Goal: Transaction & Acquisition: Subscribe to service/newsletter

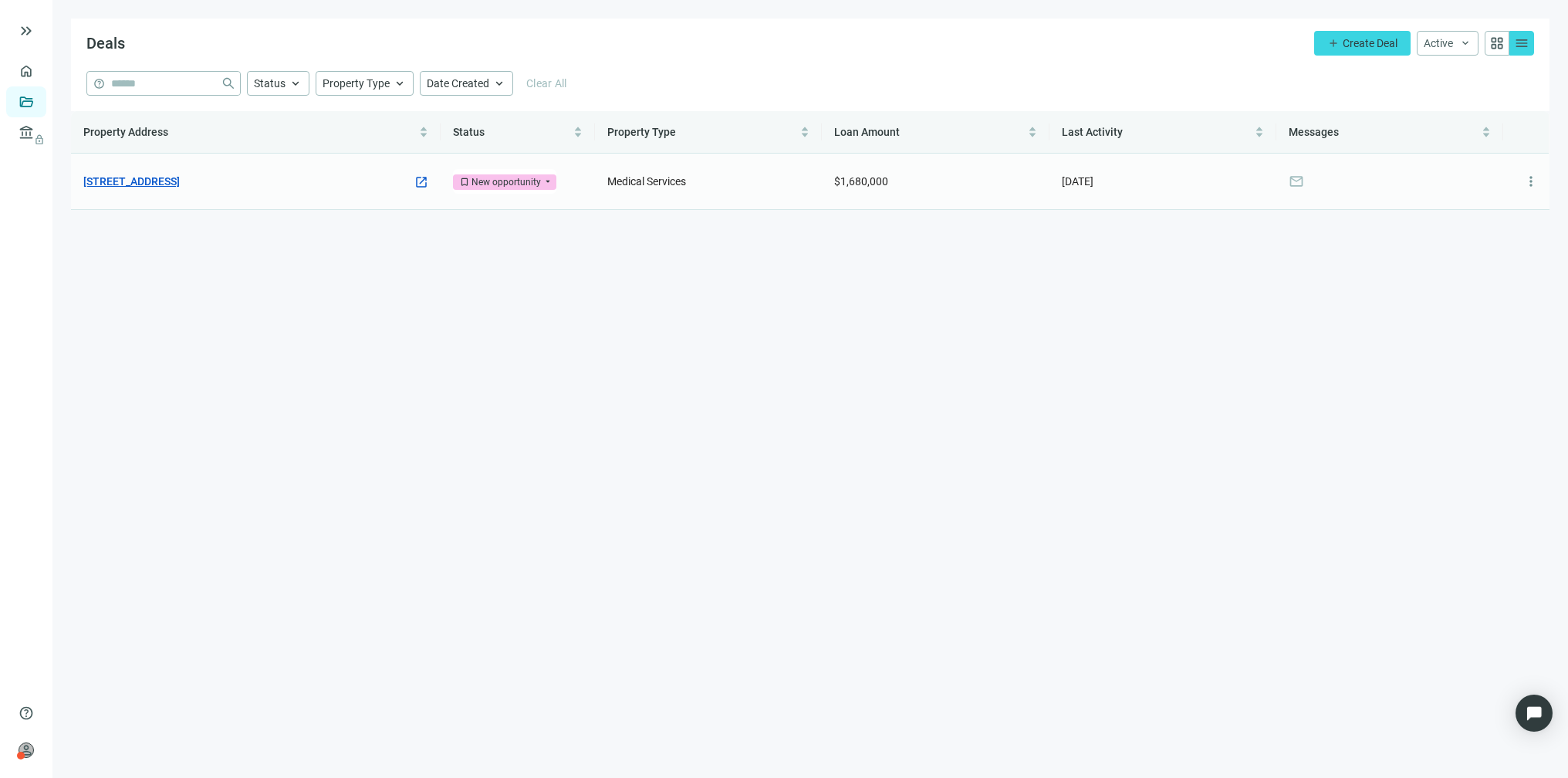
click at [179, 175] on link "[STREET_ADDRESS]" at bounding box center [131, 181] width 96 height 17
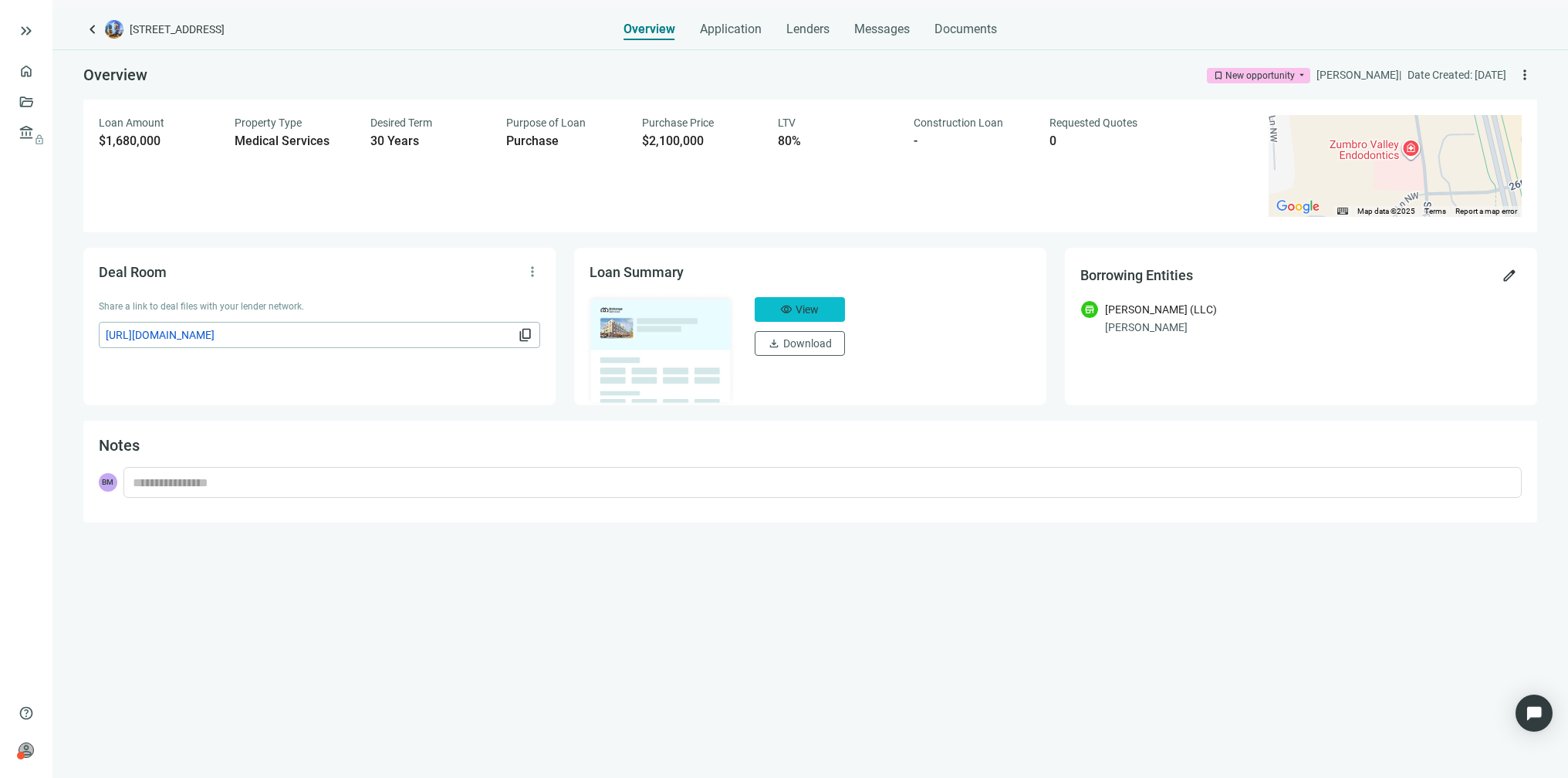
click at [817, 304] on span "View" at bounding box center [807, 309] width 23 height 13
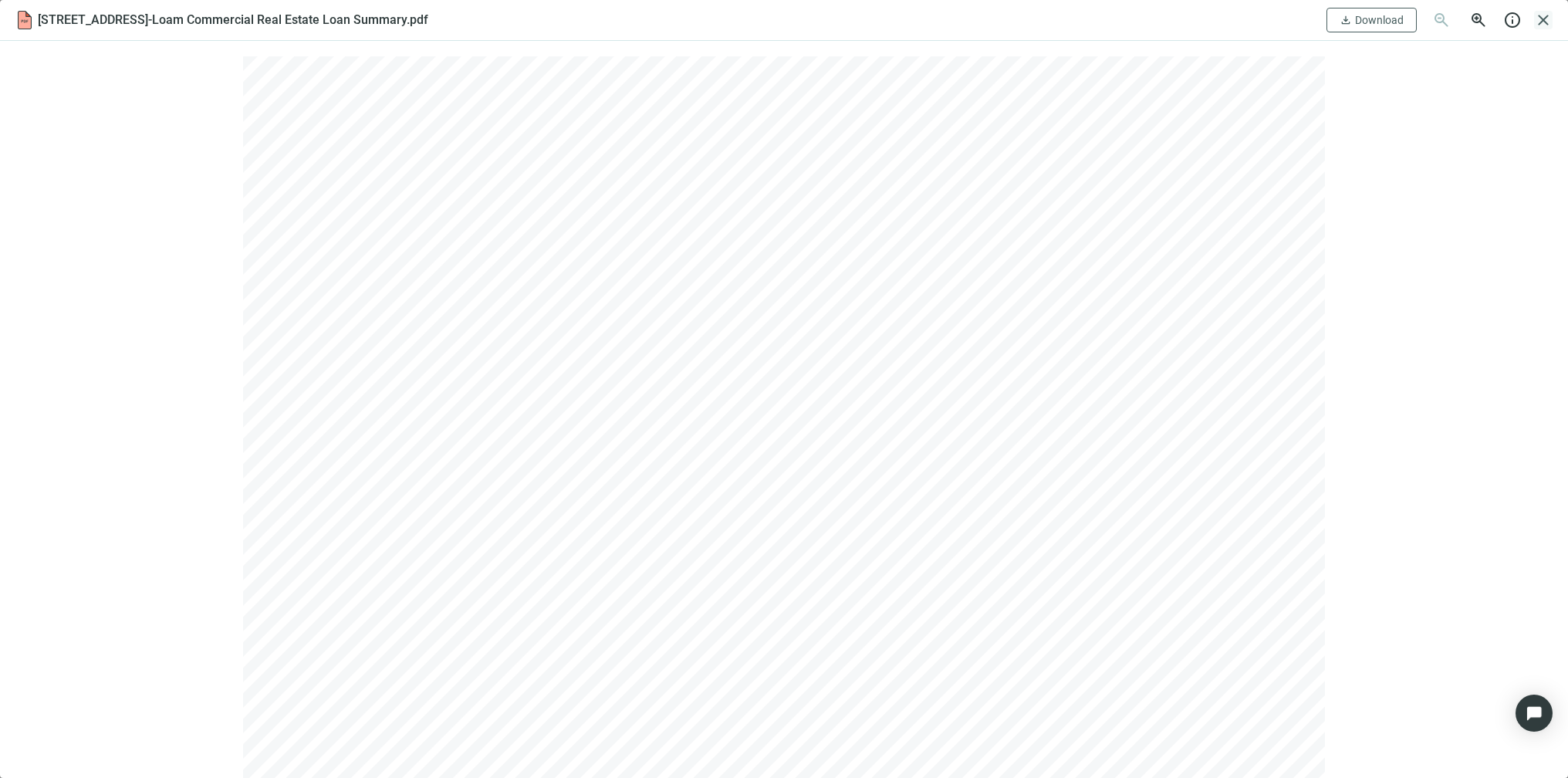
click at [1539, 17] on span "close" at bounding box center [1543, 20] width 18 height 18
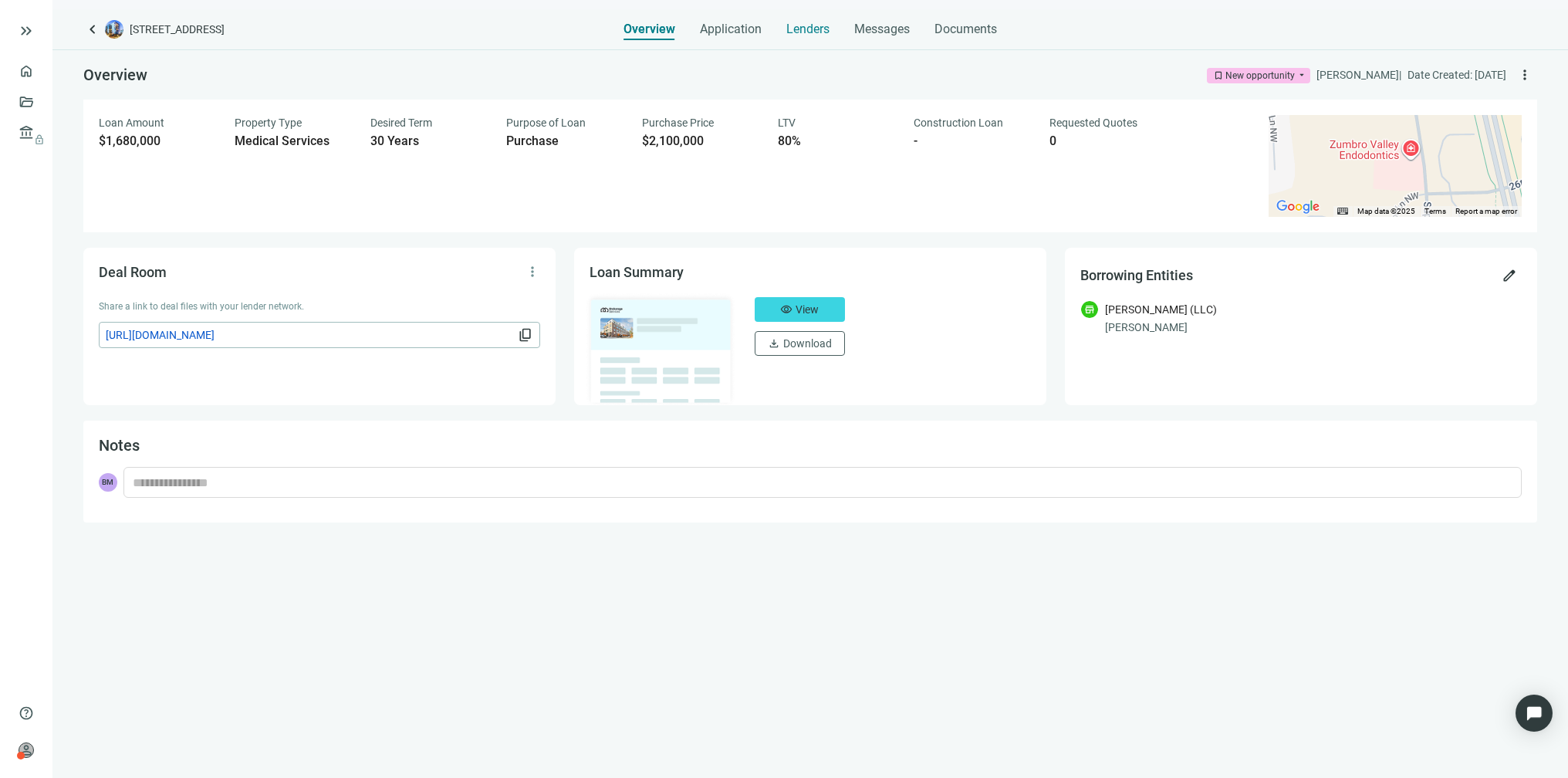
click at [795, 25] on span "Lenders" at bounding box center [808, 29] width 44 height 15
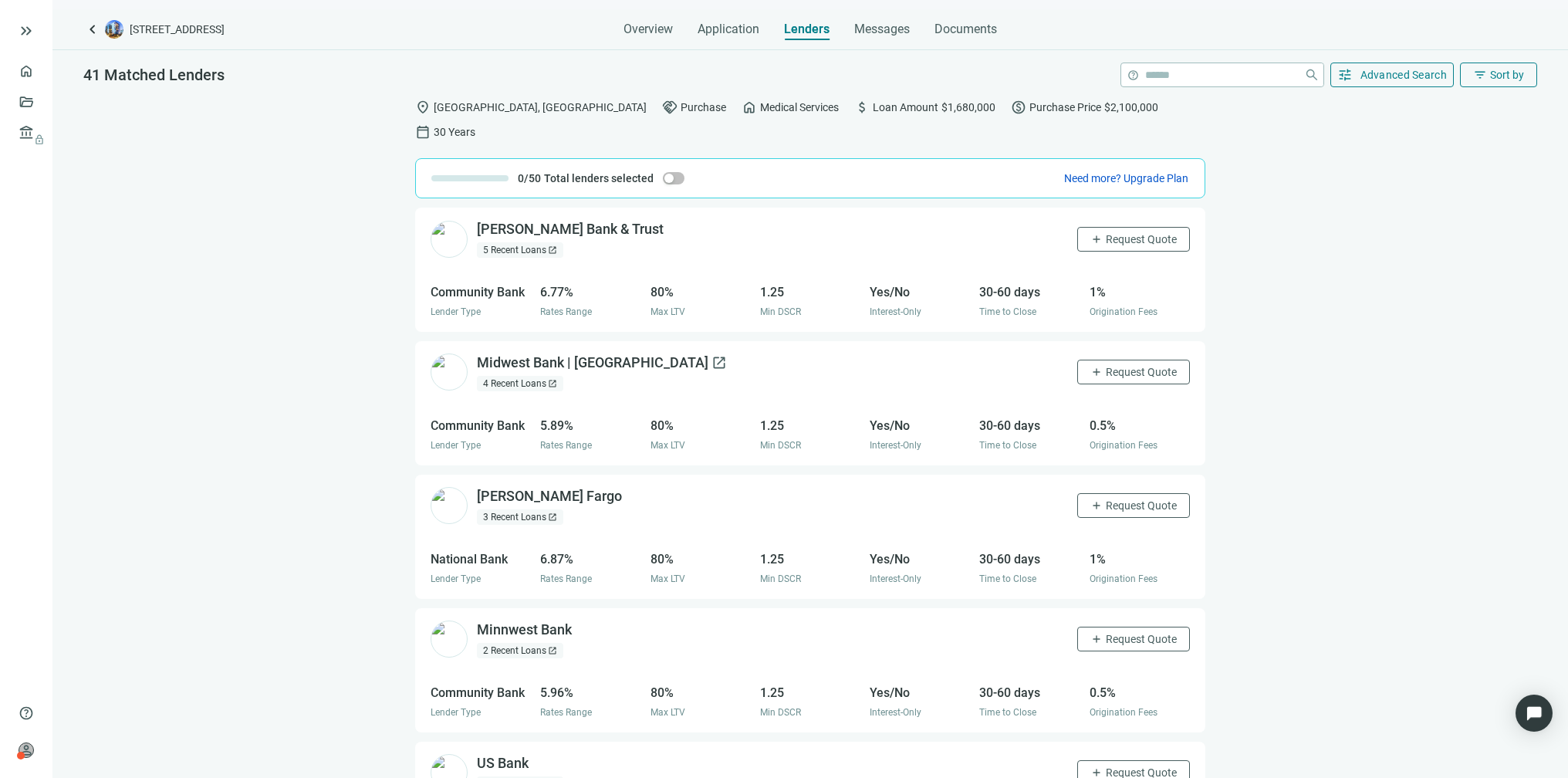
click at [510, 354] on div "Midwest Bank | MN open_in_new" at bounding box center [602, 363] width 250 height 19
click at [1089, 360] on button "add Request Quote" at bounding box center [1133, 371] width 112 height 24
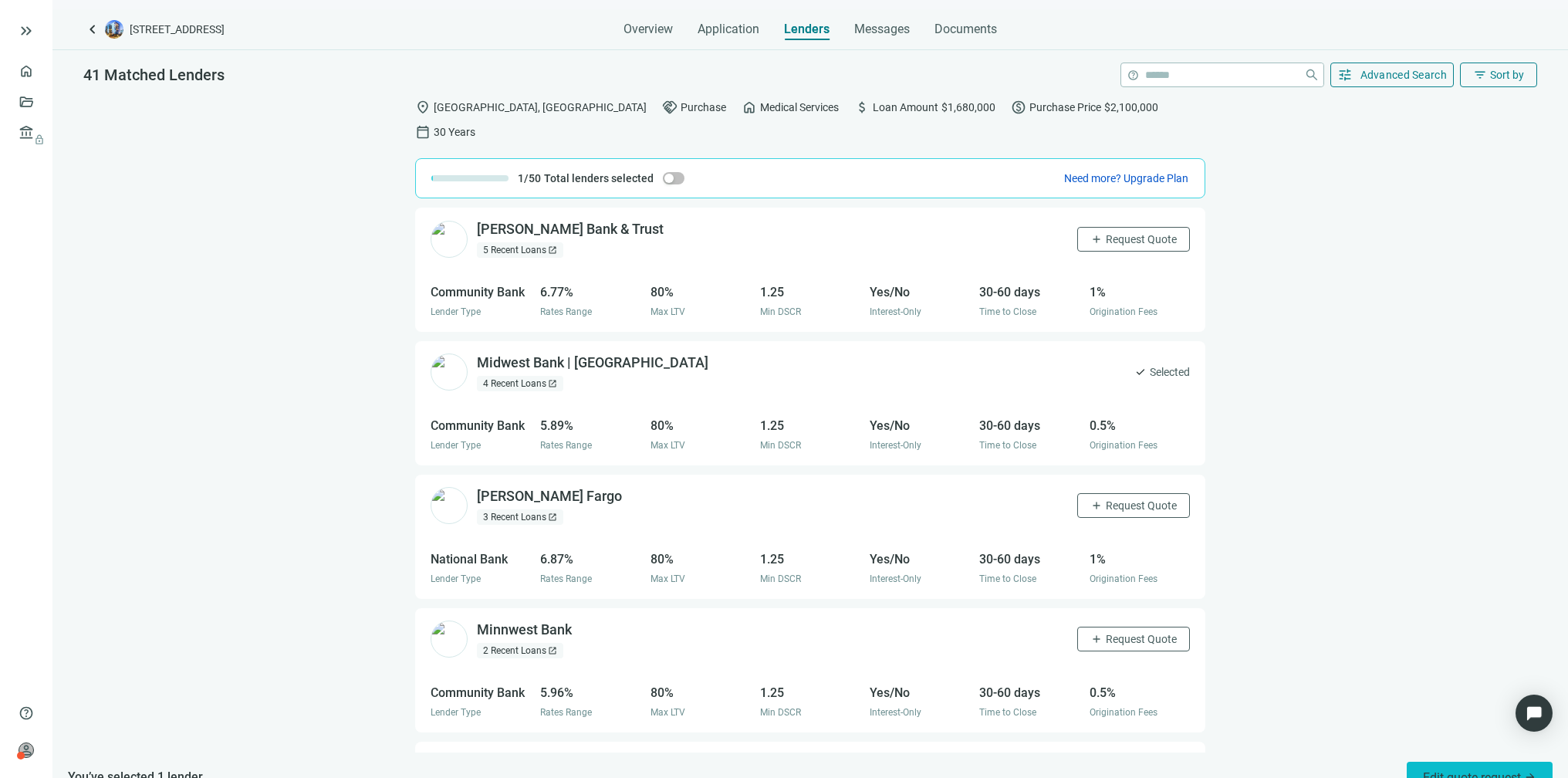
click at [1477, 770] on span "Edit quote request arrow_forward" at bounding box center [1479, 777] width 113 height 14
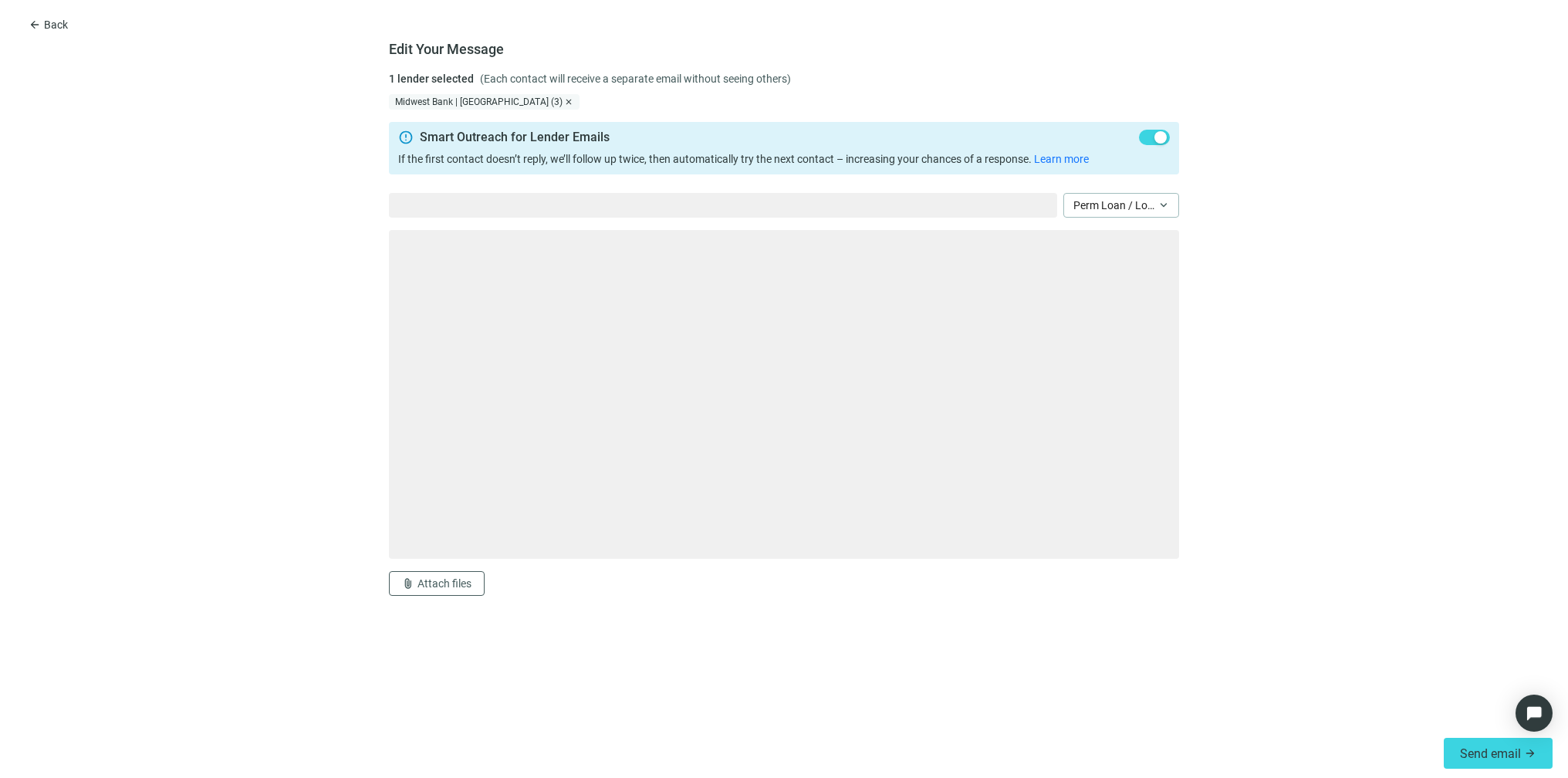
type textarea "**********"
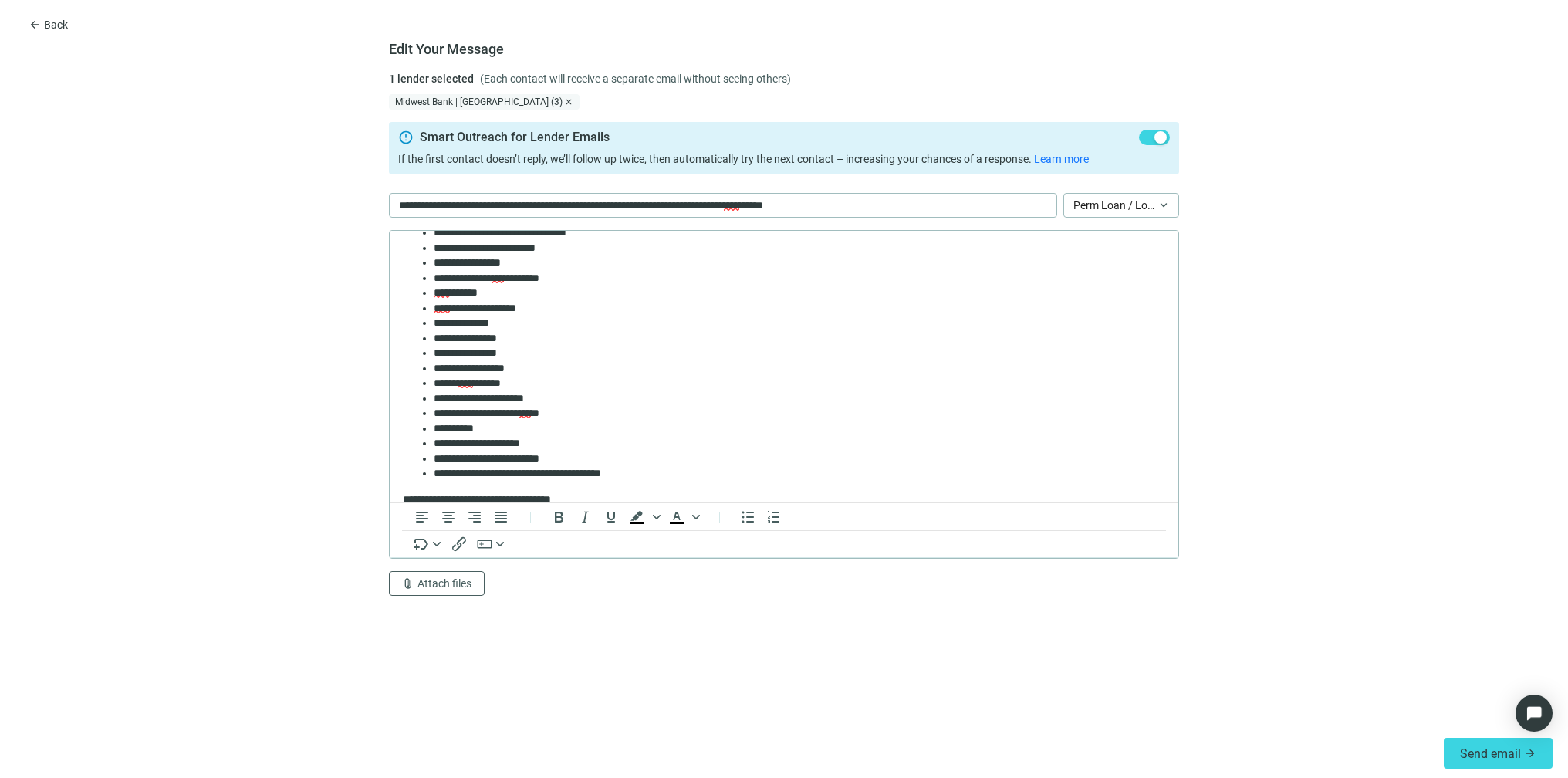
scroll to position [182, 0]
click at [521, 335] on li "**********" at bounding box center [793, 338] width 720 height 15
click at [556, 399] on li "**********" at bounding box center [793, 398] width 720 height 15
click at [578, 414] on li "**********" at bounding box center [793, 412] width 720 height 15
click at [602, 397] on li "**********" at bounding box center [793, 398] width 720 height 15
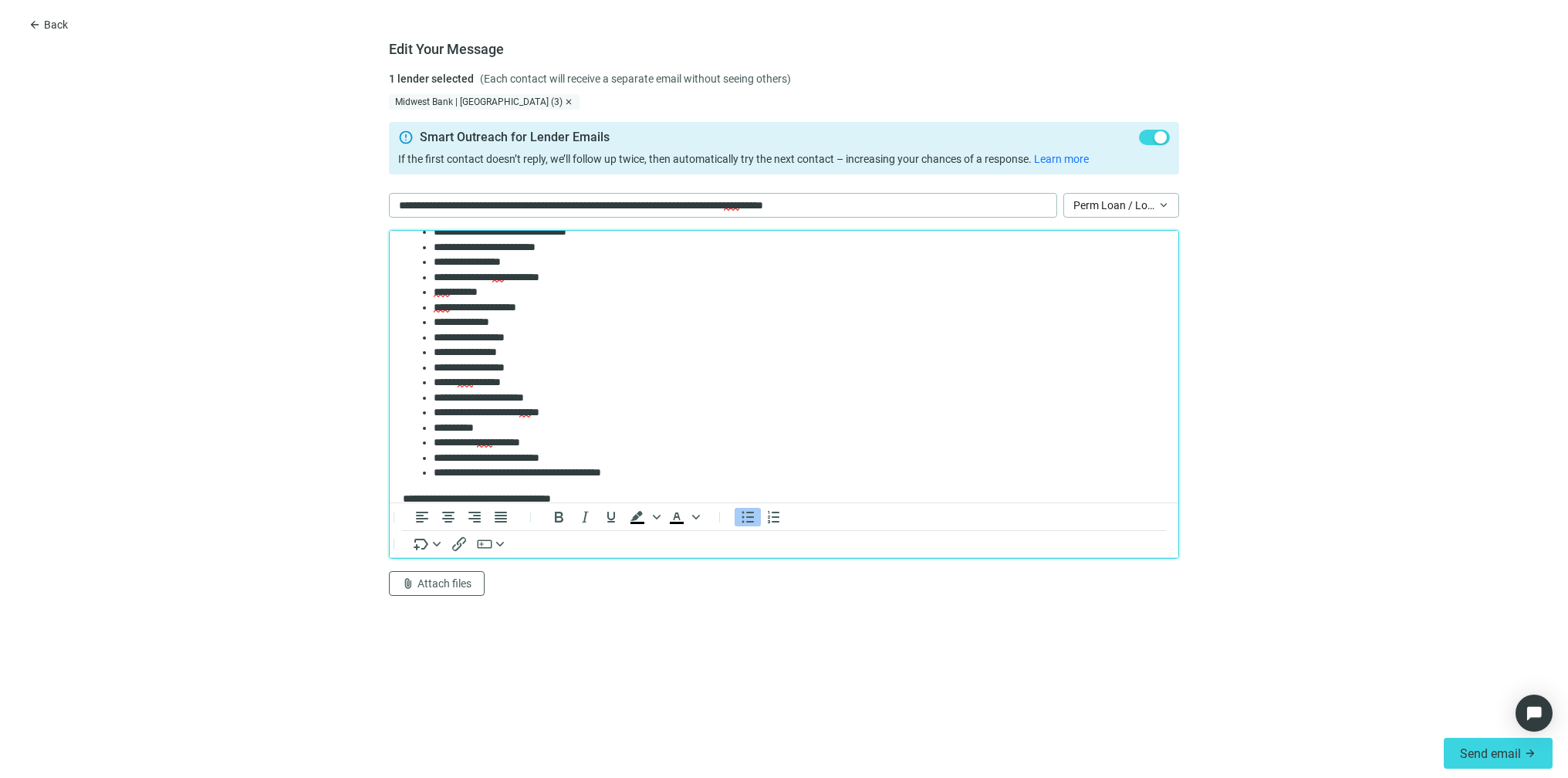
click at [587, 420] on li "**********" at bounding box center [793, 412] width 720 height 15
click at [565, 397] on li "**********" at bounding box center [793, 398] width 720 height 15
click at [579, 411] on li "**********" at bounding box center [793, 412] width 720 height 15
click at [505, 430] on li "**********" at bounding box center [793, 428] width 720 height 15
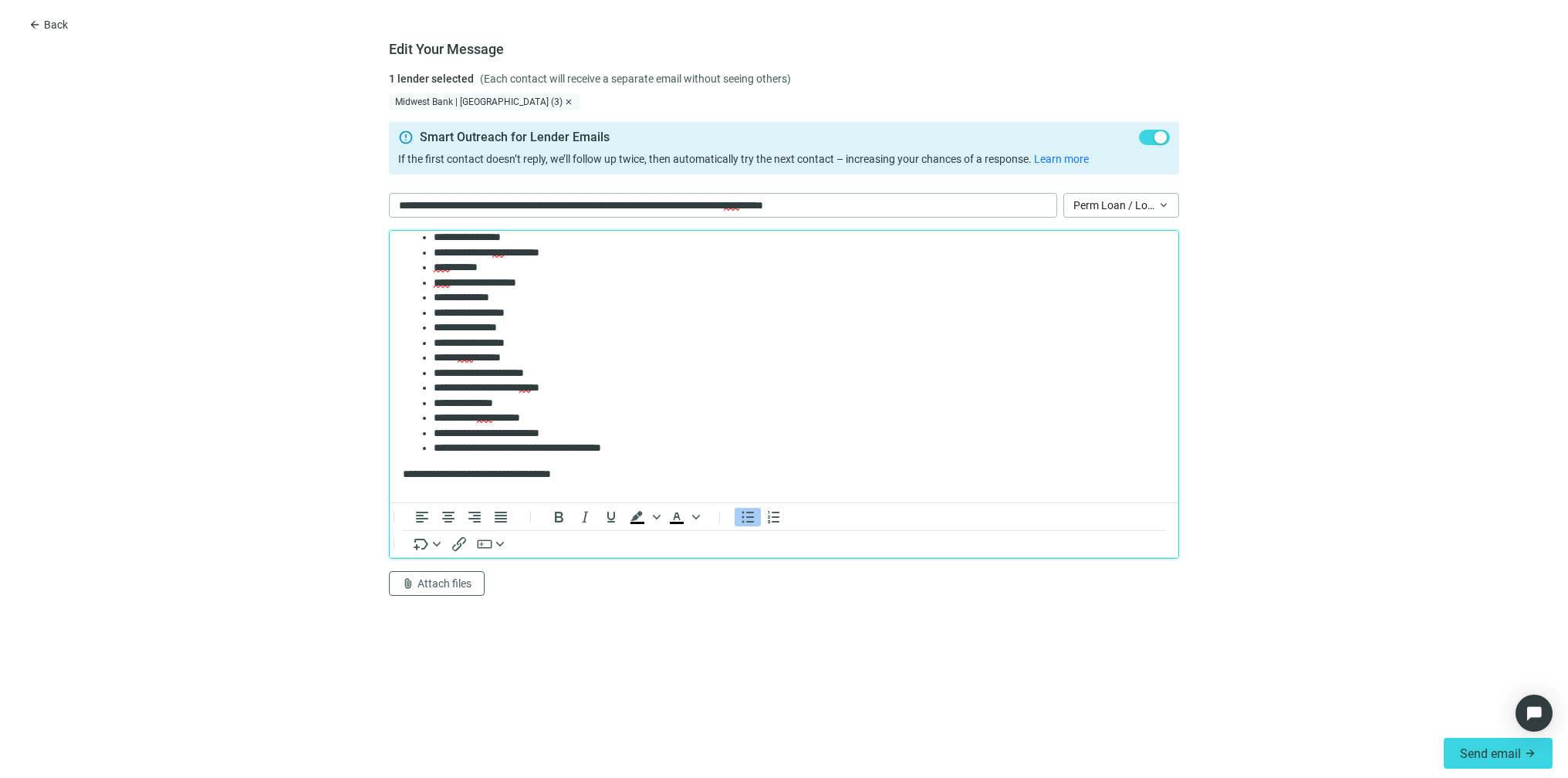
scroll to position [210, 0]
click at [658, 450] on li "**********" at bounding box center [793, 445] width 720 height 15
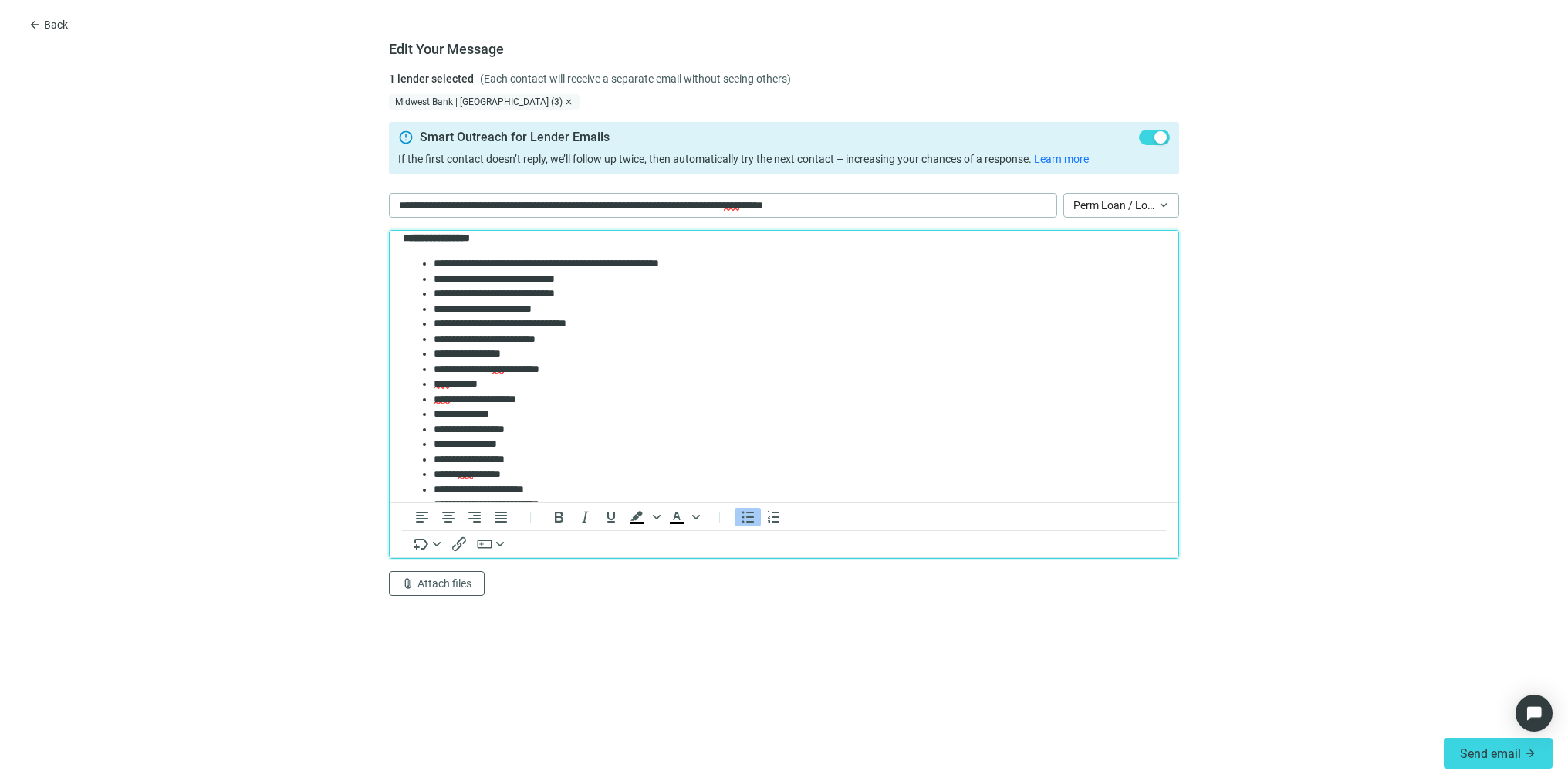
scroll to position [82, 0]
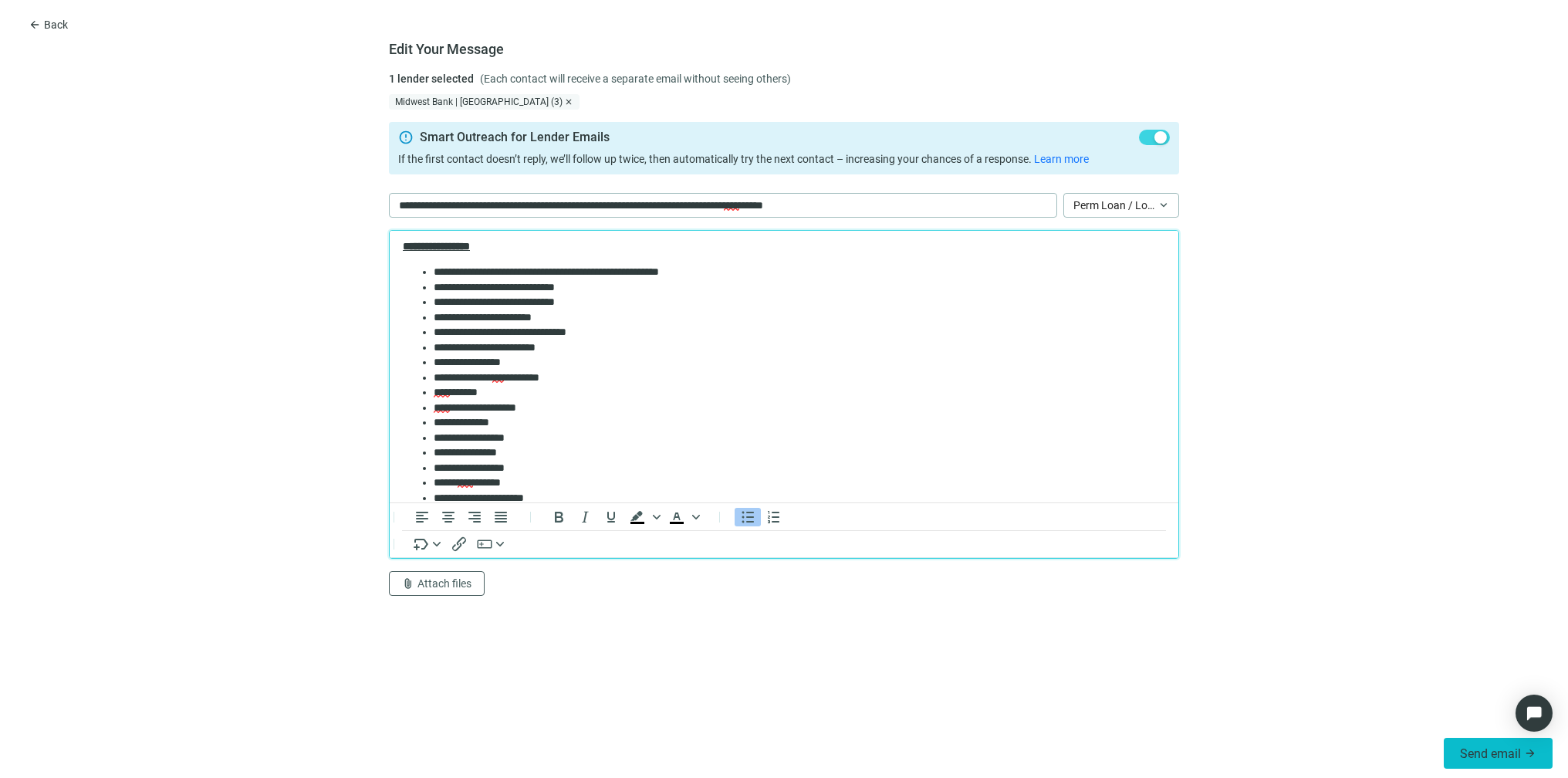
click at [1476, 750] on span "Send email" at bounding box center [1490, 753] width 61 height 14
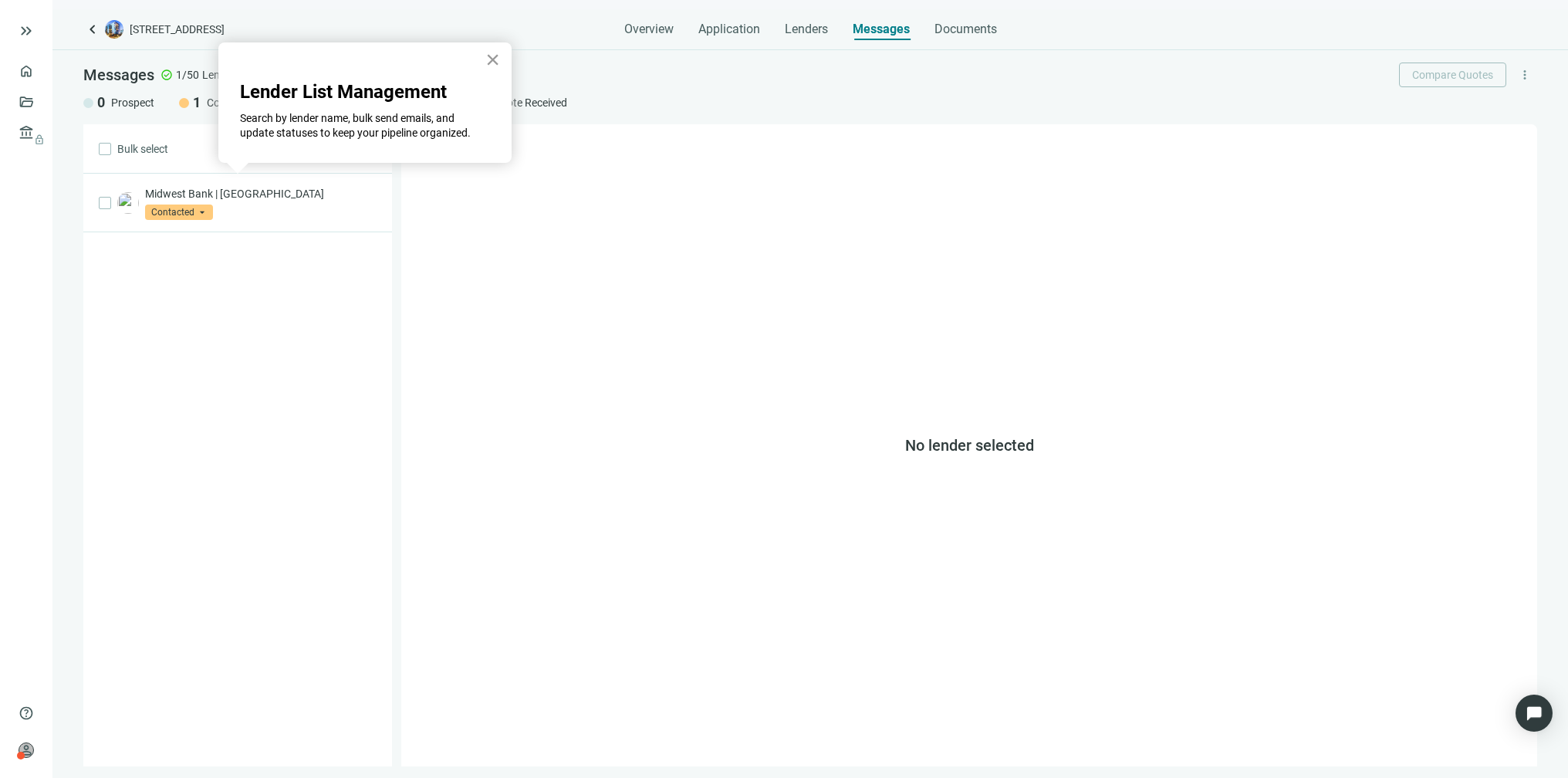
click at [498, 59] on button "×" at bounding box center [492, 59] width 14 height 24
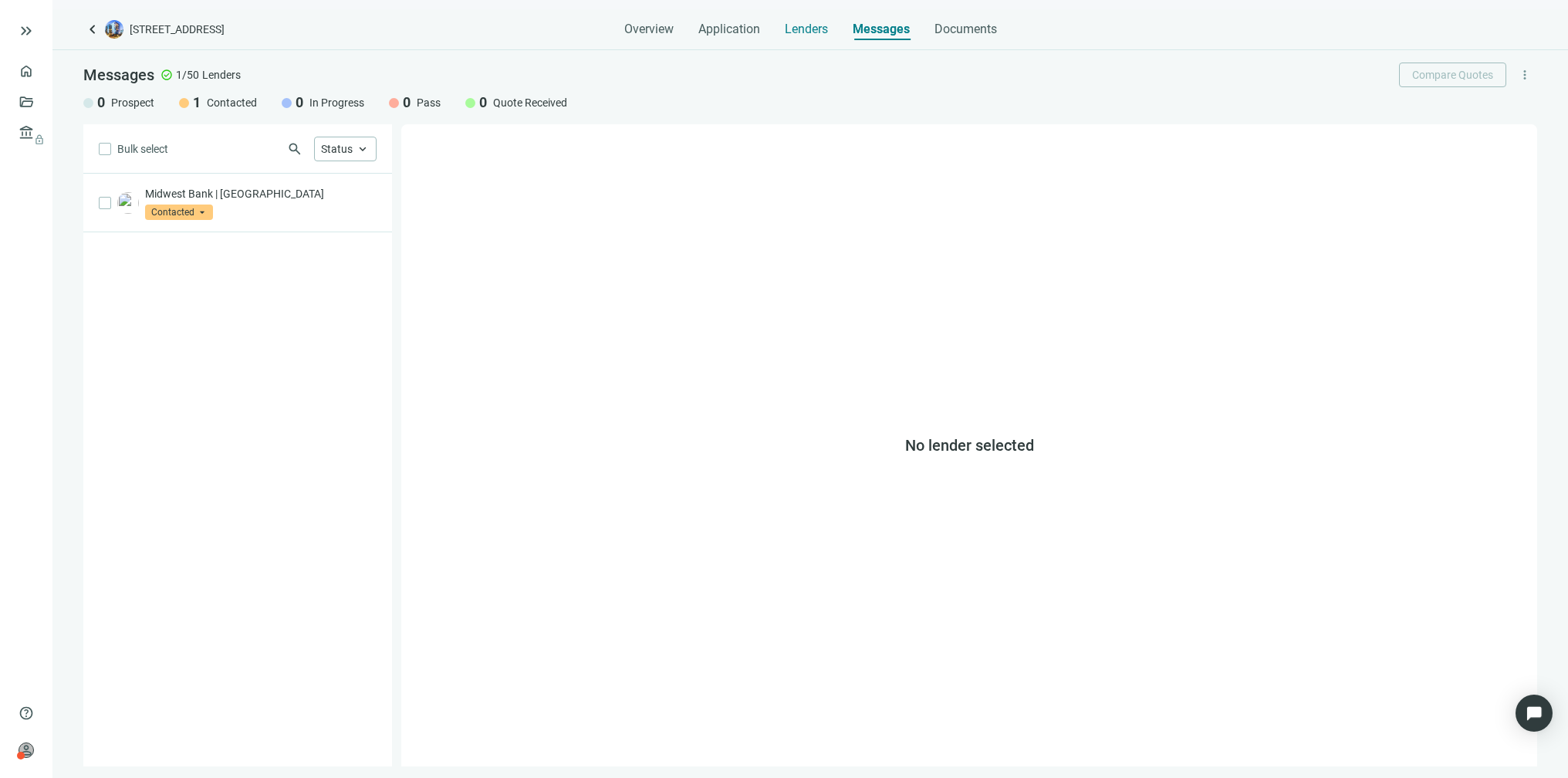
click at [800, 25] on span "Lenders" at bounding box center [806, 29] width 44 height 15
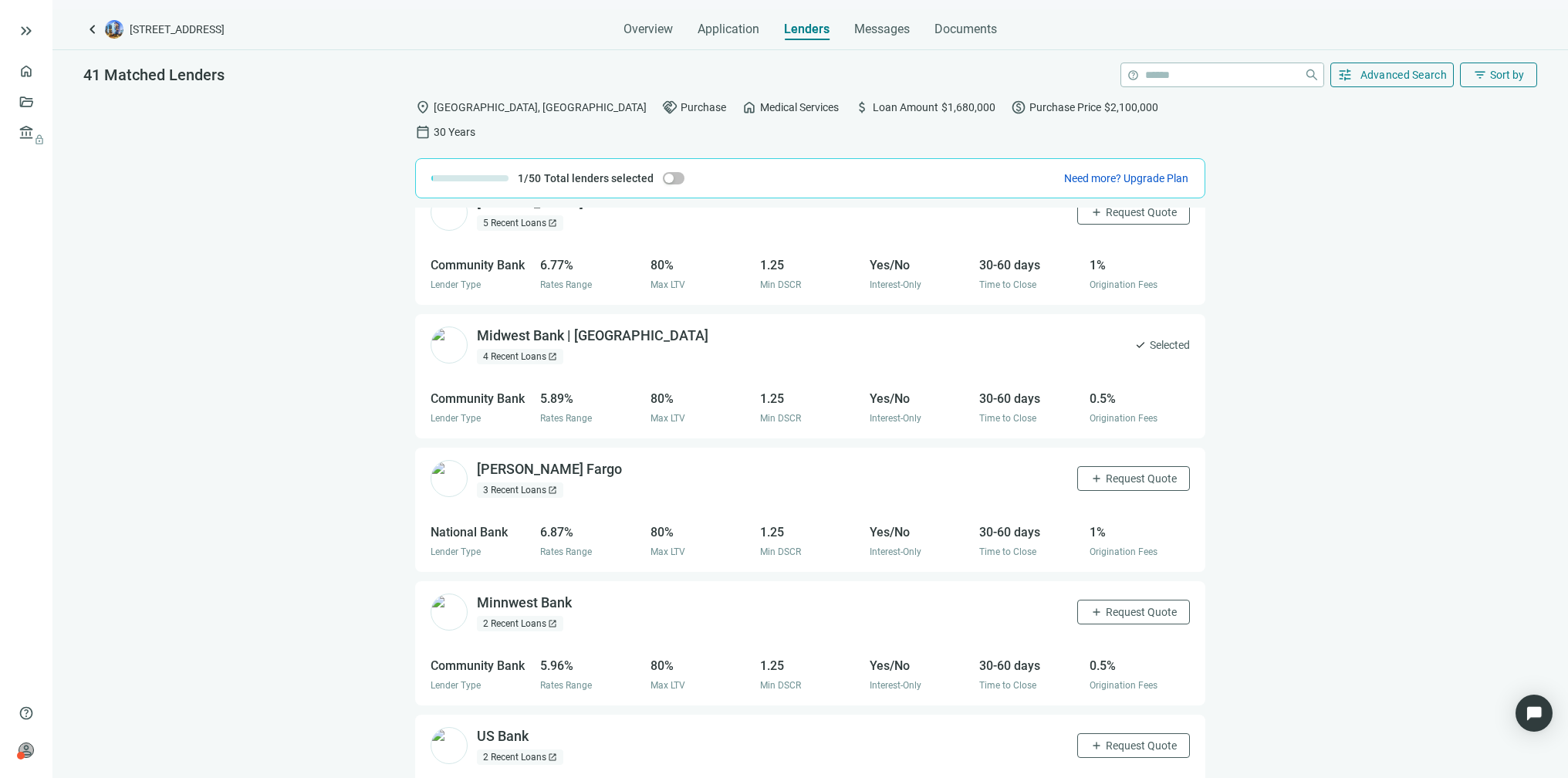
scroll to position [95, 0]
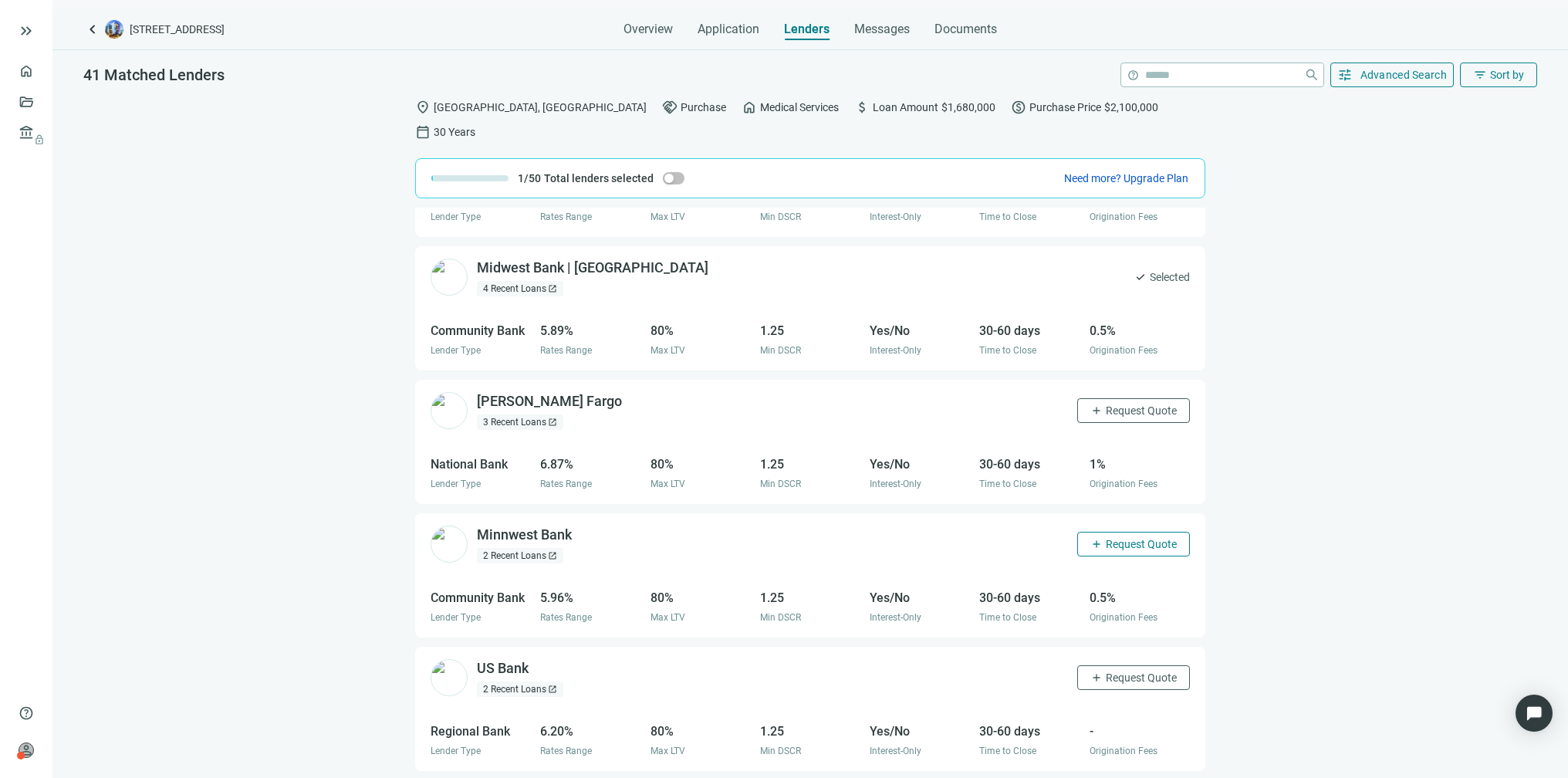
click at [1112, 538] on span "Request Quote" at bounding box center [1141, 544] width 71 height 13
click at [1461, 770] on span "Edit quote request arrow_forward" at bounding box center [1479, 777] width 113 height 14
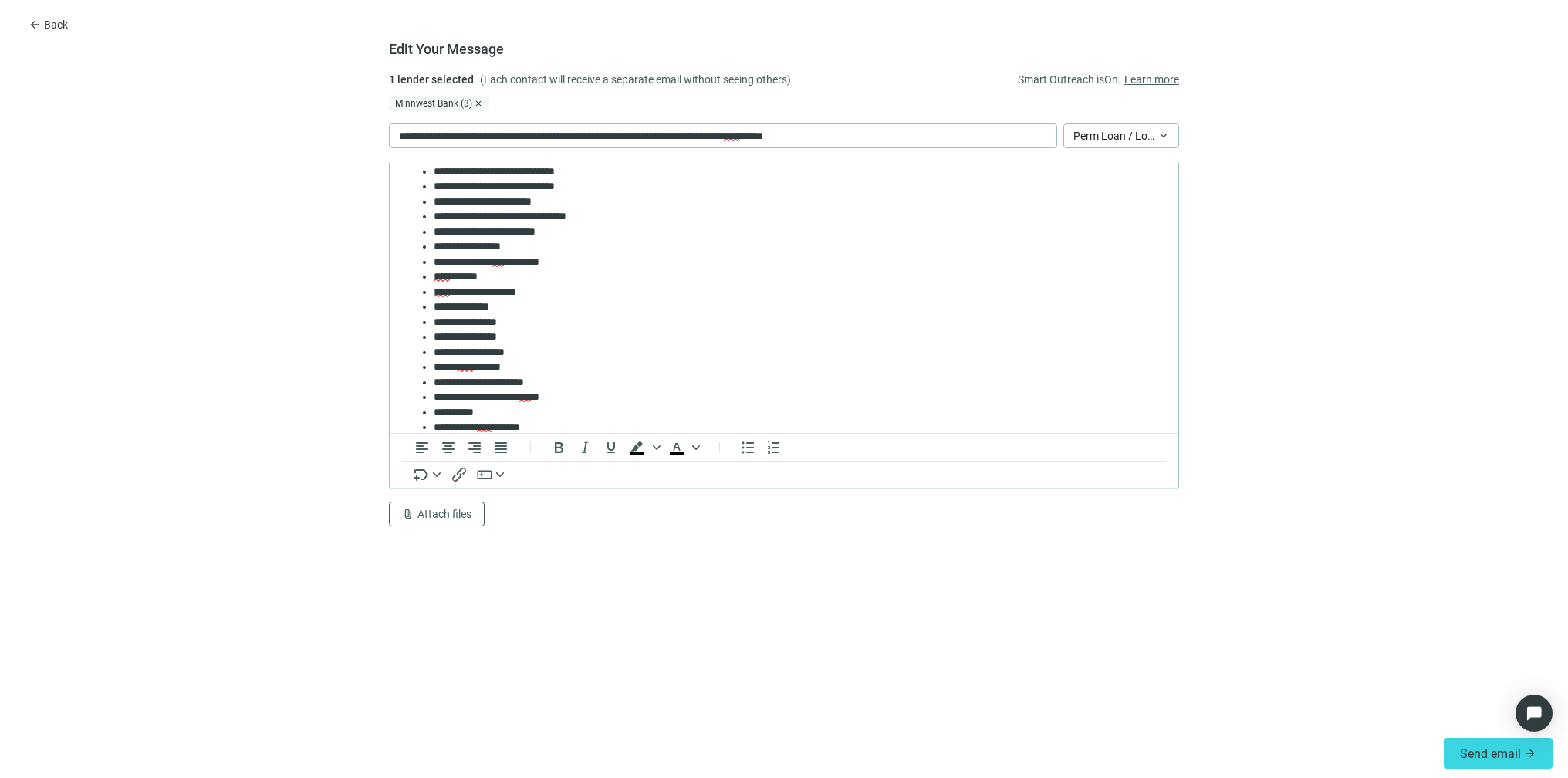
scroll to position [129, 0]
click at [527, 324] on li "**********" at bounding box center [793, 322] width 720 height 15
click at [502, 397] on li "**********" at bounding box center [793, 397] width 720 height 15
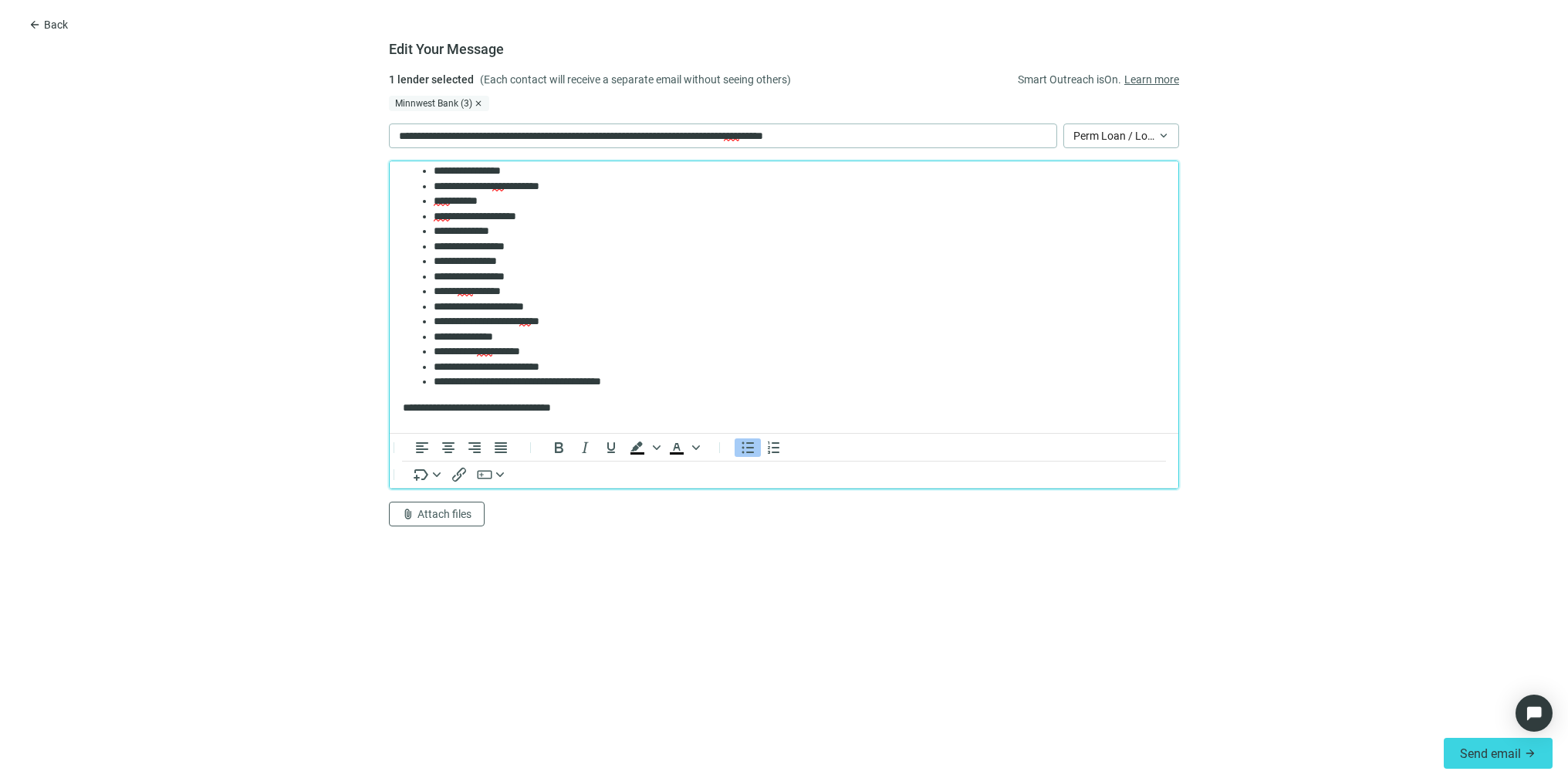
scroll to position [226, 0]
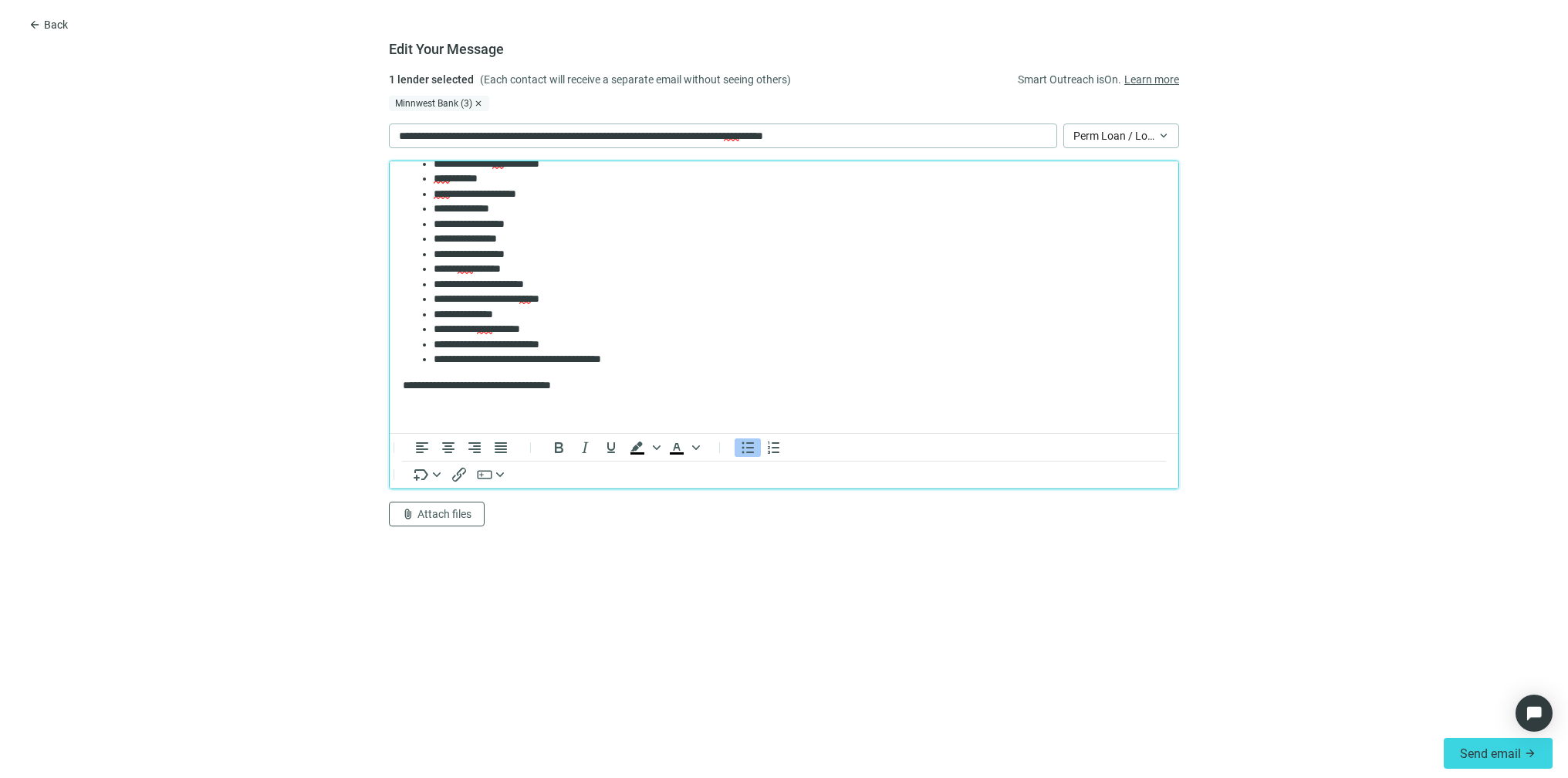
click at [561, 285] on li "**********" at bounding box center [793, 284] width 720 height 15
click at [693, 365] on li "**********" at bounding box center [793, 360] width 720 height 15
click at [1509, 748] on span "Send email" at bounding box center [1490, 753] width 61 height 14
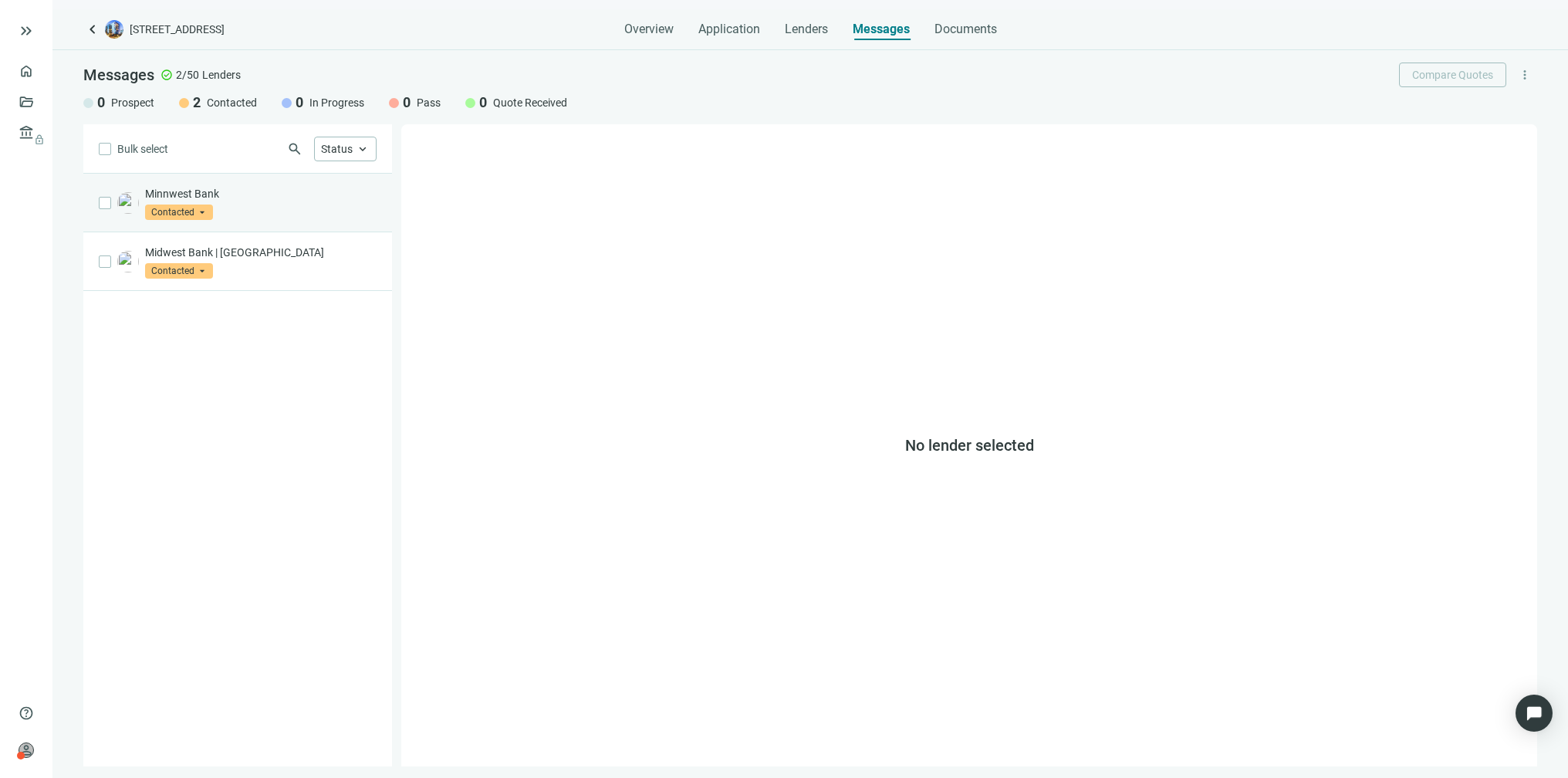
click at [207, 216] on span "Contacted" at bounding box center [179, 212] width 68 height 15
click at [202, 211] on span "Contacted" at bounding box center [179, 212] width 68 height 15
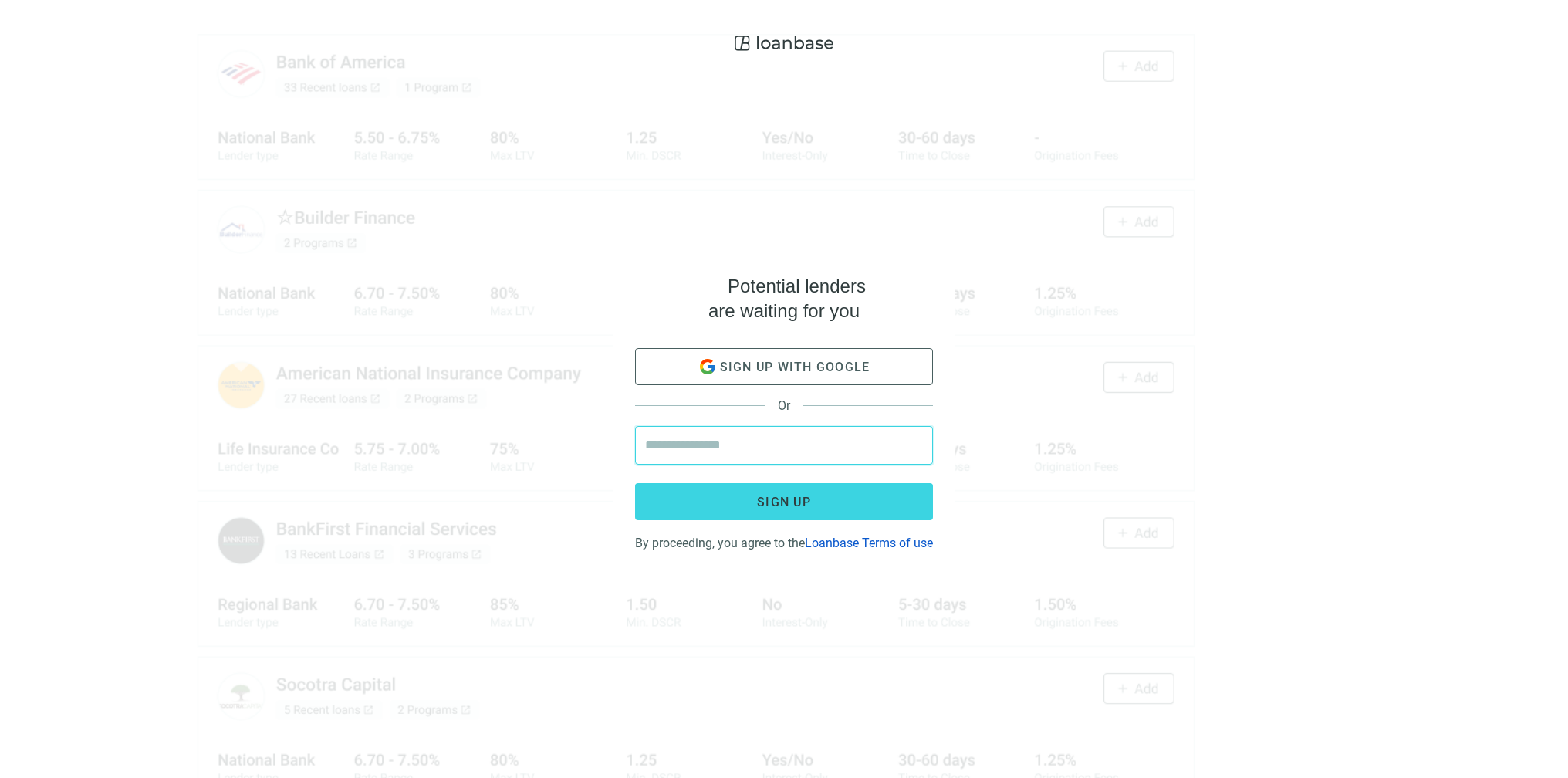
click at [809, 433] on input "email" at bounding box center [784, 445] width 277 height 37
type input "**********"
click at [635, 483] on button "Sign up" at bounding box center [784, 501] width 298 height 37
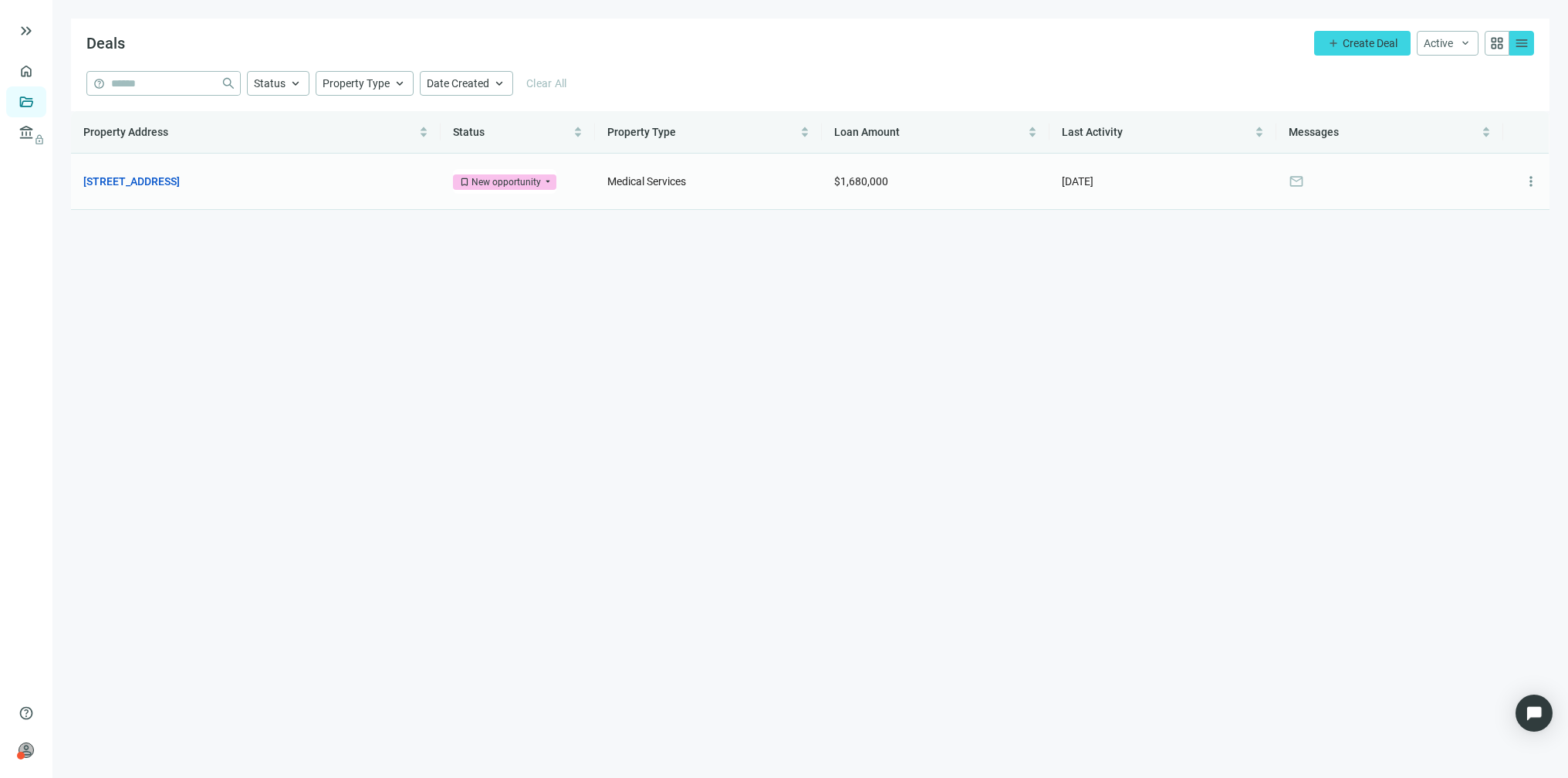
click at [1530, 177] on span "more_vert" at bounding box center [1530, 181] width 15 height 15
click at [169, 179] on link "2647 Superior Dr NW, Rochester, MN 55901" at bounding box center [131, 181] width 96 height 17
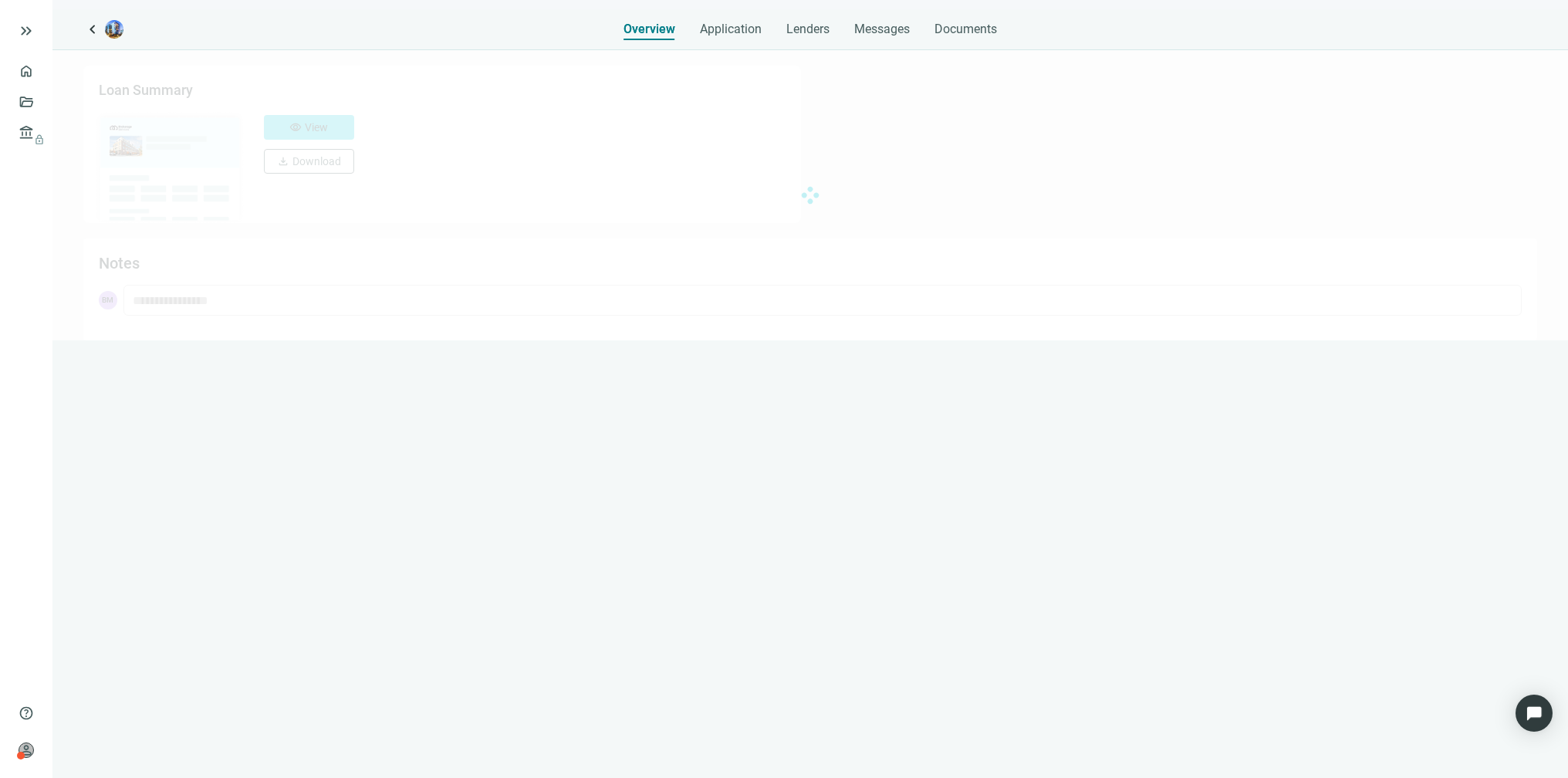
drag, startPoint x: 668, startPoint y: 324, endPoint x: 325, endPoint y: 200, distance: 364.7
click at [667, 324] on div at bounding box center [810, 195] width 1515 height 290
click at [277, 179] on div at bounding box center [810, 195] width 1515 height 290
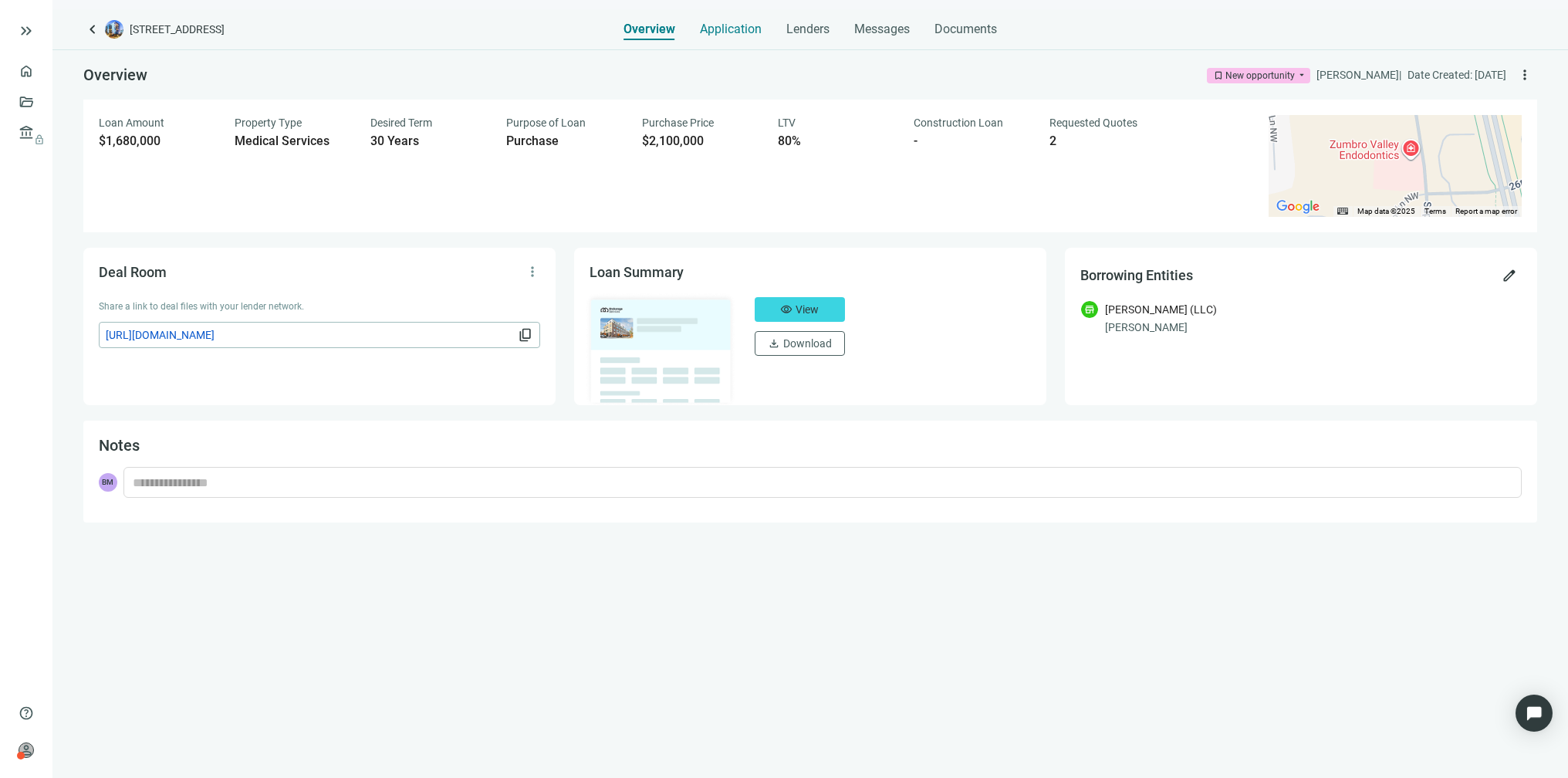
click at [743, 29] on span "Application" at bounding box center [731, 29] width 62 height 15
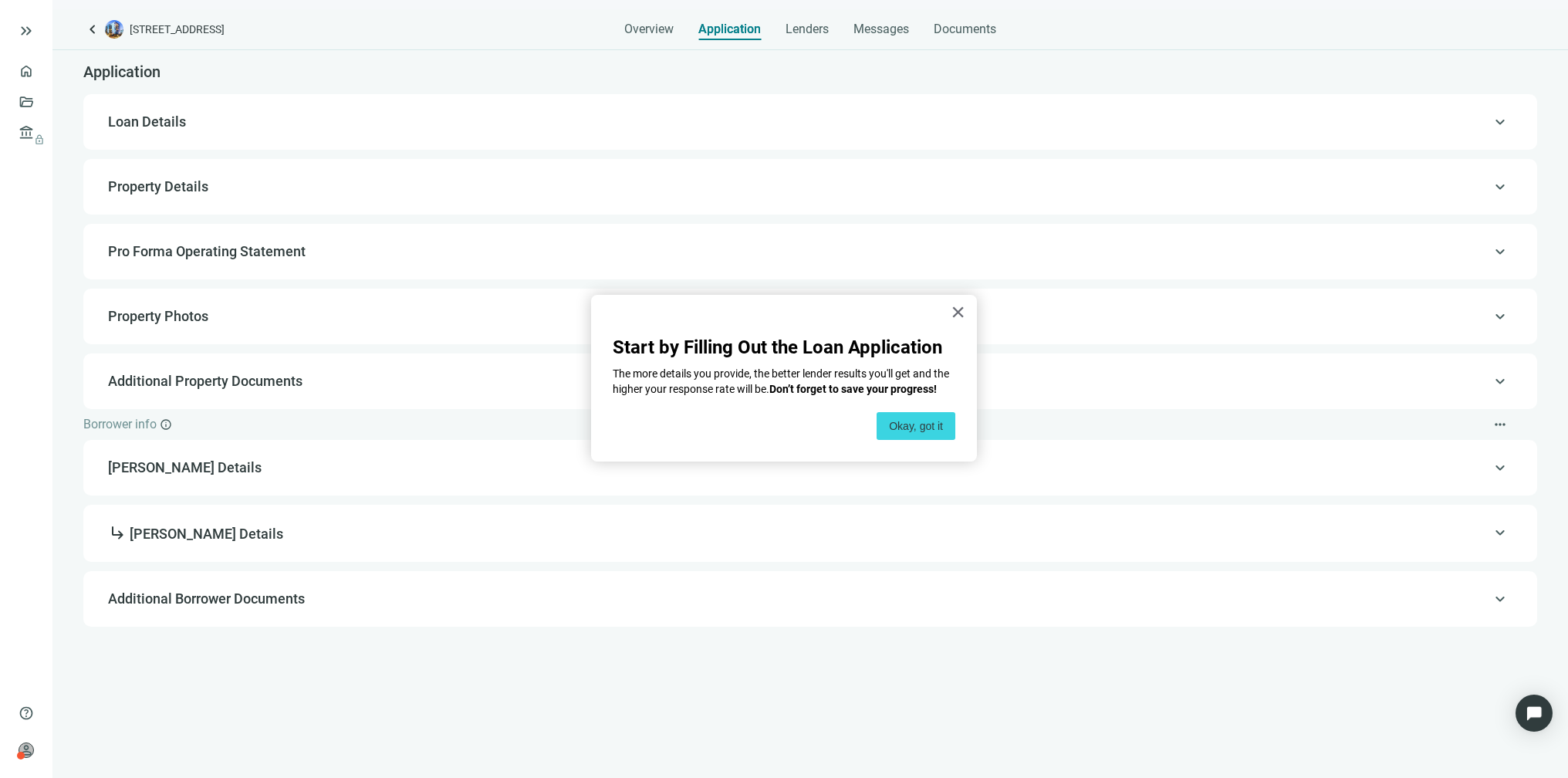
click at [164, 117] on span "Loan Details" at bounding box center [147, 121] width 78 height 16
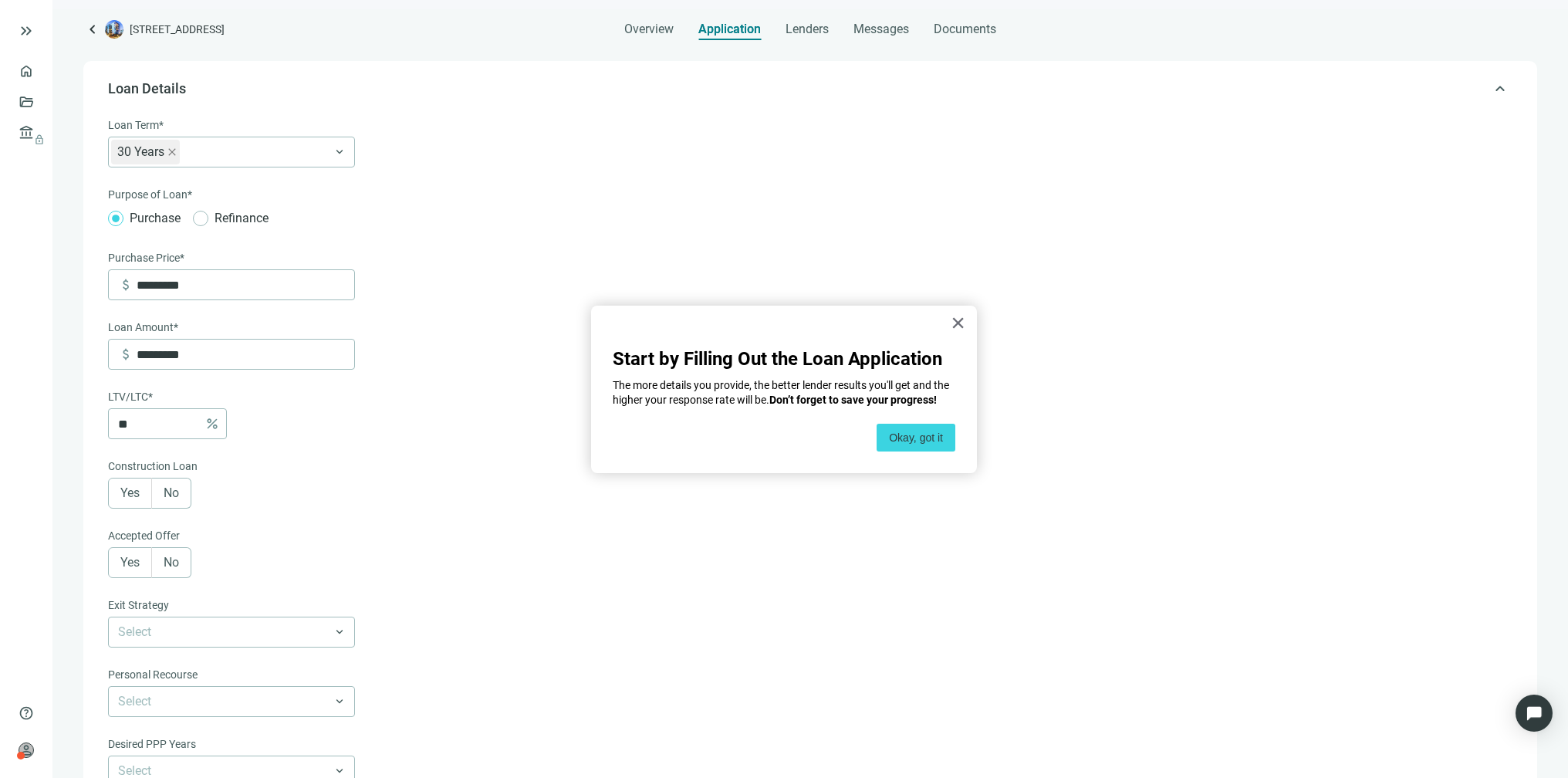
scroll to position [44, 0]
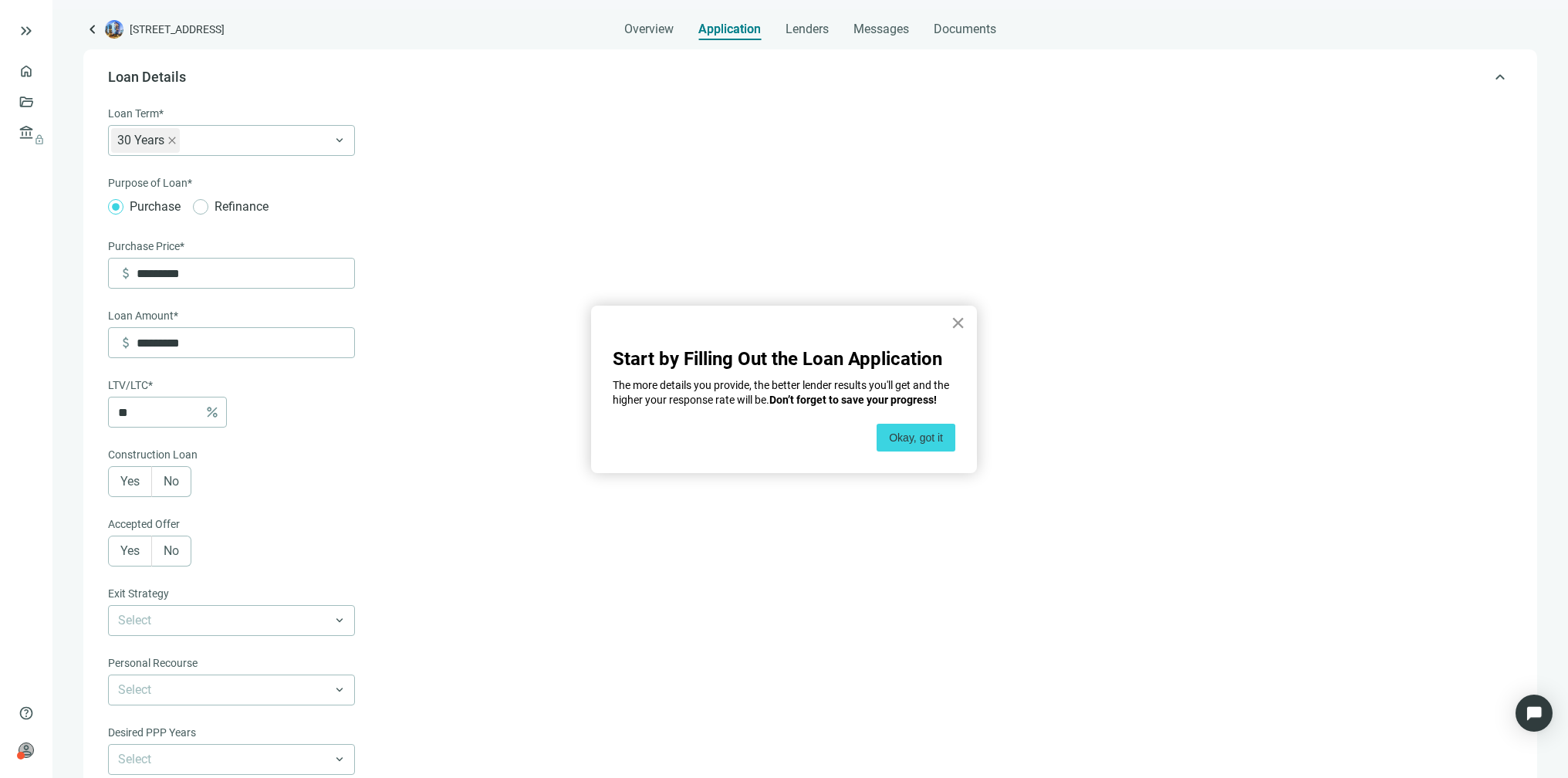
click at [954, 324] on button "×" at bounding box center [957, 322] width 14 height 24
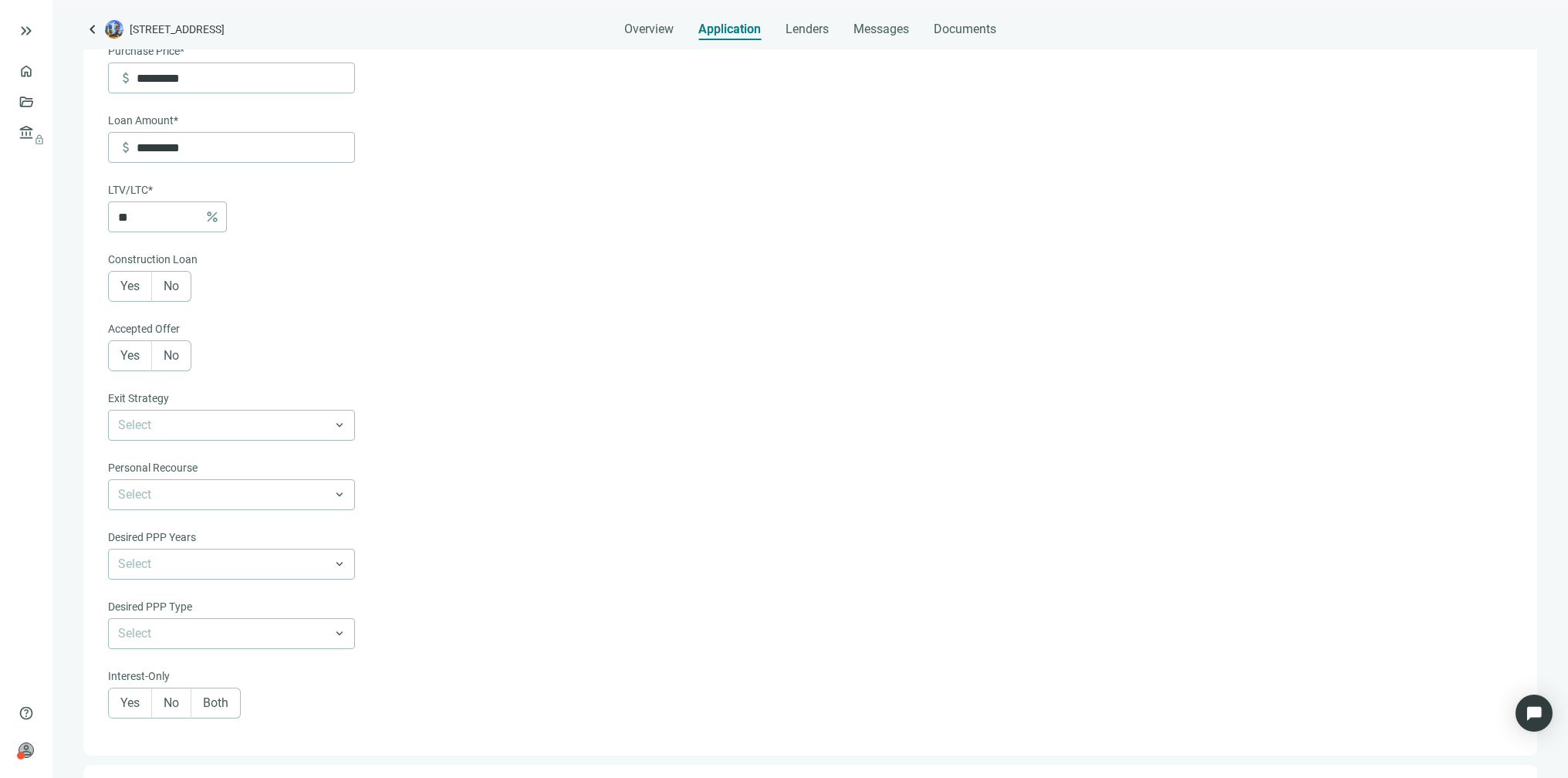
scroll to position [304, 0]
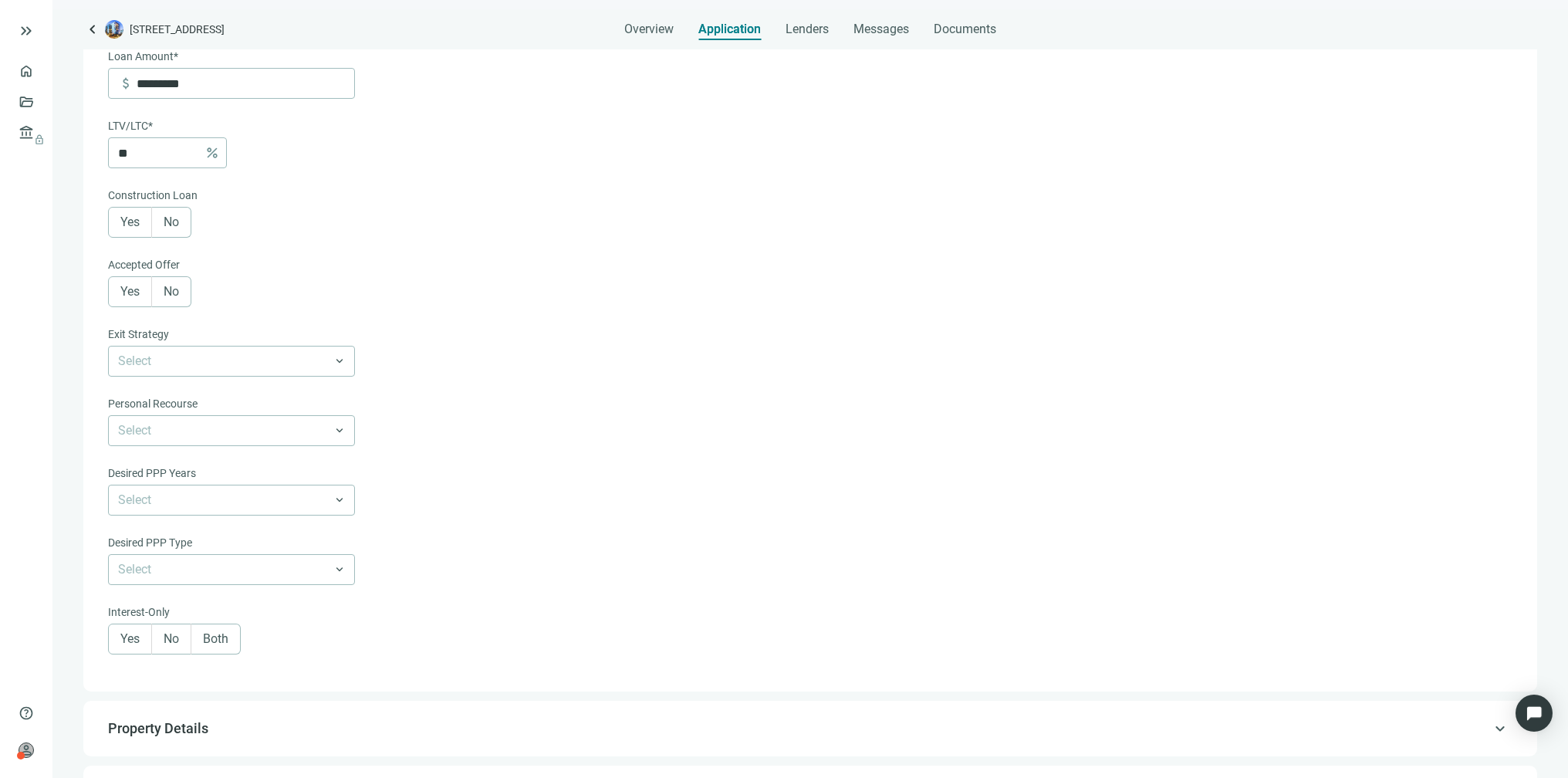
click at [126, 289] on span "Yes" at bounding box center [130, 291] width 19 height 14
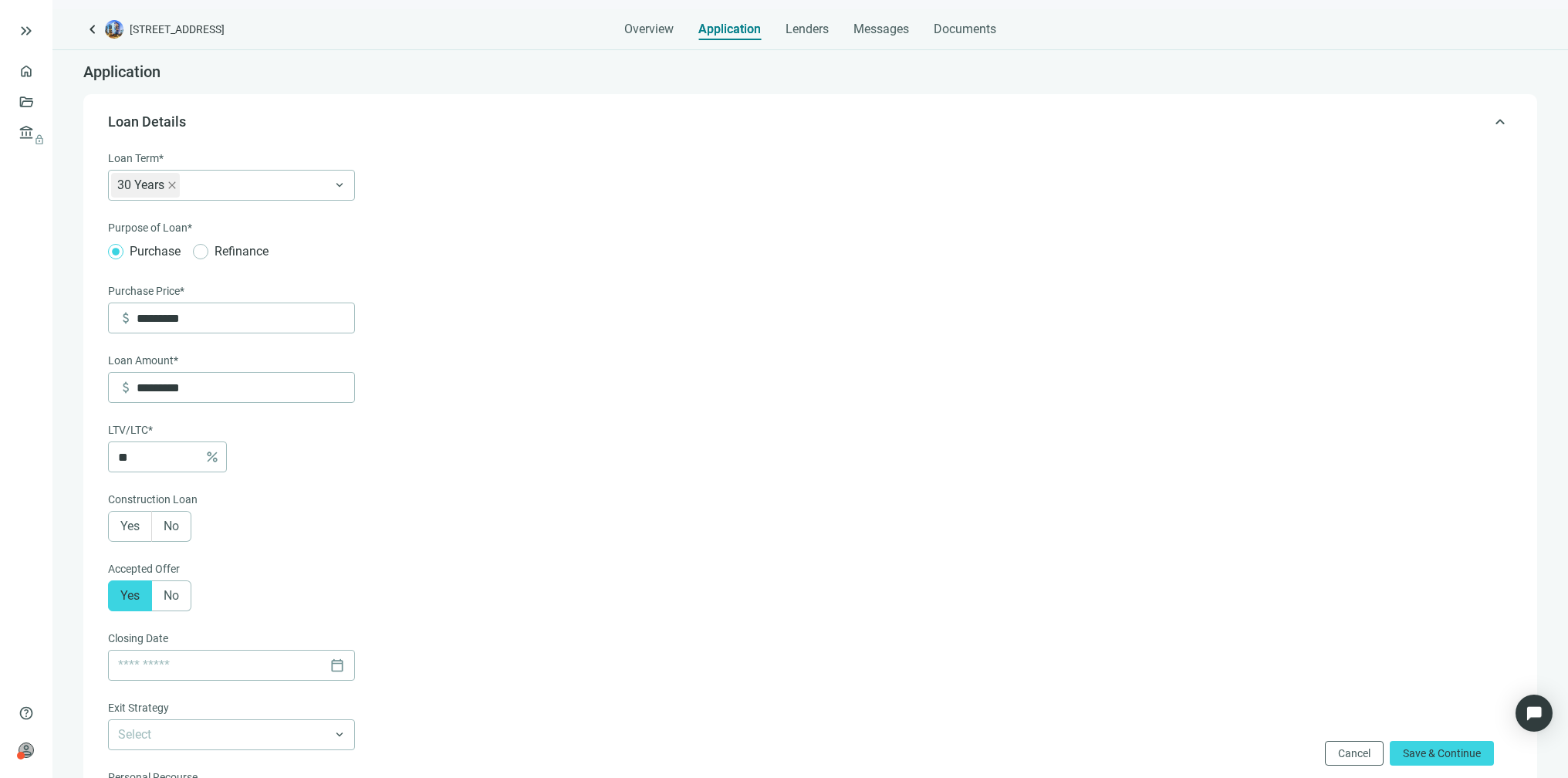
scroll to position [0, 0]
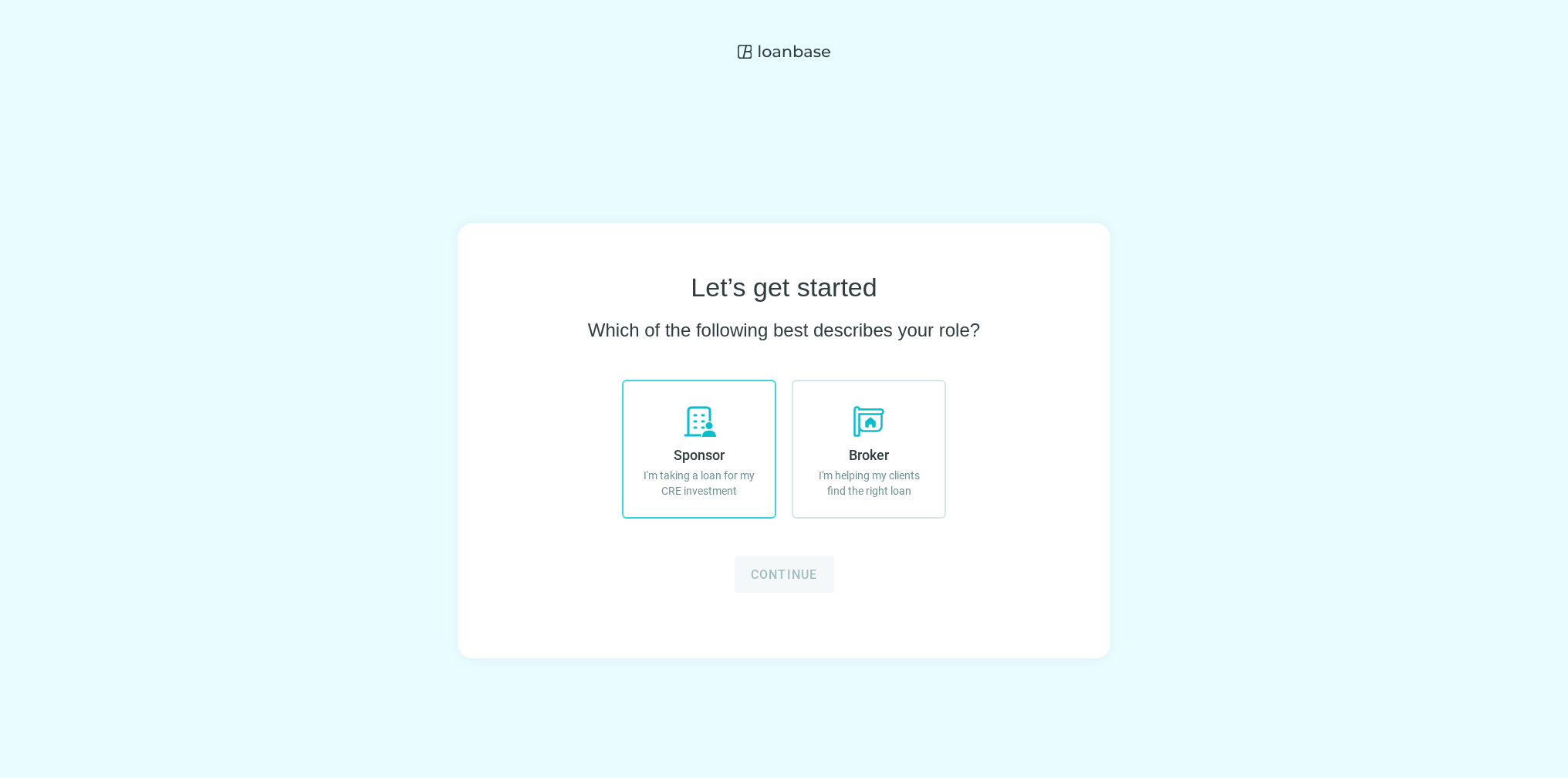
click at [695, 483] on p "I'm taking a loan for my CRE investment" at bounding box center [699, 483] width 121 height 31
click at [798, 569] on span "Continue" at bounding box center [784, 574] width 67 height 14
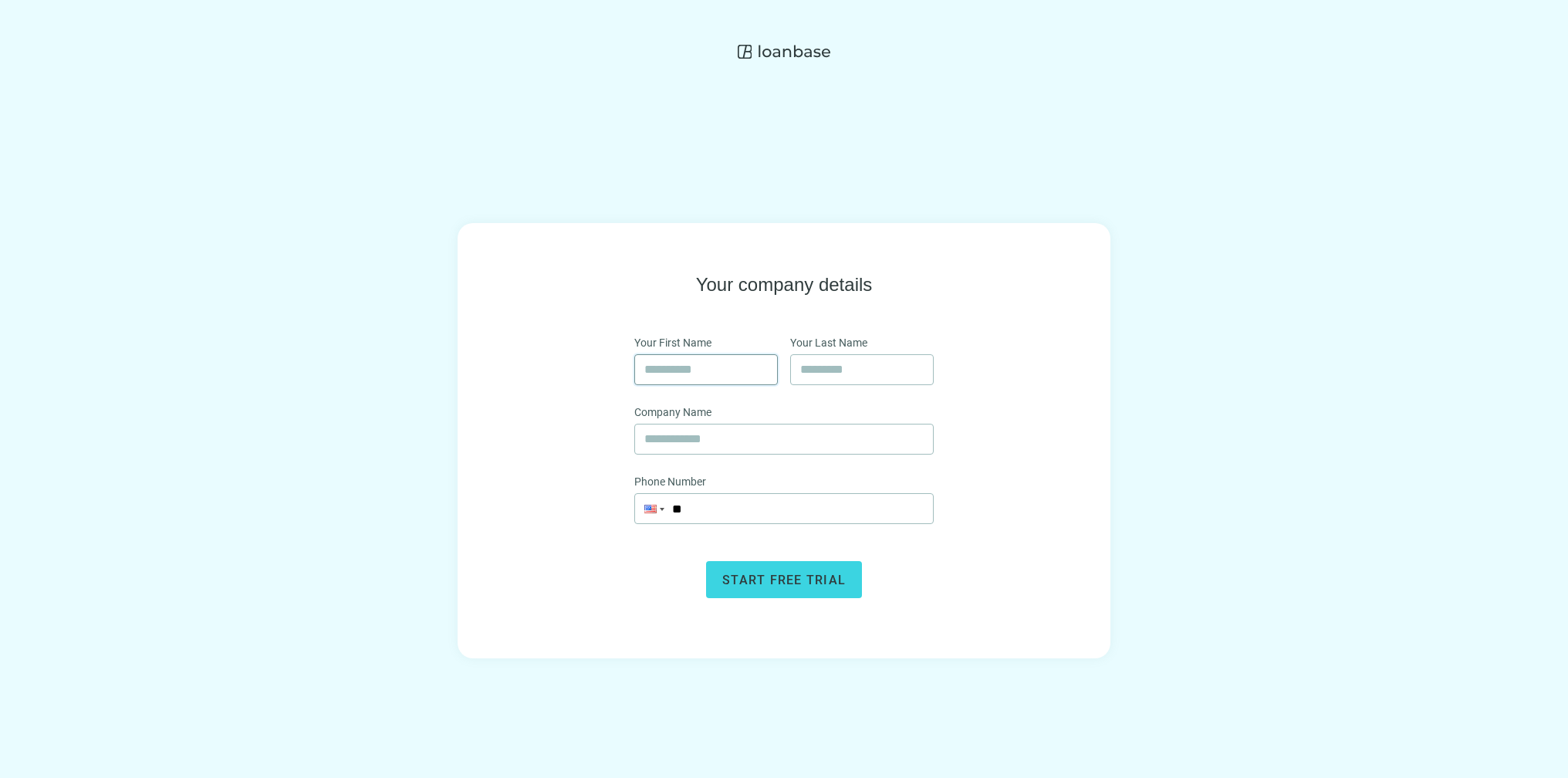
click at [715, 374] on input "text" at bounding box center [706, 369] width 123 height 29
type input "*******"
type input "*****"
type input "**********"
click at [700, 503] on input "**" at bounding box center [784, 508] width 298 height 29
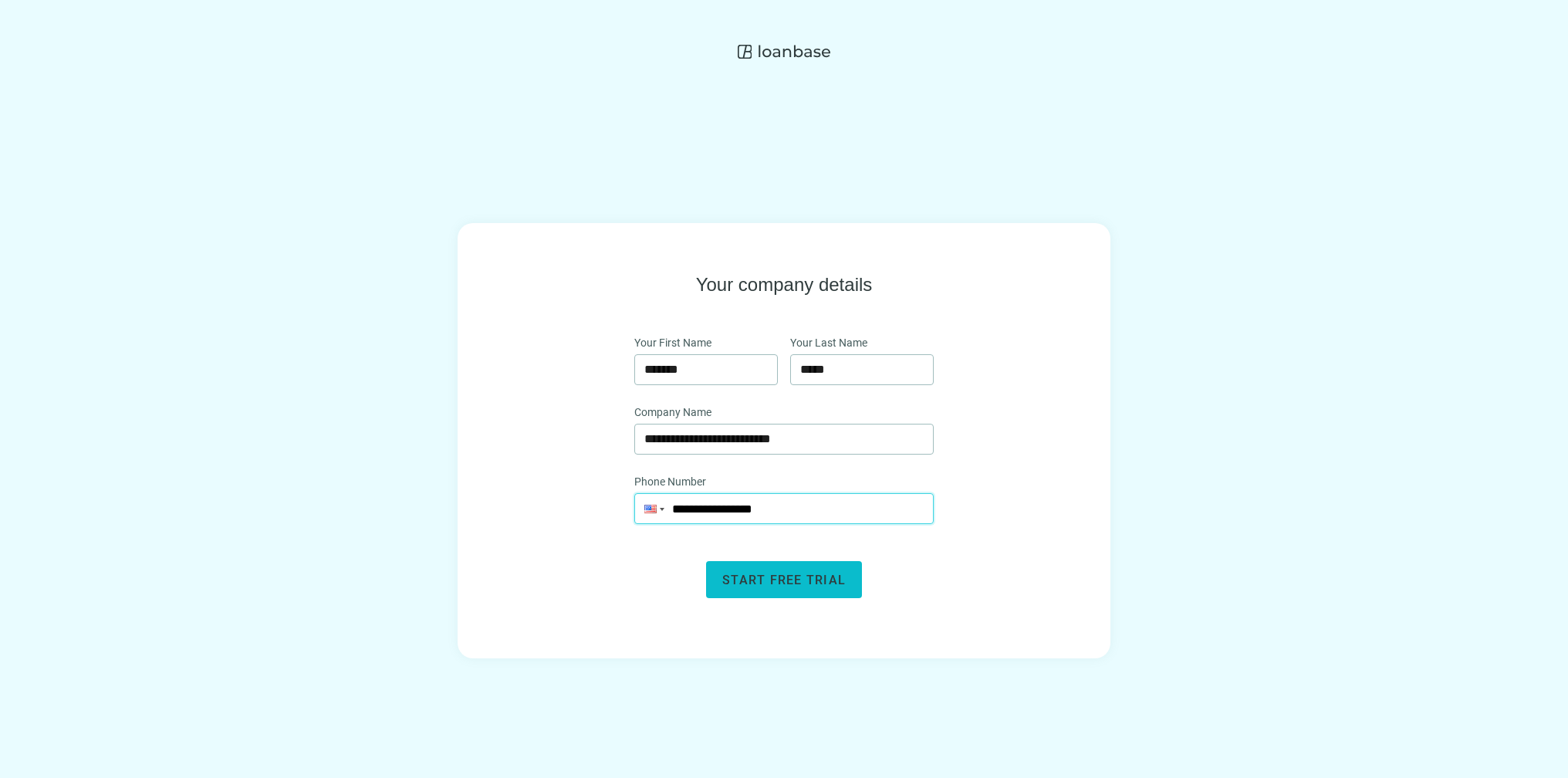
type input "**********"
click at [794, 590] on button "Start free trial" at bounding box center [784, 579] width 156 height 37
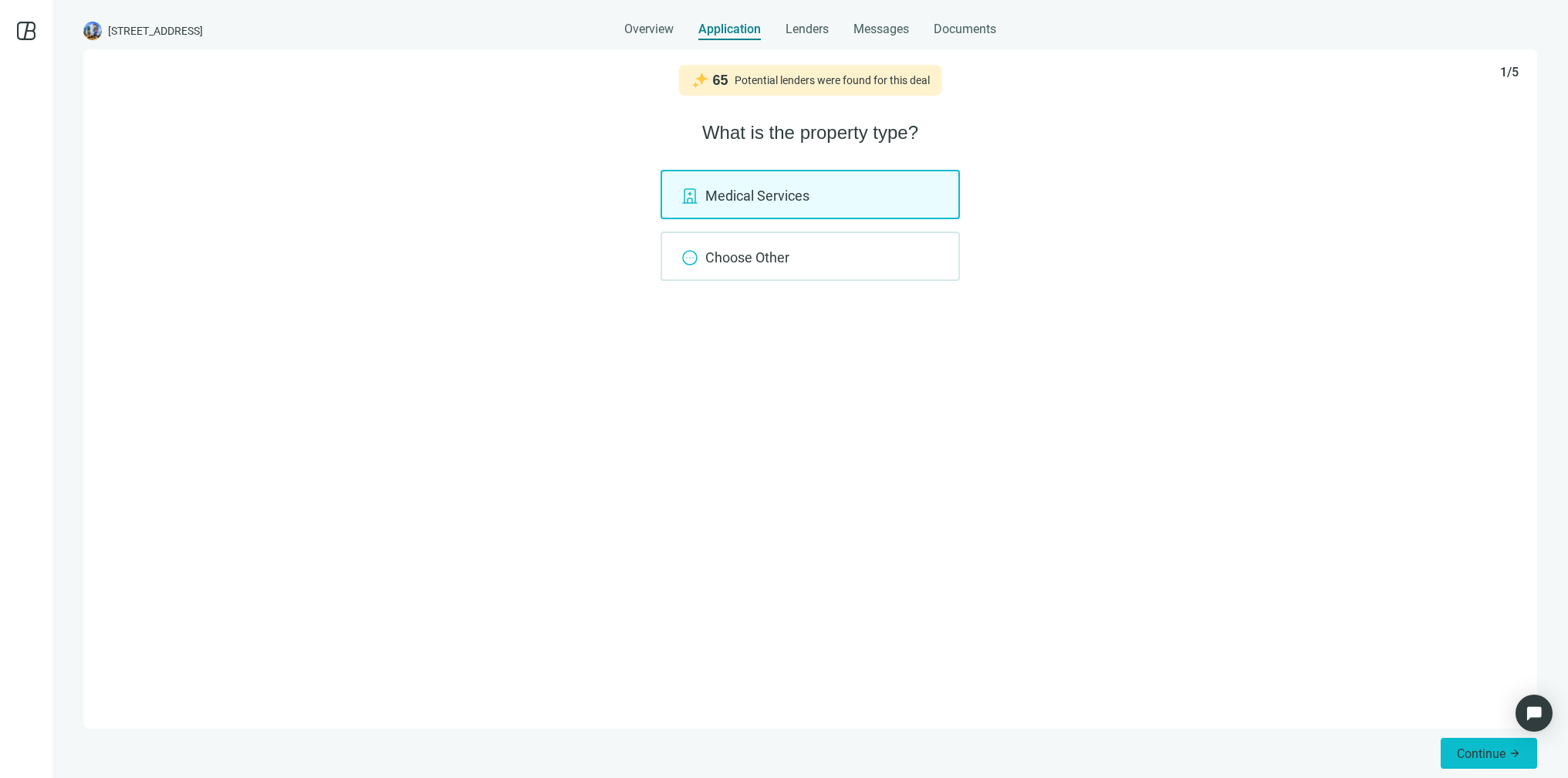
click at [1467, 749] on span "Continue" at bounding box center [1481, 753] width 49 height 14
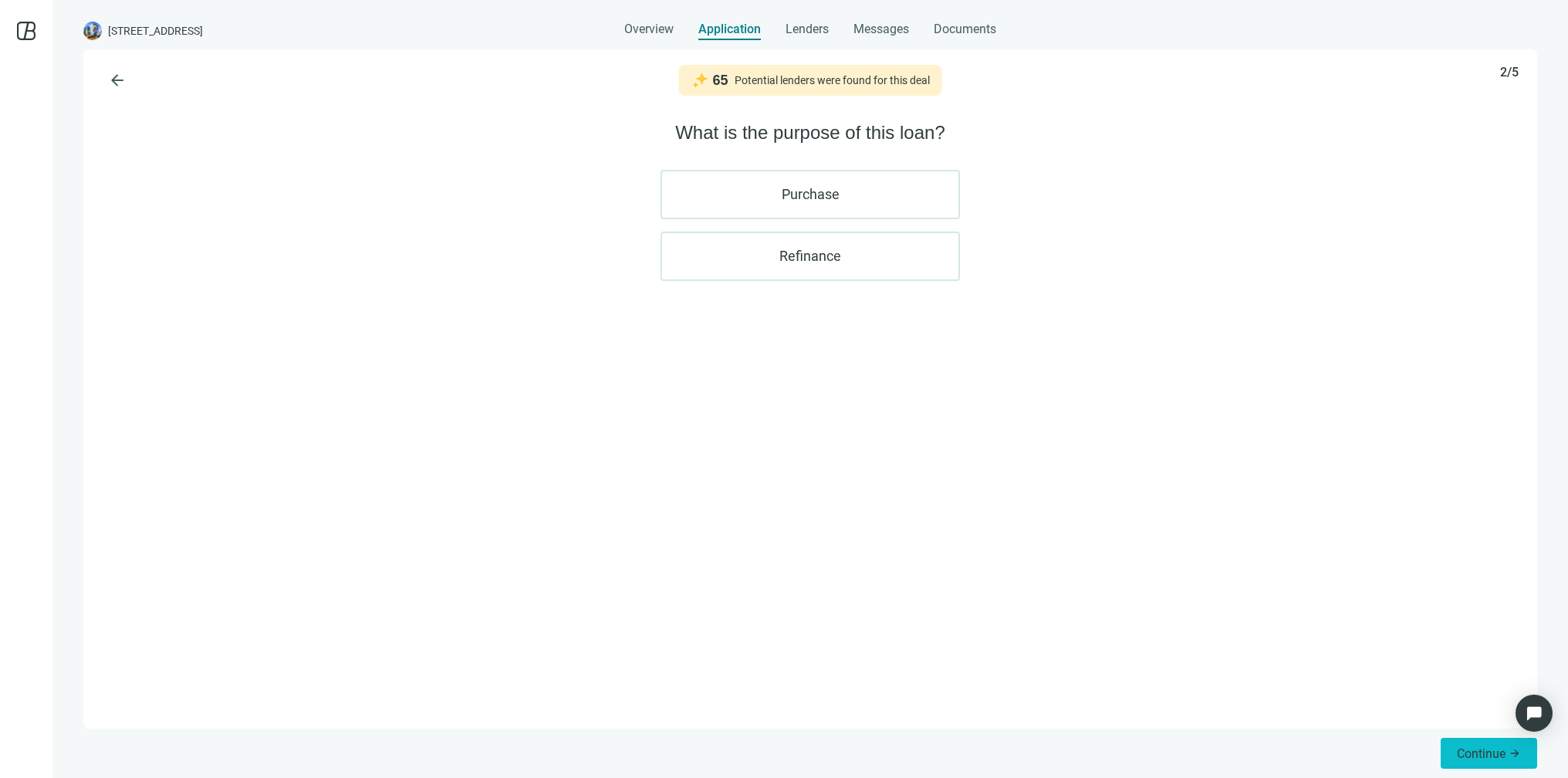
click at [1484, 755] on span "Continue" at bounding box center [1481, 753] width 49 height 14
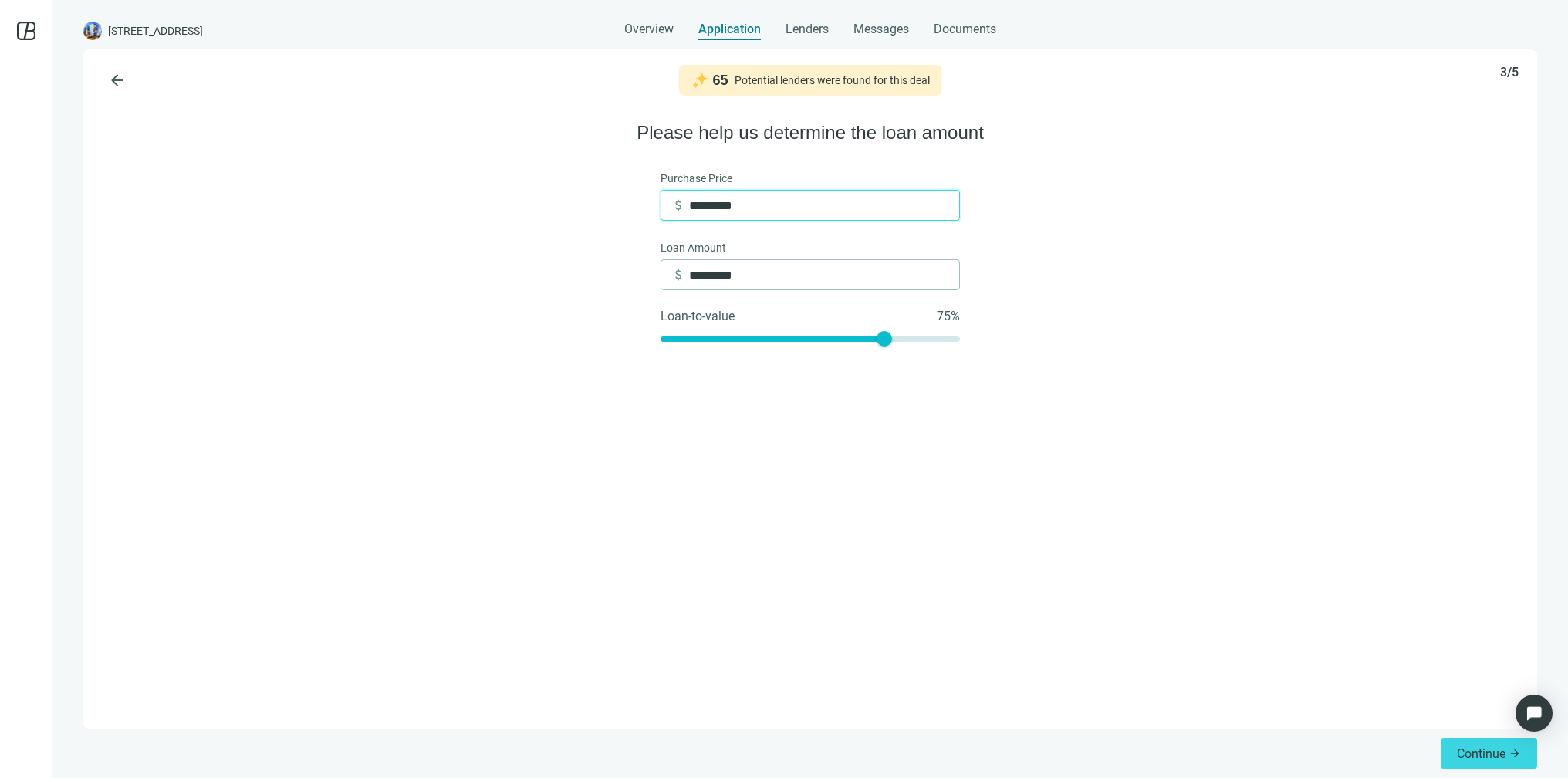
drag, startPoint x: 798, startPoint y: 207, endPoint x: 673, endPoint y: 194, distance: 125.7
click at [673, 194] on div "attach_money *********" at bounding box center [815, 205] width 288 height 29
type input "*"
type input "**"
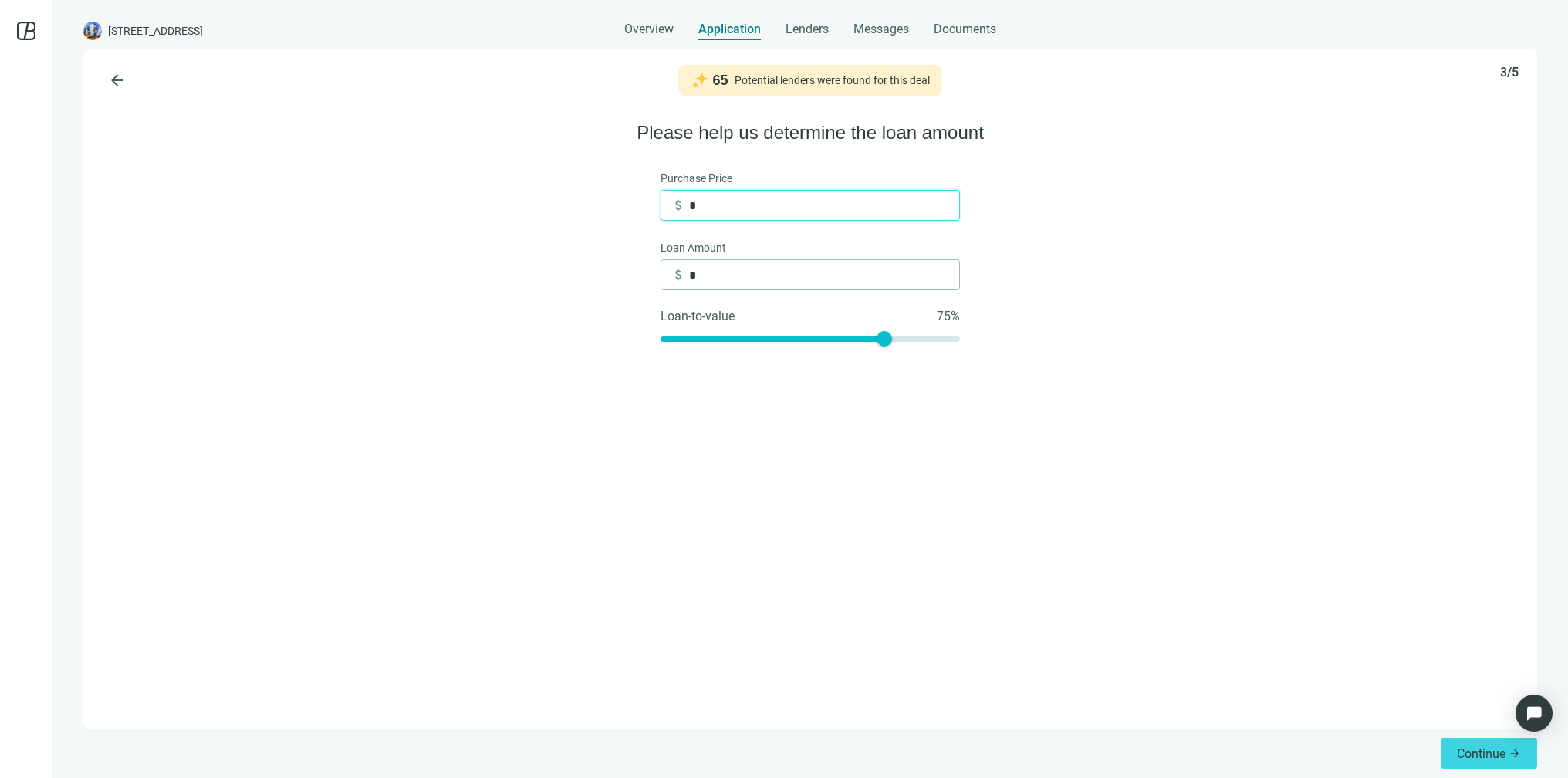
type input "**"
type input "***"
type input "*****"
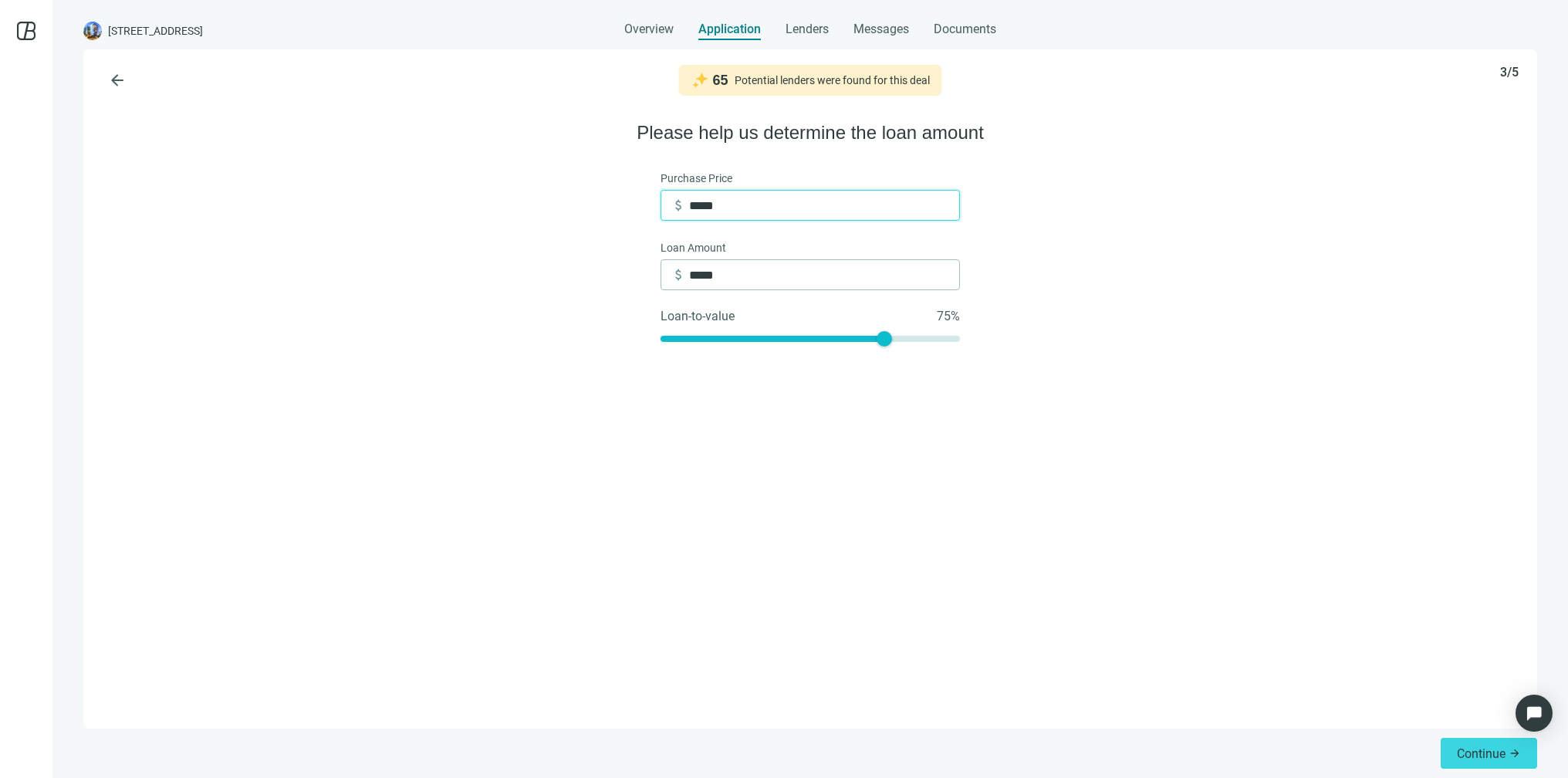
type input "******"
type input "*******"
type input "*********"
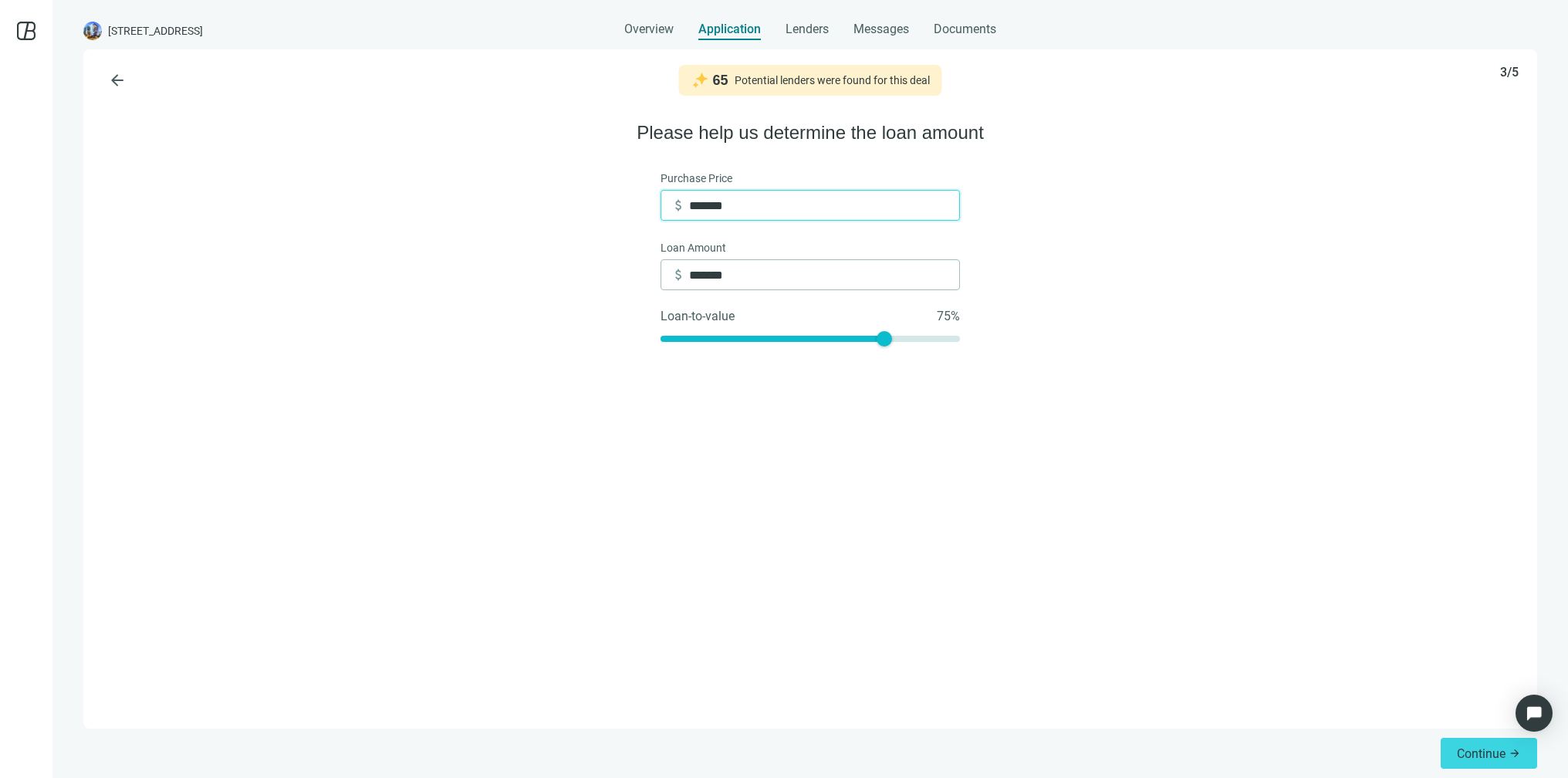
type input "*********"
drag, startPoint x: 879, startPoint y: 337, endPoint x: 894, endPoint y: 336, distance: 15.0
click at [894, 336] on div at bounding box center [899, 339] width 15 height 15
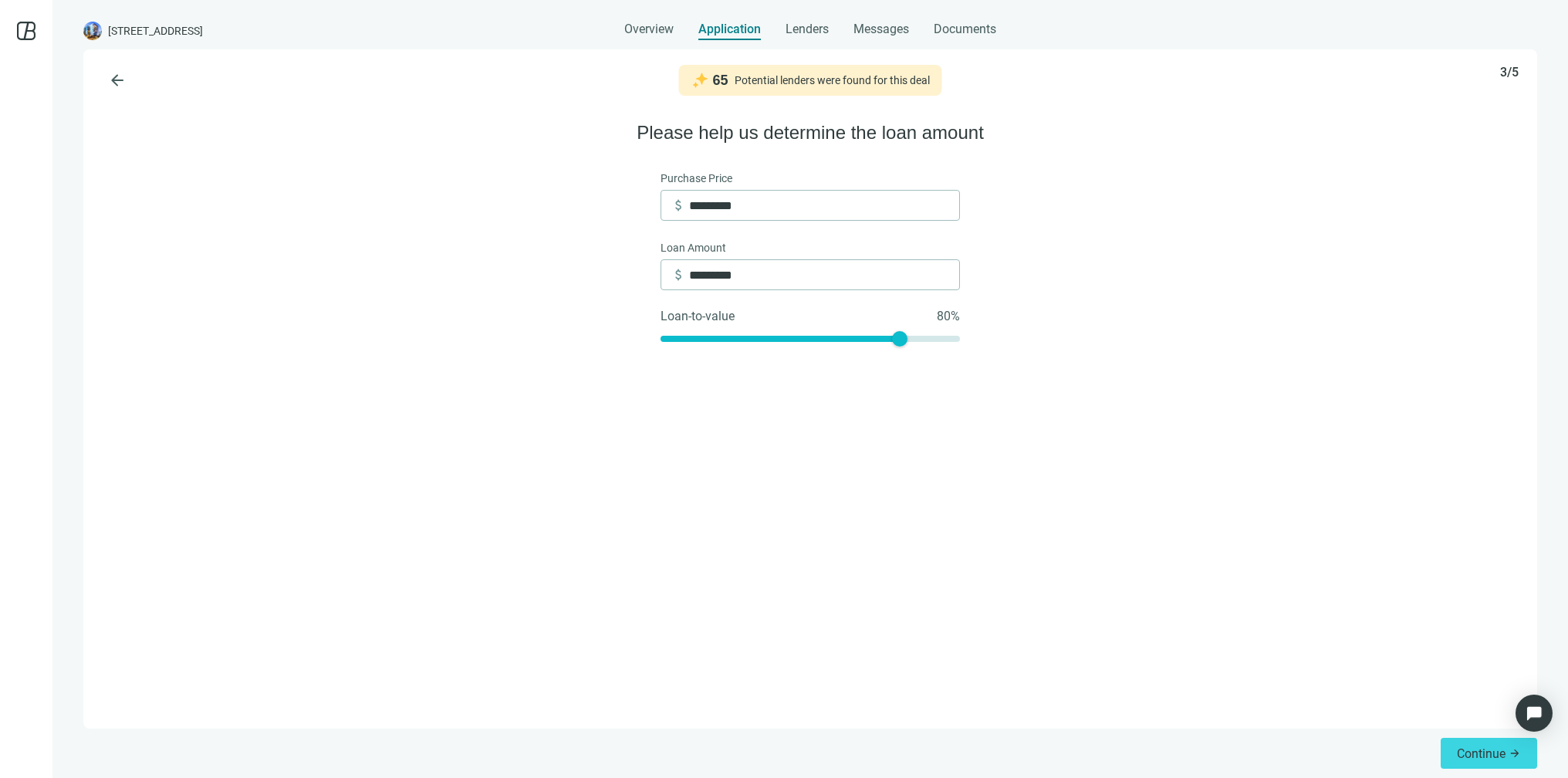
click at [949, 371] on div "arrow_back 65 Potential lenders were found for this deal 3/5 Please help us det…" at bounding box center [810, 389] width 1453 height 679
click at [1491, 747] on span "Continue" at bounding box center [1481, 753] width 49 height 14
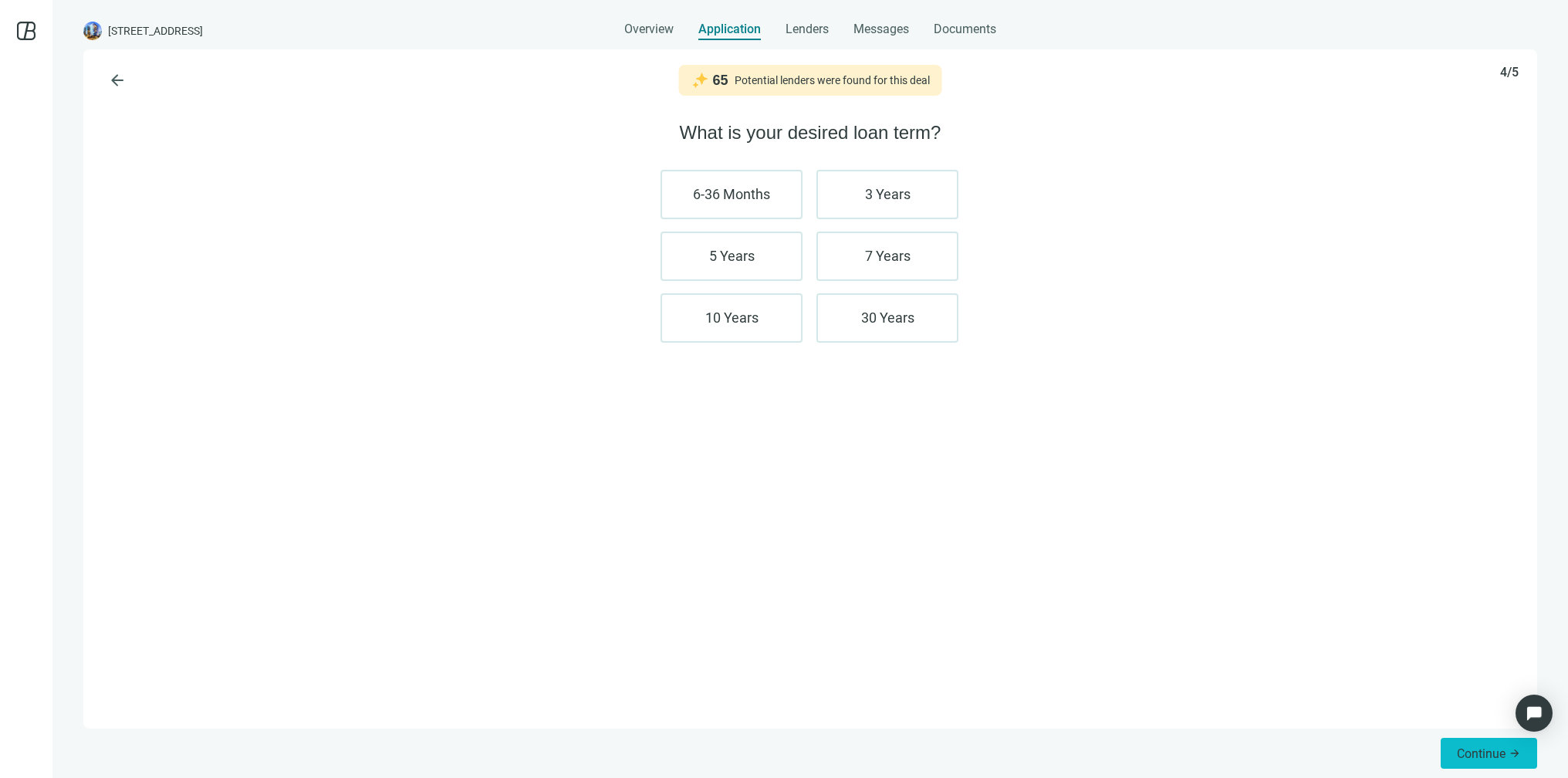
click at [1470, 746] on span "Continue" at bounding box center [1481, 753] width 49 height 14
click at [761, 188] on label "740 +" at bounding box center [731, 194] width 142 height 49
click at [1458, 753] on span "Find lenders" at bounding box center [1472, 753] width 66 height 14
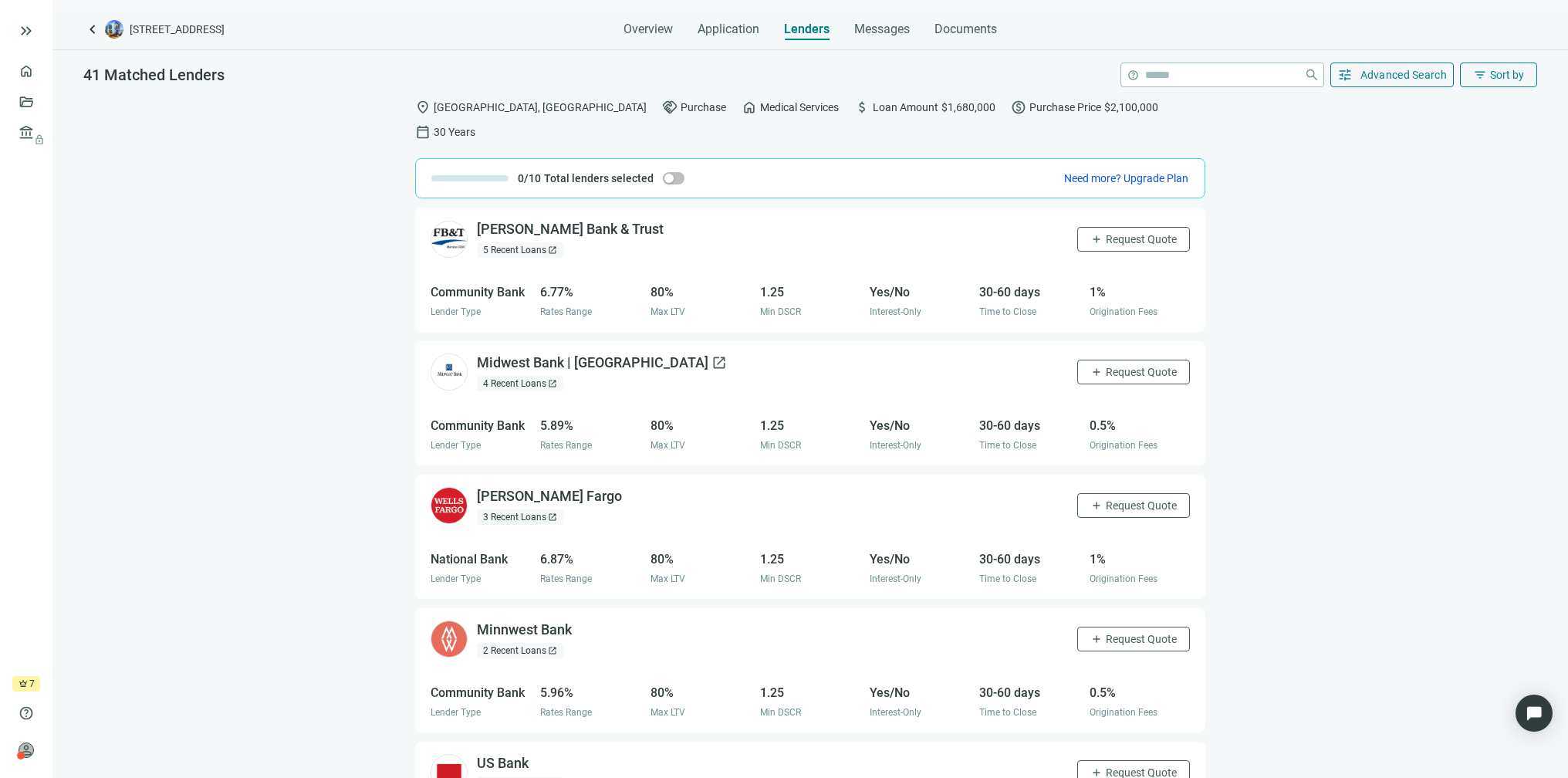
click at [494, 354] on div "Midwest Bank | MN open_in_new" at bounding box center [602, 363] width 250 height 19
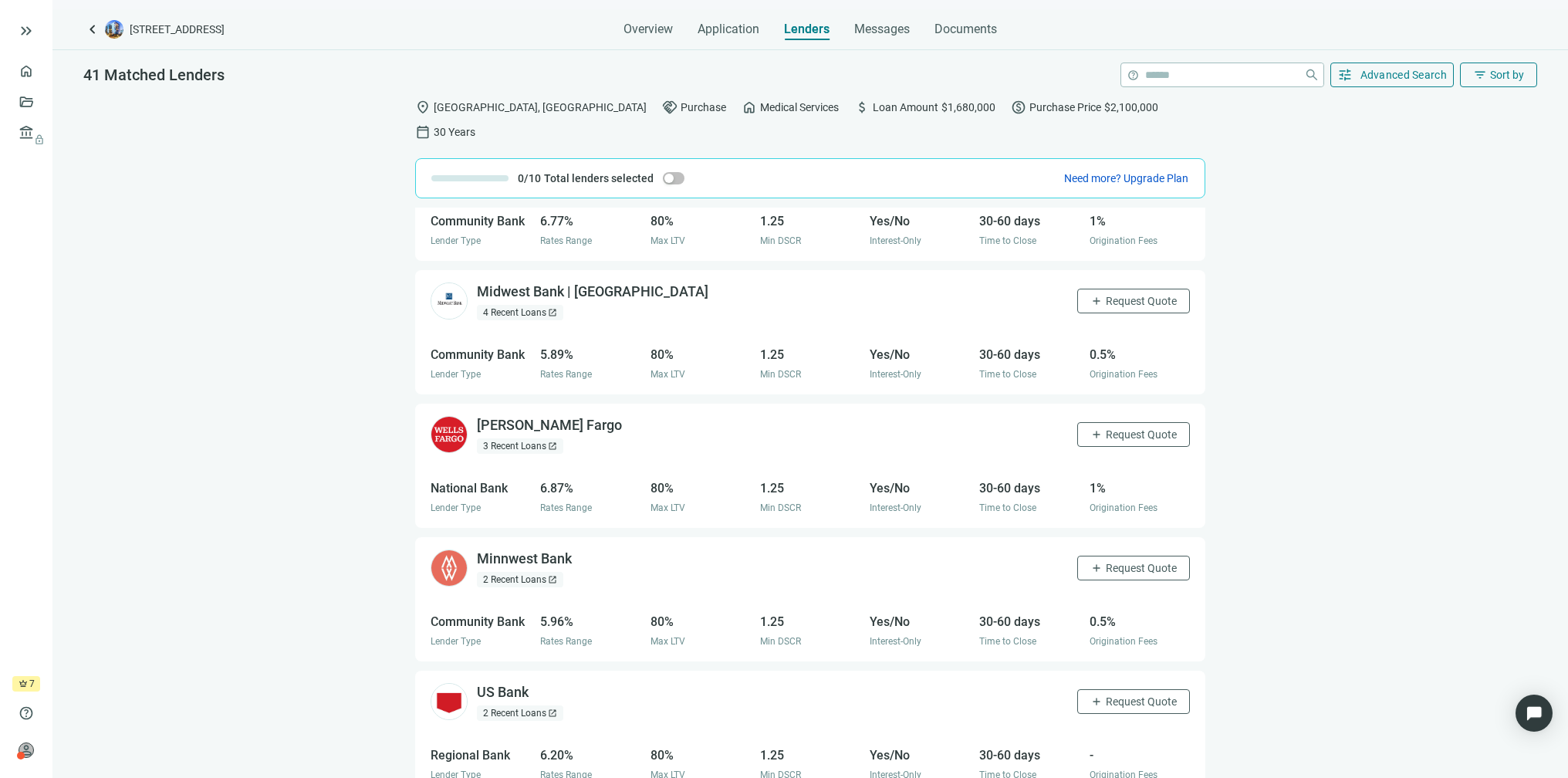
scroll to position [70, 0]
click at [458, 283] on img at bounding box center [449, 302] width 37 height 37
click at [510, 283] on div "Midwest Bank | MN open_in_new" at bounding box center [593, 293] width 231 height 19
click at [520, 306] on div "4 Recent Loans open_in_new" at bounding box center [520, 314] width 86 height 15
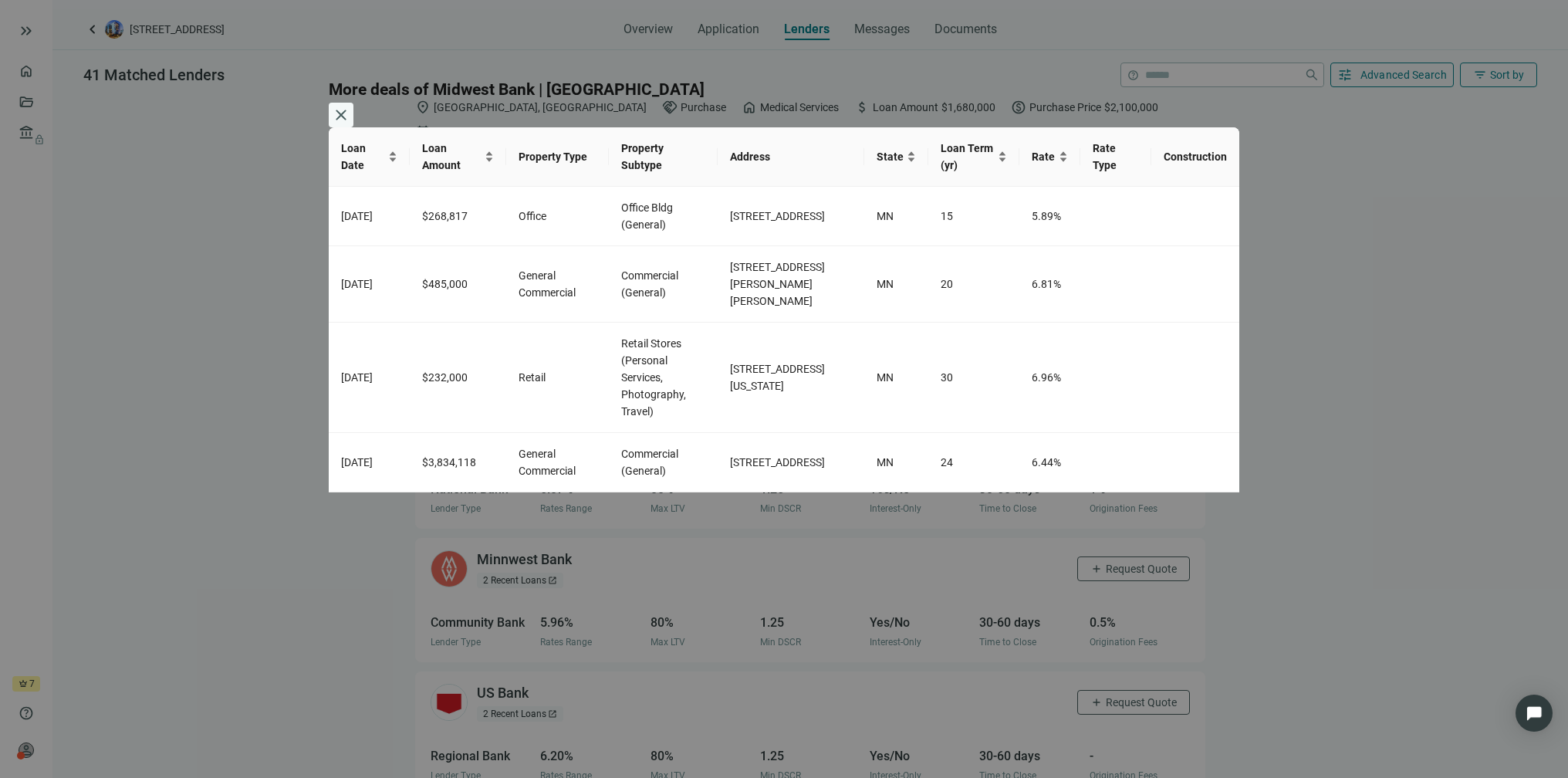
click at [350, 106] on span "close" at bounding box center [341, 115] width 18 height 18
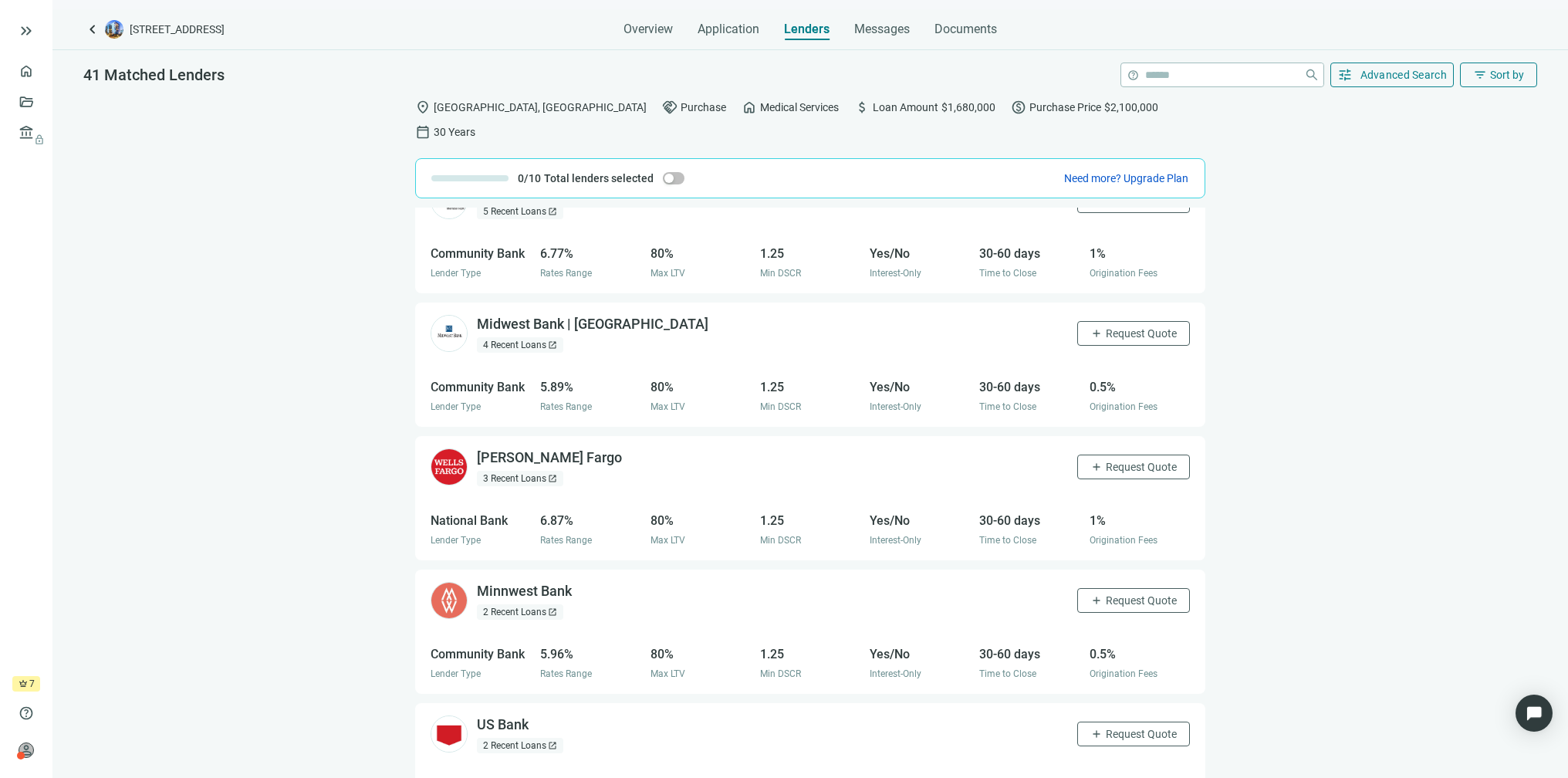
scroll to position [122, 0]
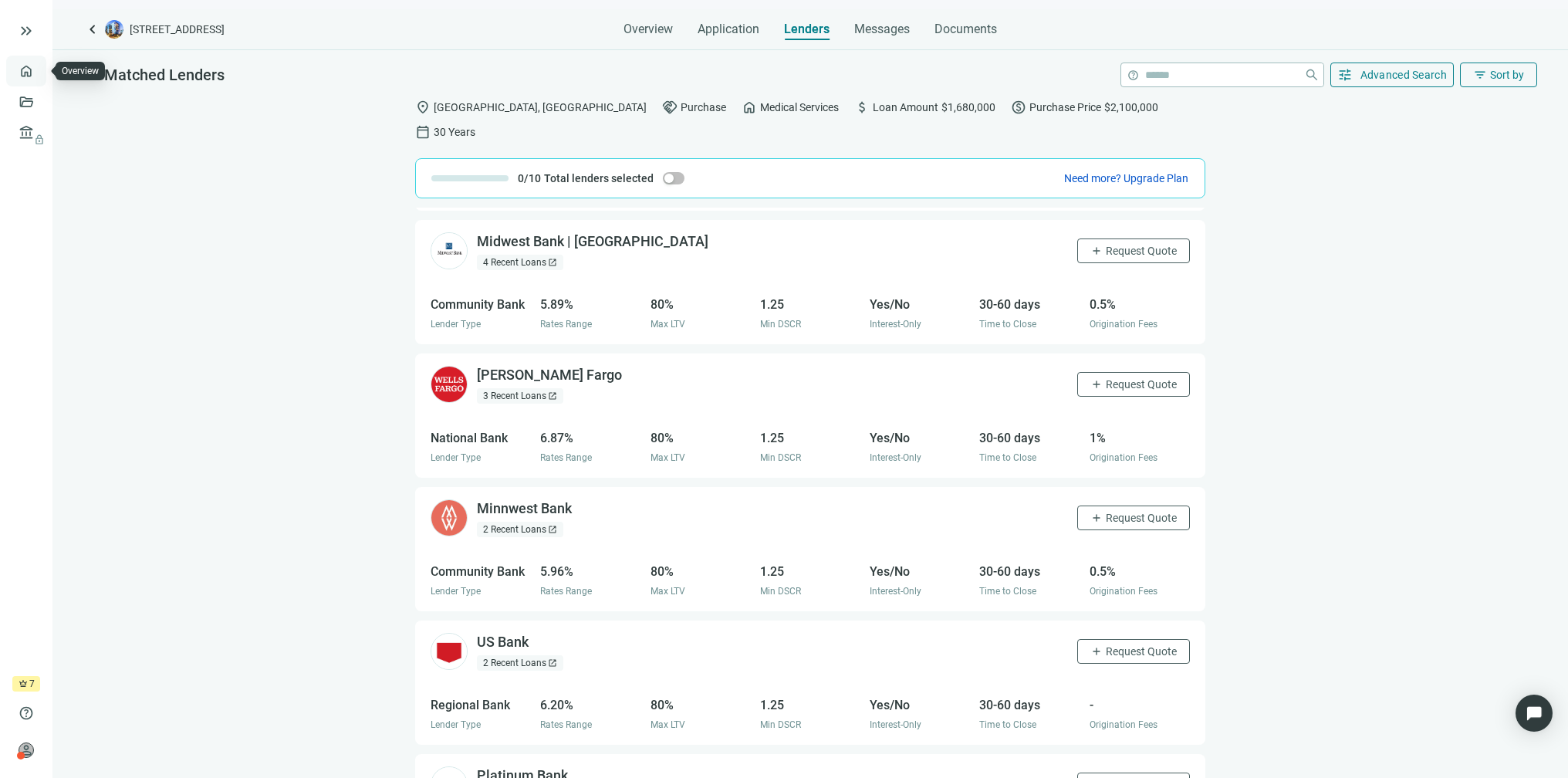
click at [39, 67] on link "Overview" at bounding box center [61, 70] width 45 height 13
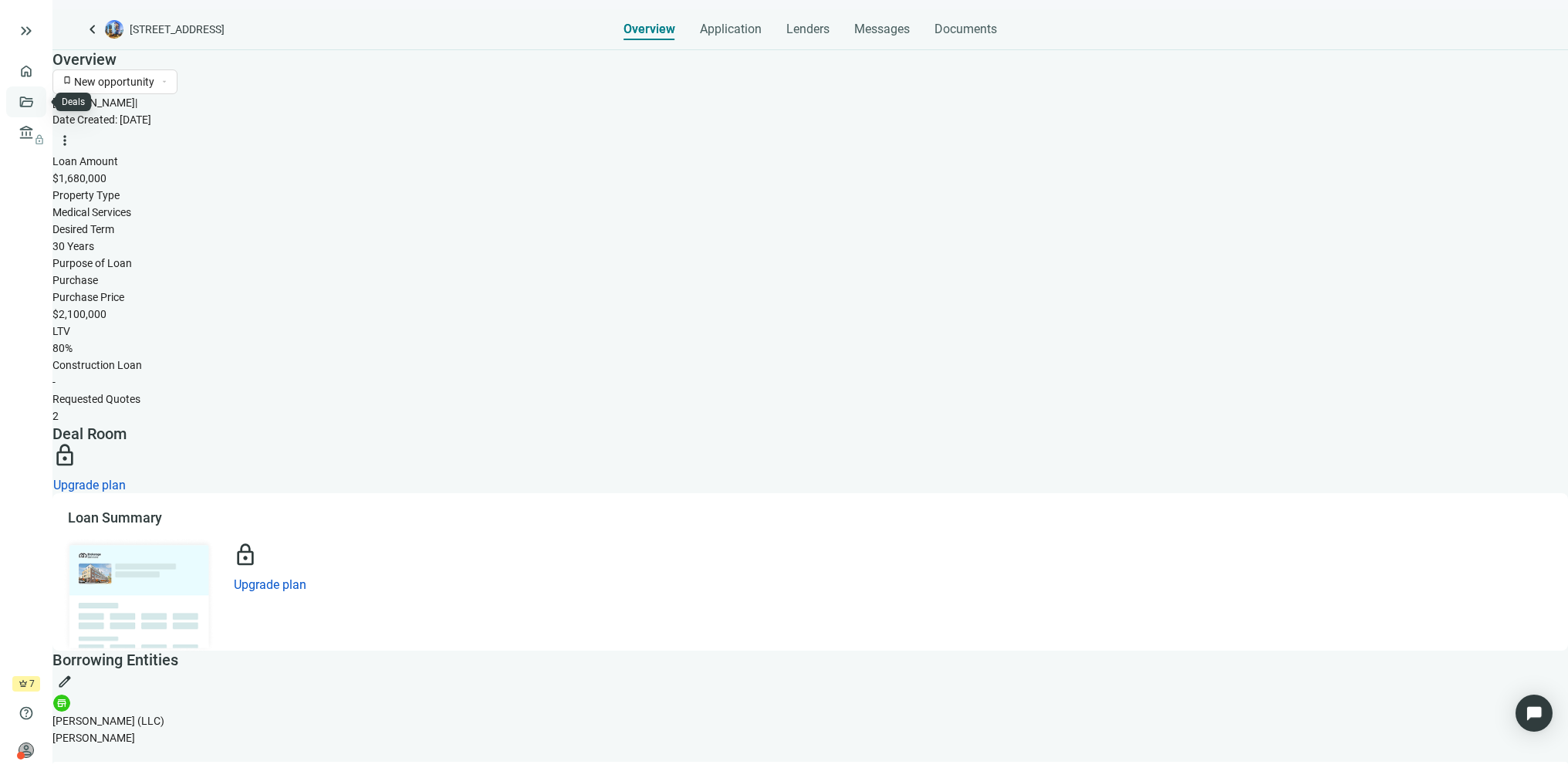
click at [39, 98] on link "Deals" at bounding box center [52, 101] width 28 height 13
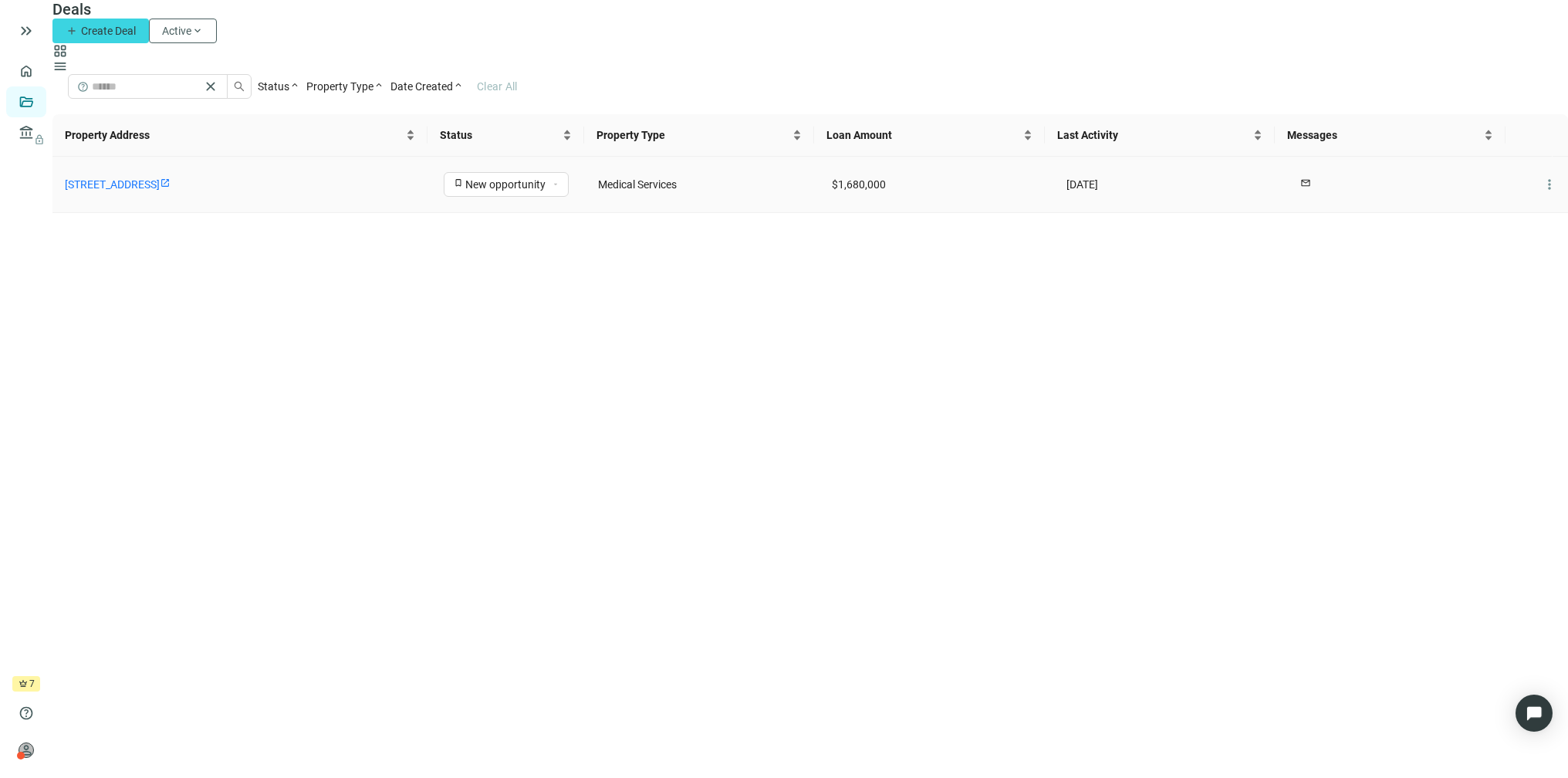
click at [344, 183] on div "2647 Superior Dr NW, Rochester, MN 55901 open_in_new" at bounding box center [241, 184] width 354 height 17
click at [160, 179] on link "2647 Superior Dr NW, Rochester, MN 55901" at bounding box center [111, 184] width 95 height 13
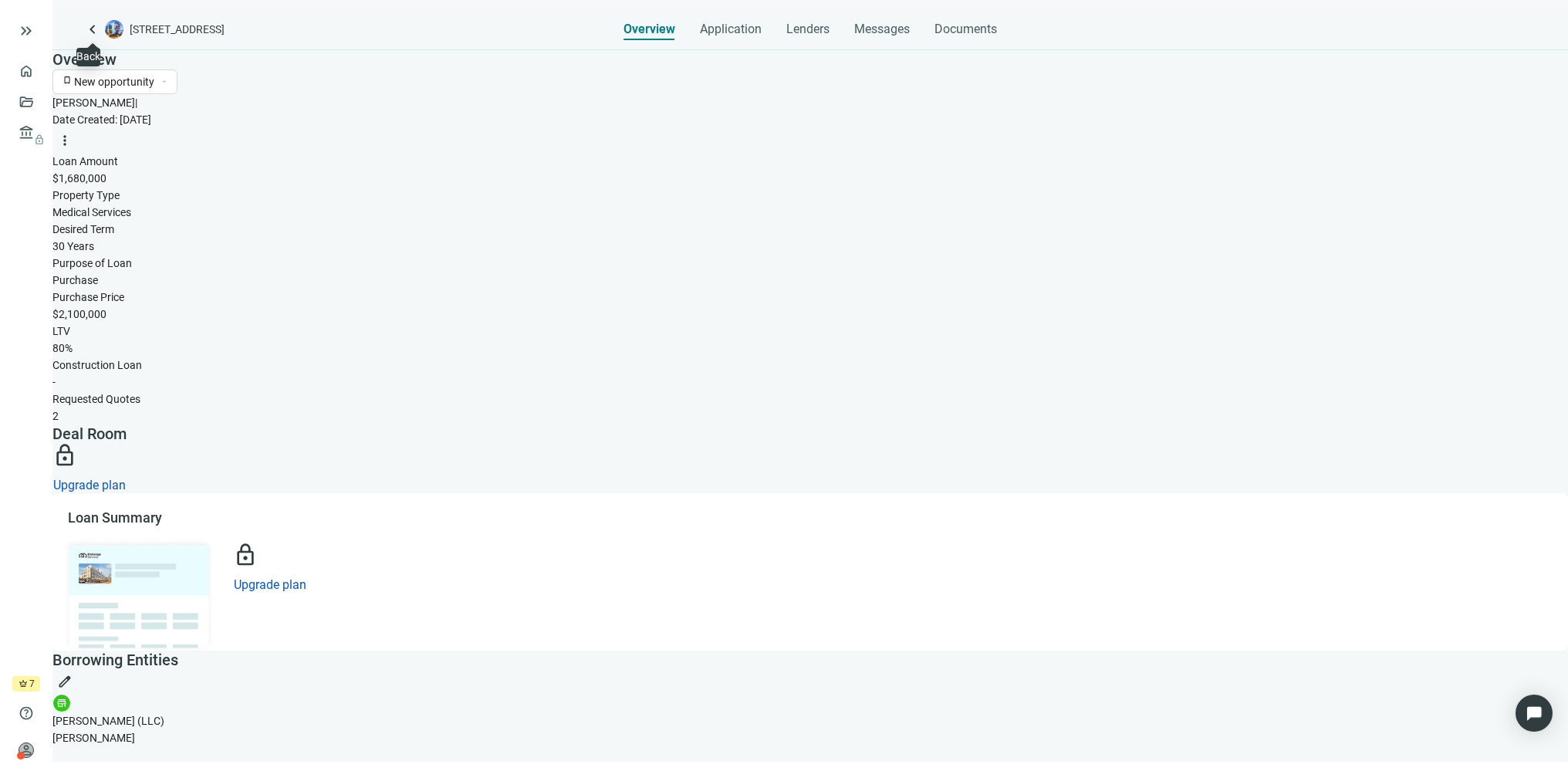
click at [95, 32] on span "keyboard_arrow_left" at bounding box center [92, 29] width 18 height 18
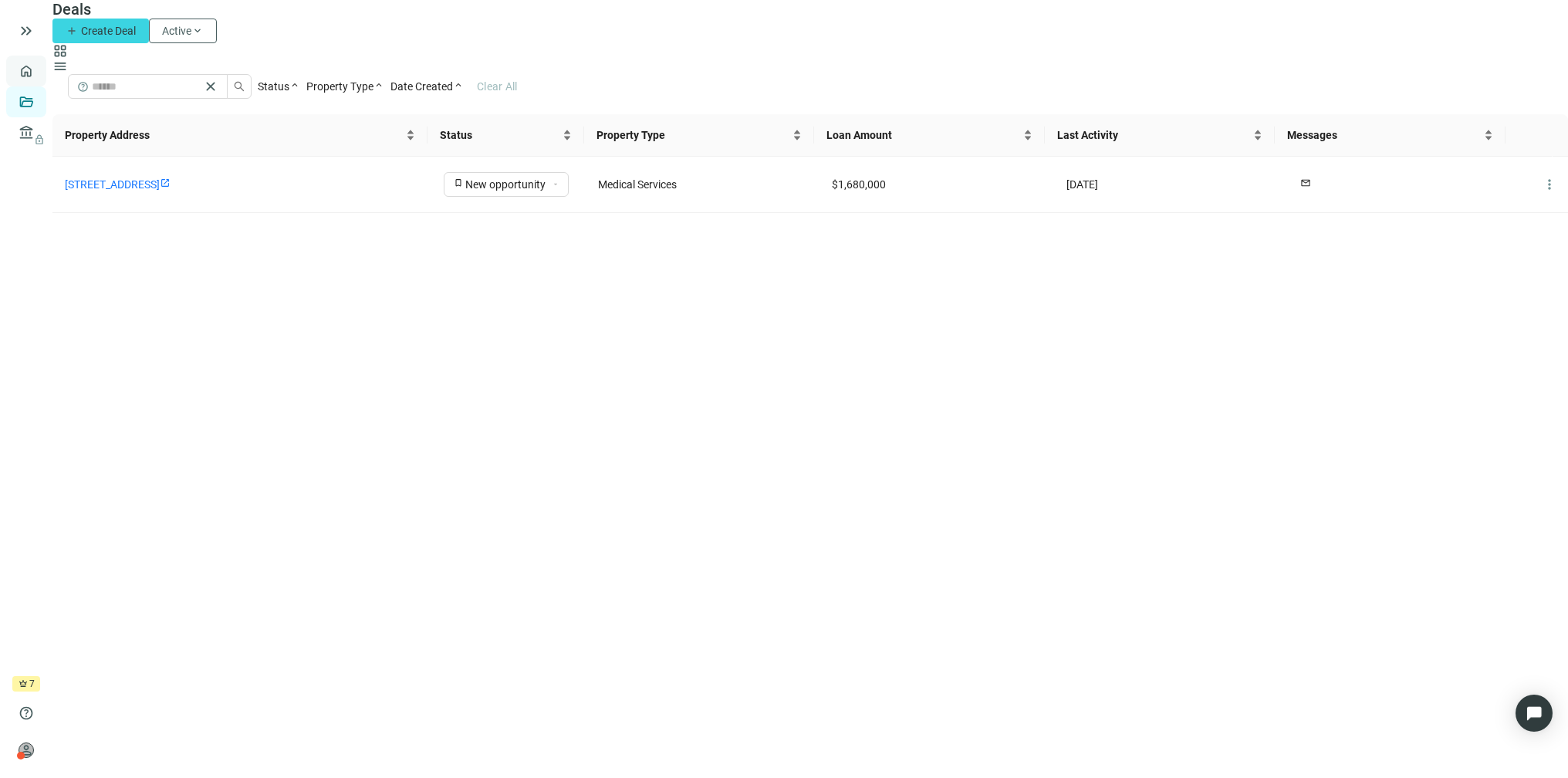
click at [42, 73] on link "Overview" at bounding box center [61, 70] width 45 height 13
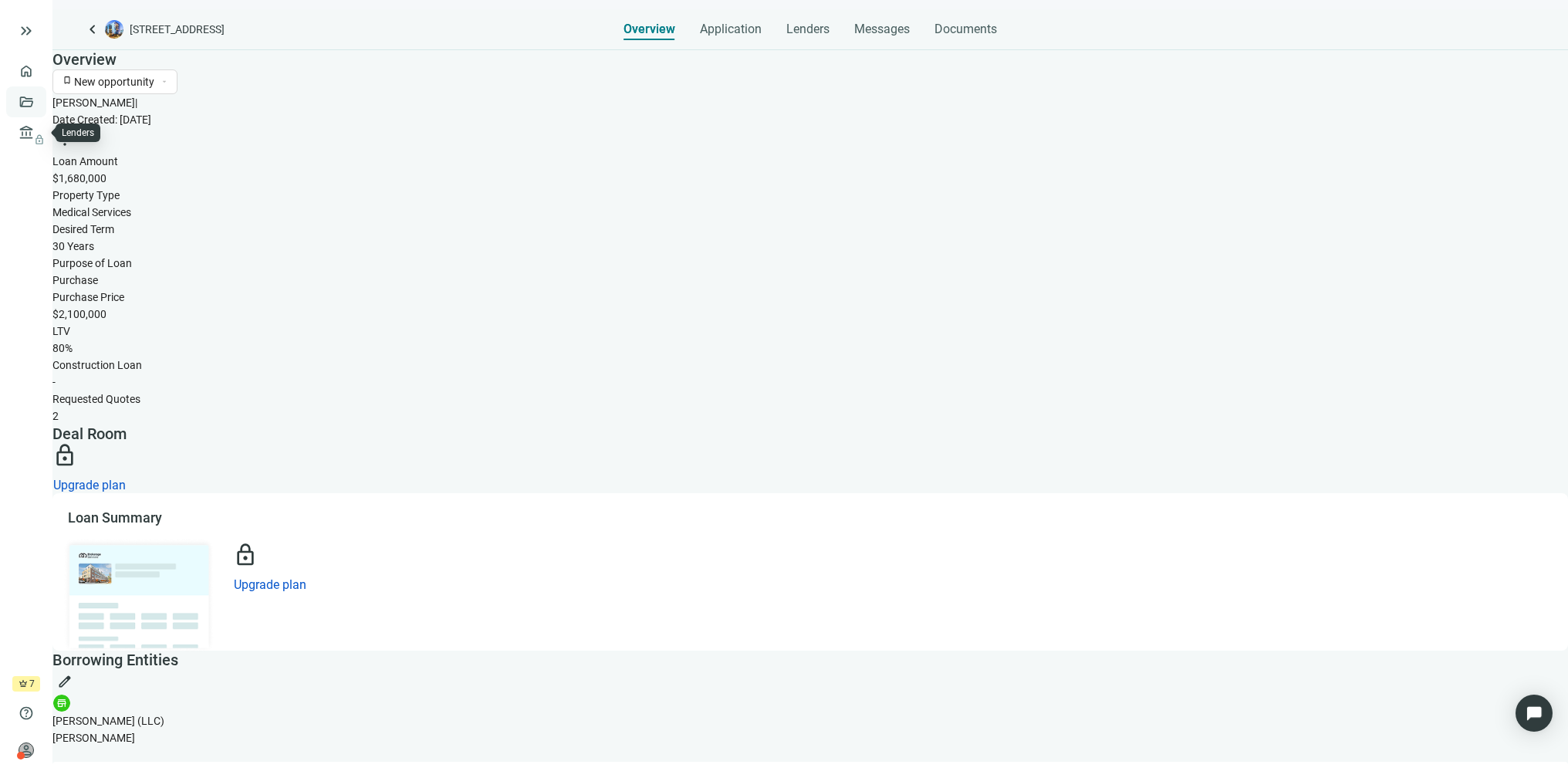
click at [39, 104] on link "Deals" at bounding box center [52, 101] width 28 height 13
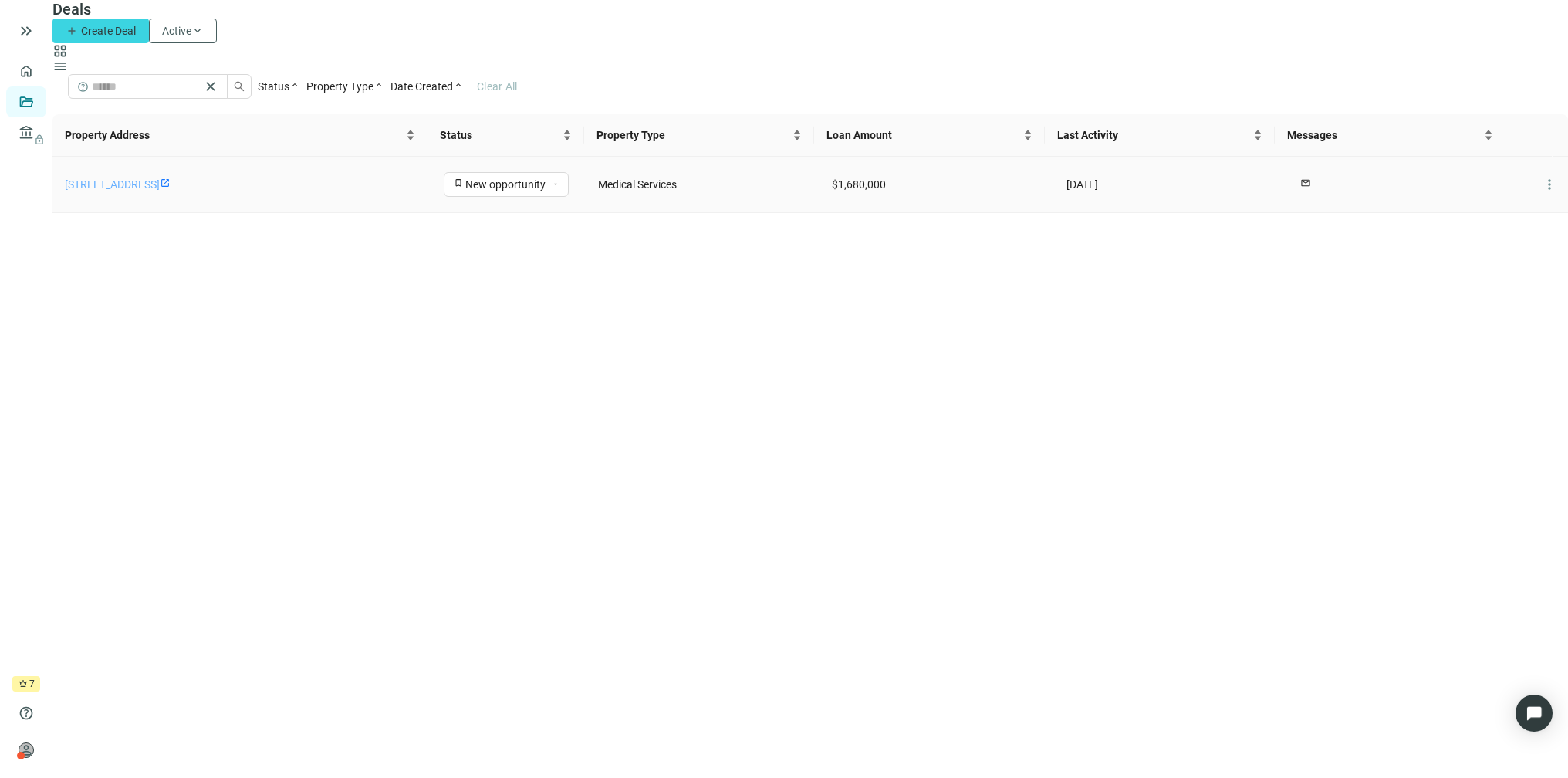
click at [160, 179] on link "2647 Superior Dr NW, Rochester, MN 55901" at bounding box center [111, 184] width 95 height 13
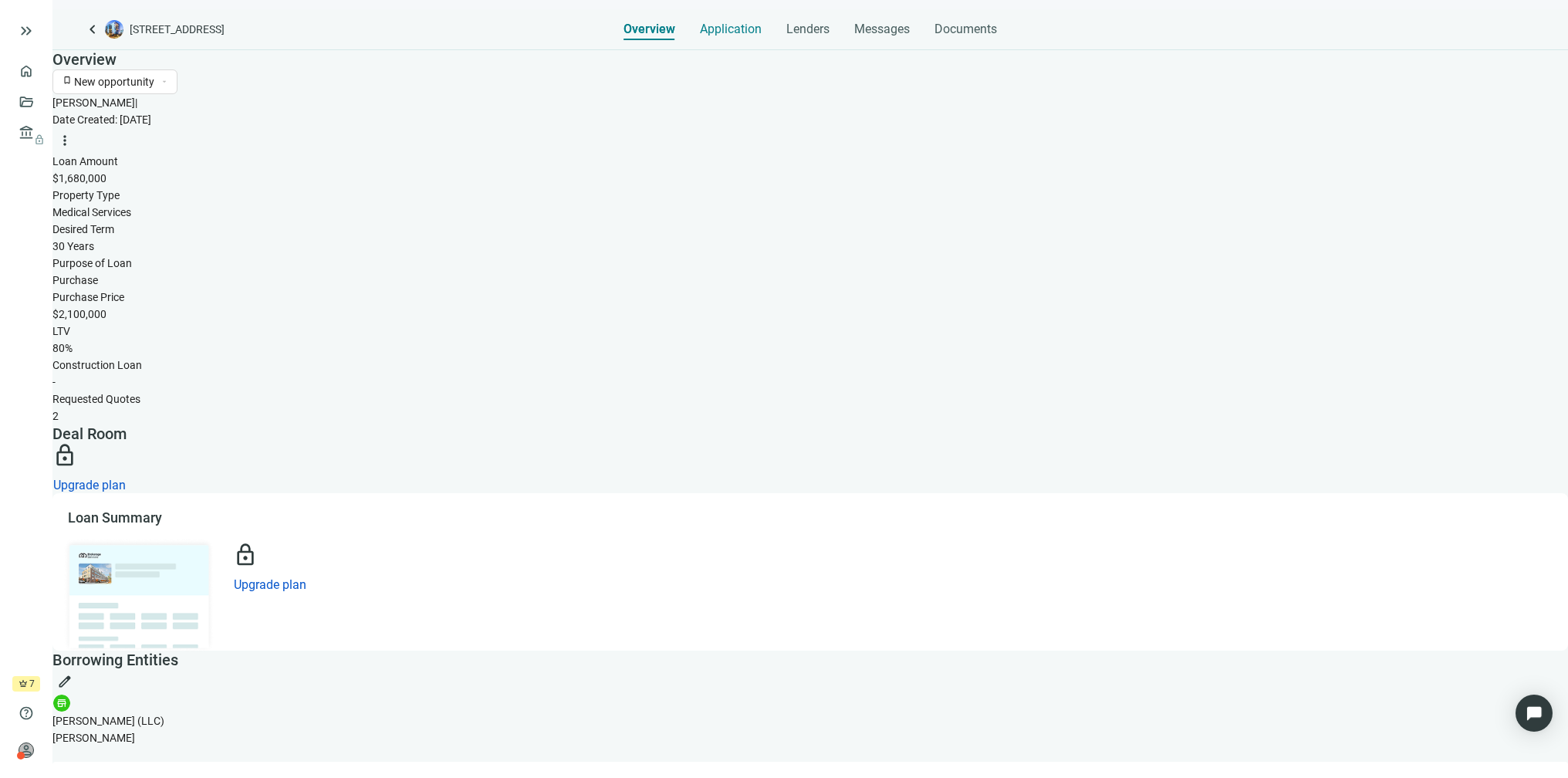
click at [729, 26] on span "Application" at bounding box center [731, 29] width 62 height 15
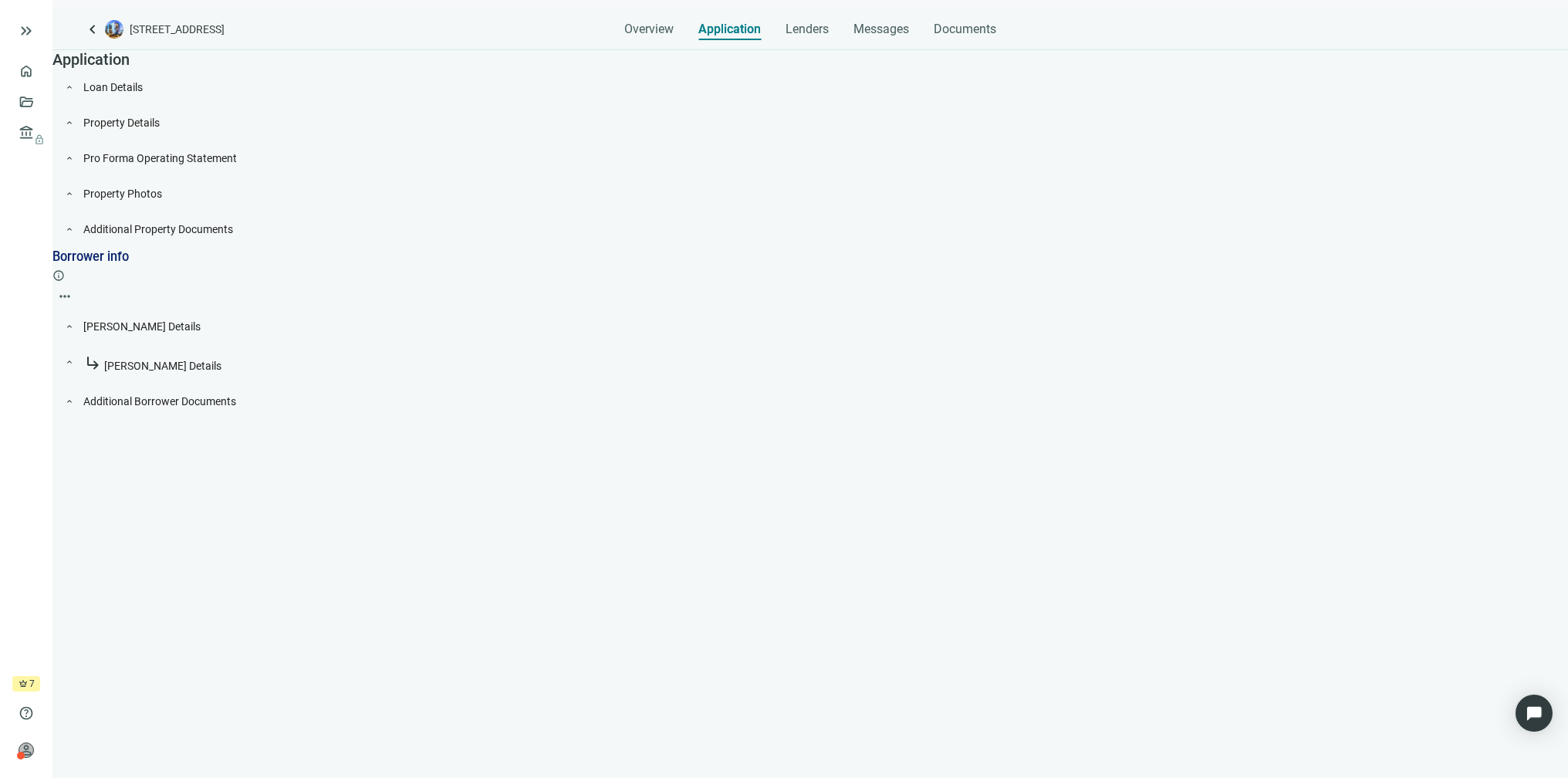
click at [160, 129] on span "Property Details" at bounding box center [121, 122] width 76 height 13
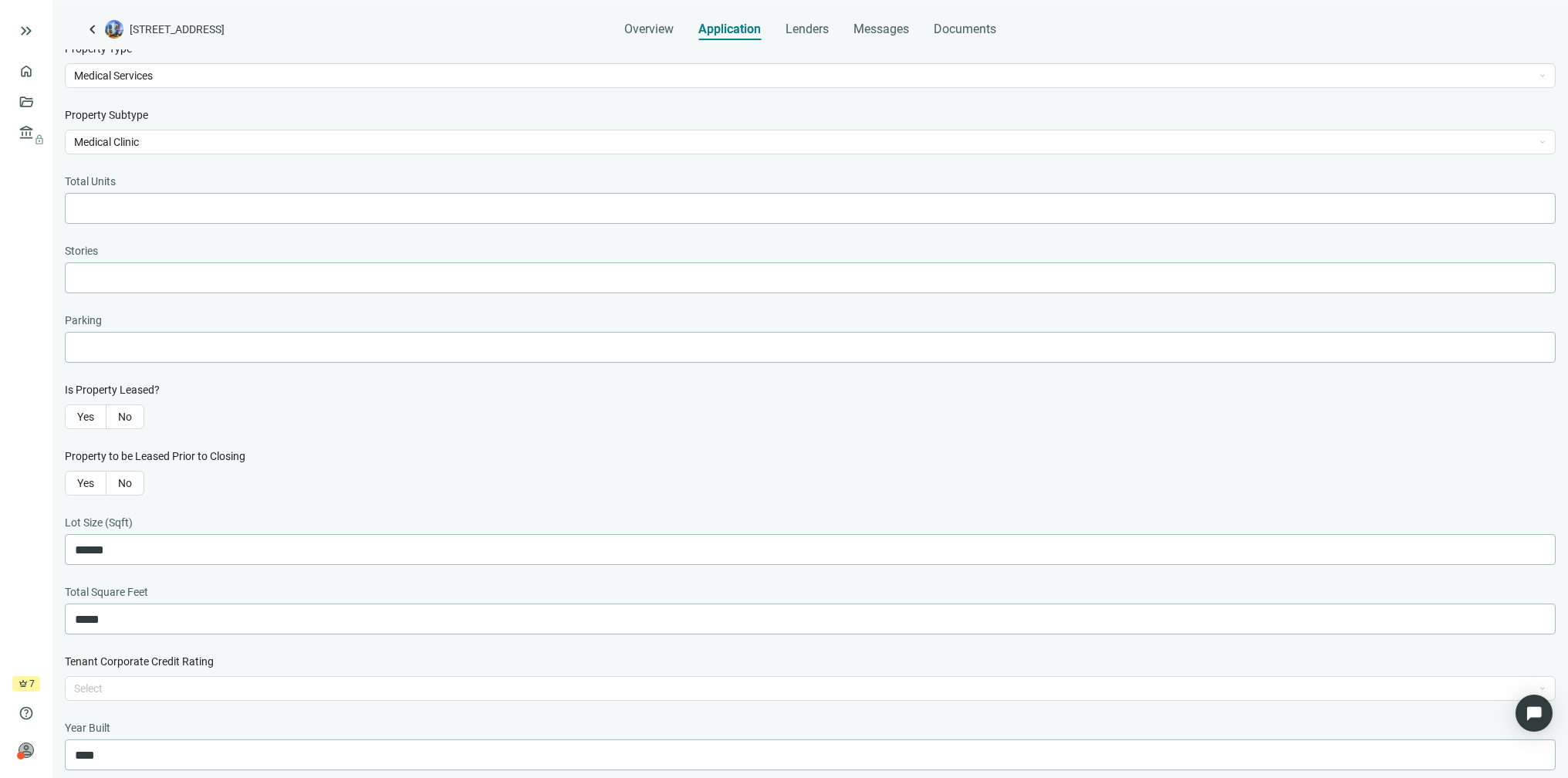
click at [148, 123] on span "Property Subtype" at bounding box center [106, 115] width 83 height 17
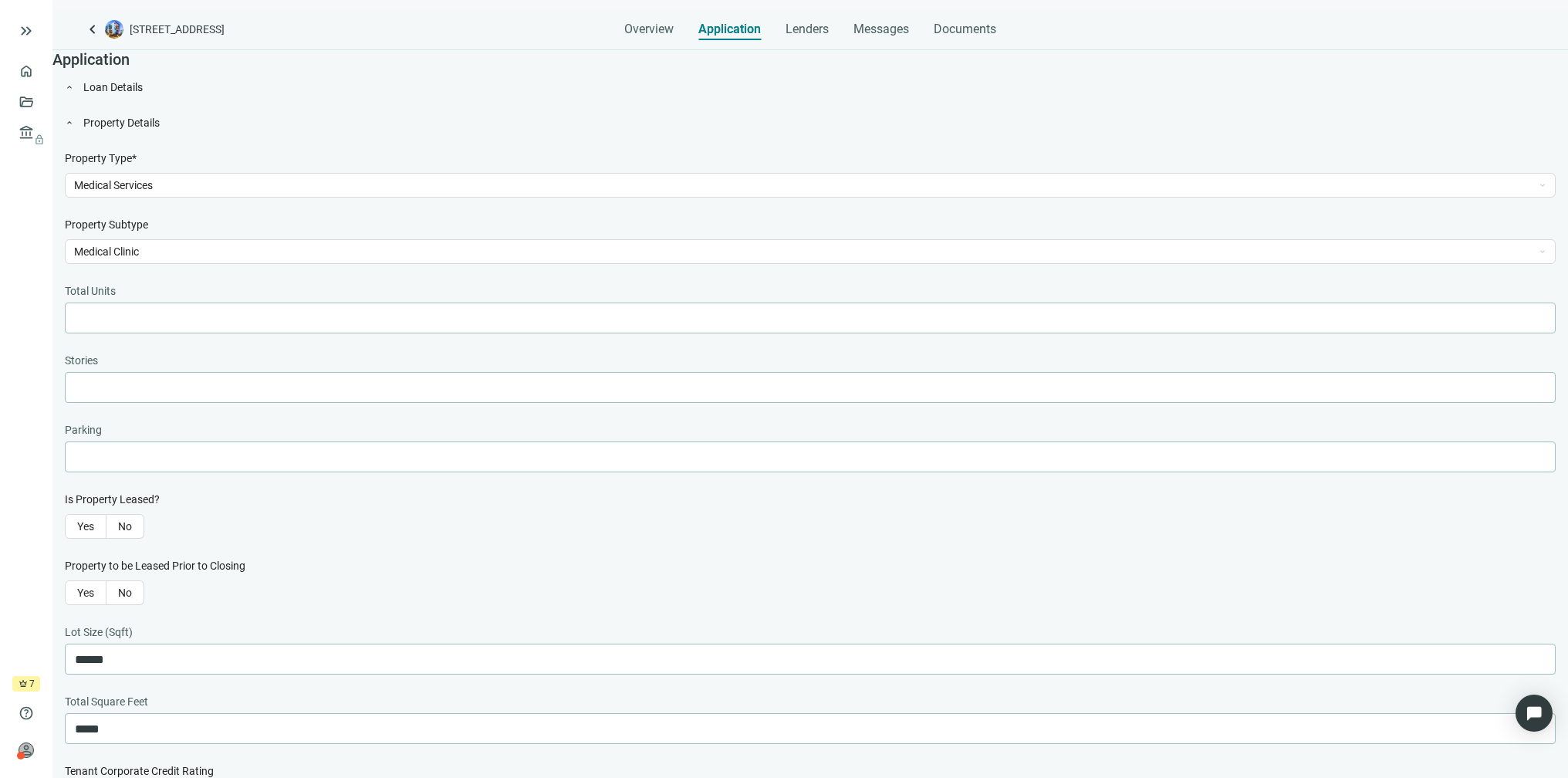
click at [171, 131] on span "Property Details" at bounding box center [819, 122] width 1472 height 17
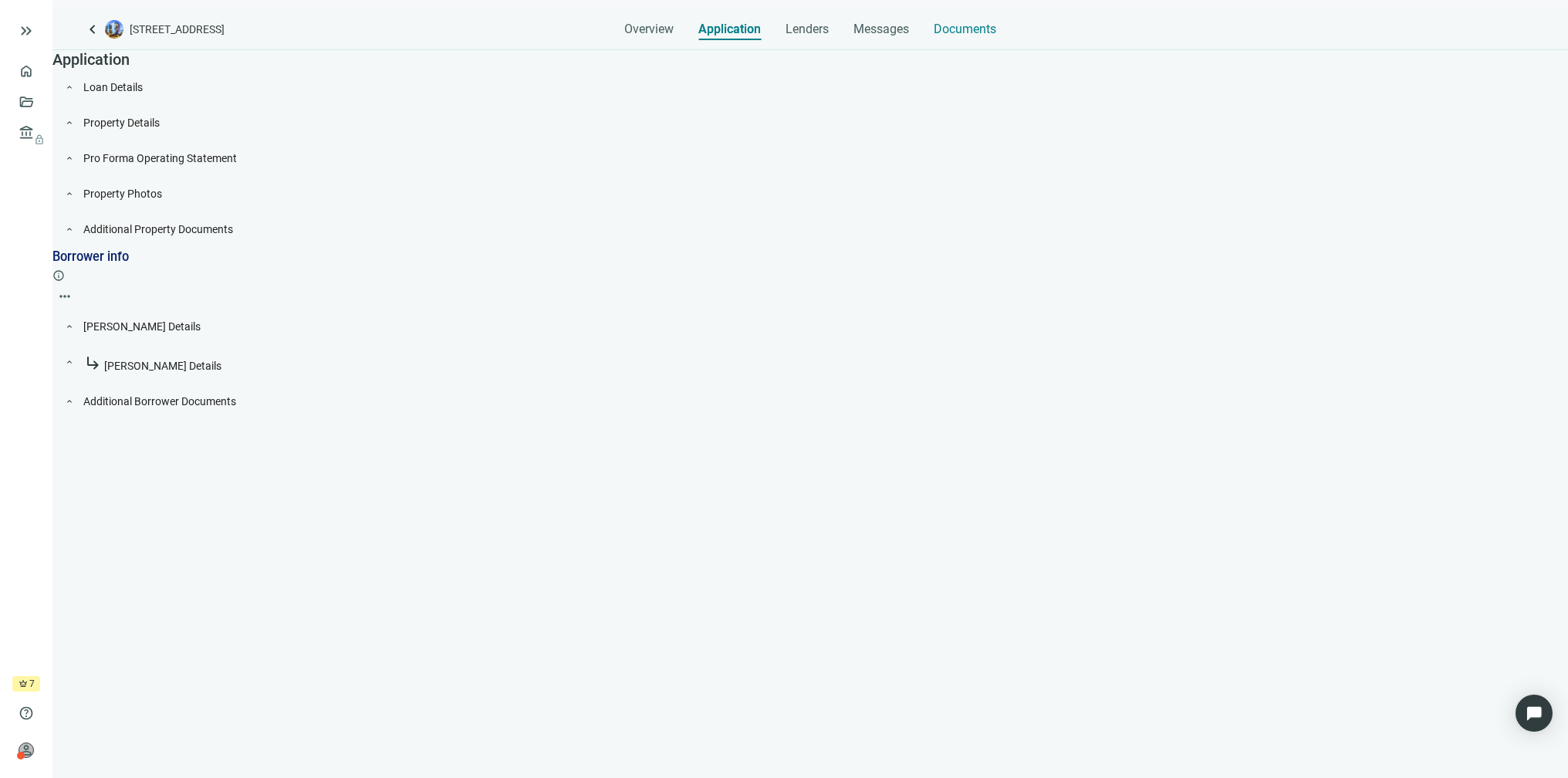
click at [969, 30] on span "Documents" at bounding box center [965, 29] width 63 height 15
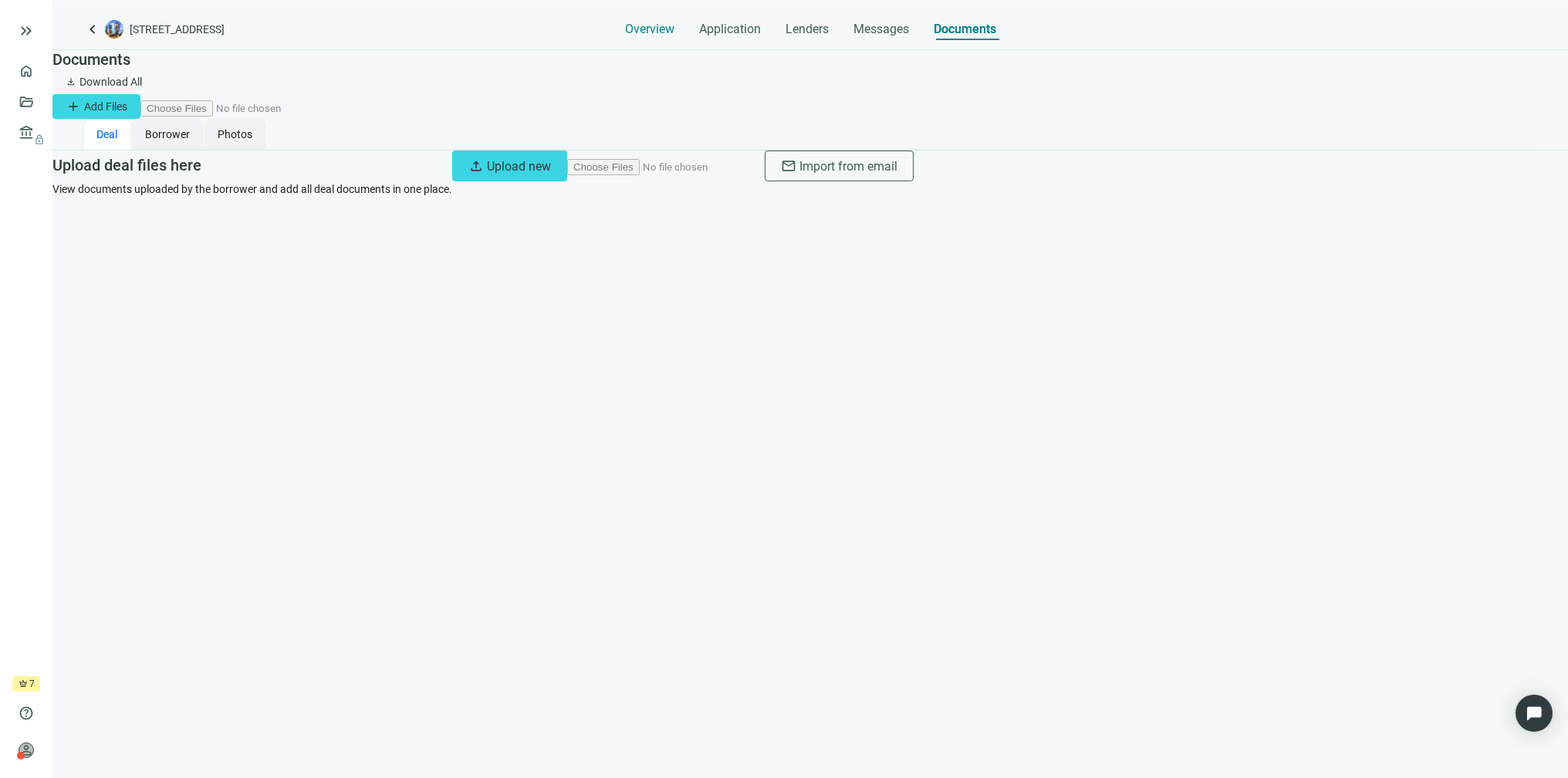
click at [644, 23] on span "Overview" at bounding box center [649, 29] width 49 height 15
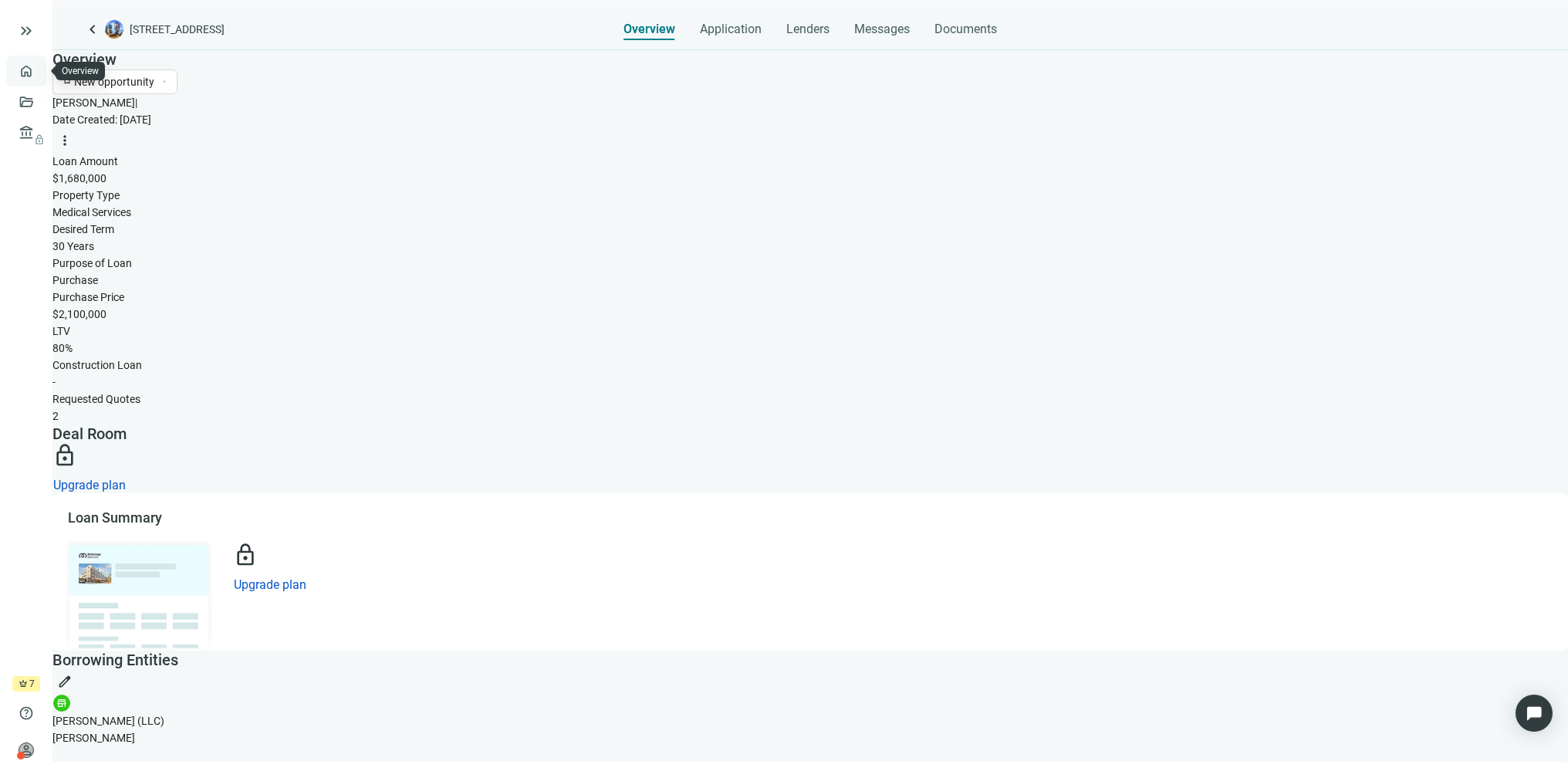
click at [39, 71] on link "Overview" at bounding box center [61, 70] width 45 height 13
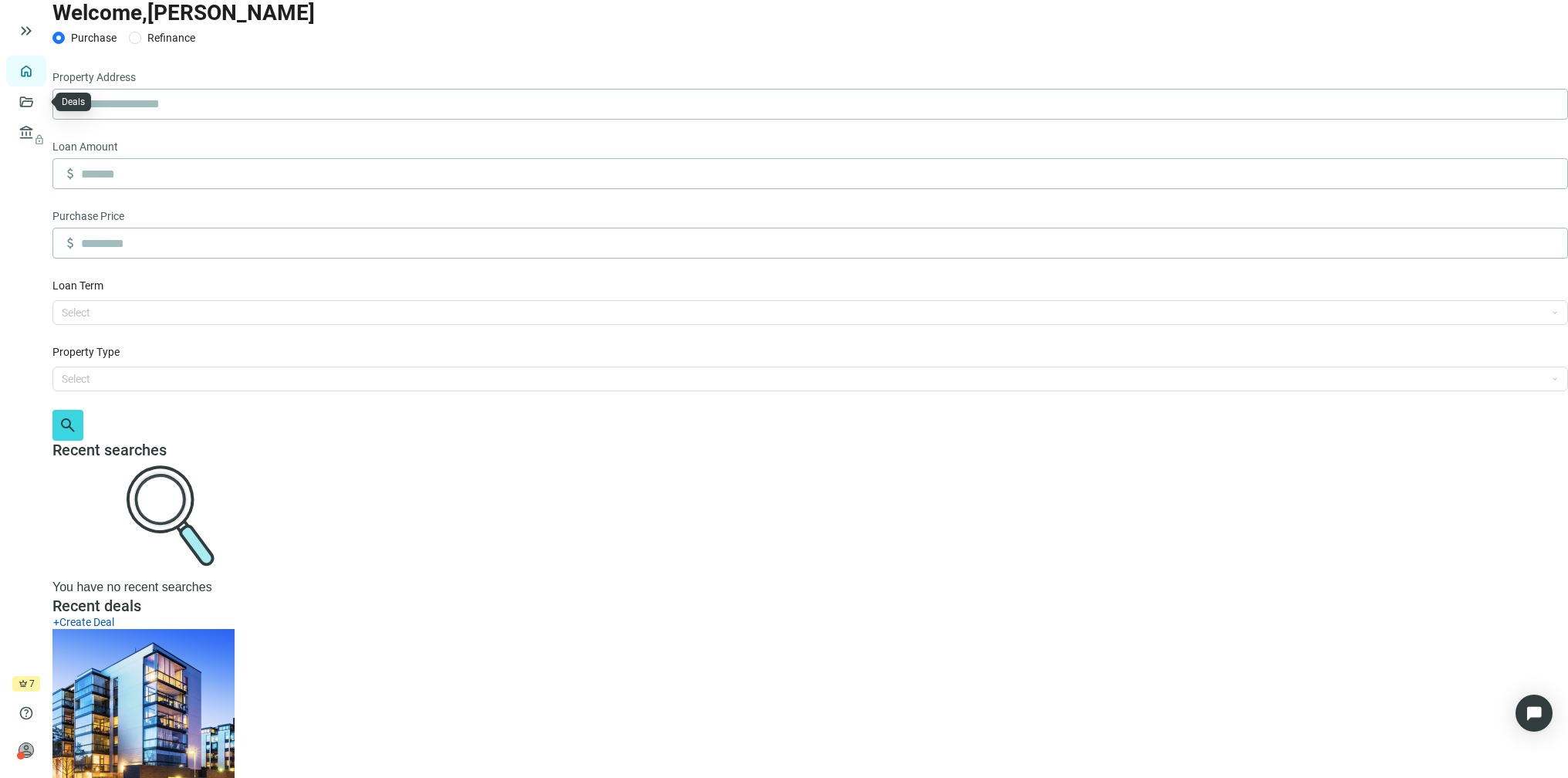
click at [39, 68] on link "Overview" at bounding box center [61, 70] width 45 height 13
click at [32, 22] on span "keyboard_double_arrow_right" at bounding box center [26, 31] width 18 height 18
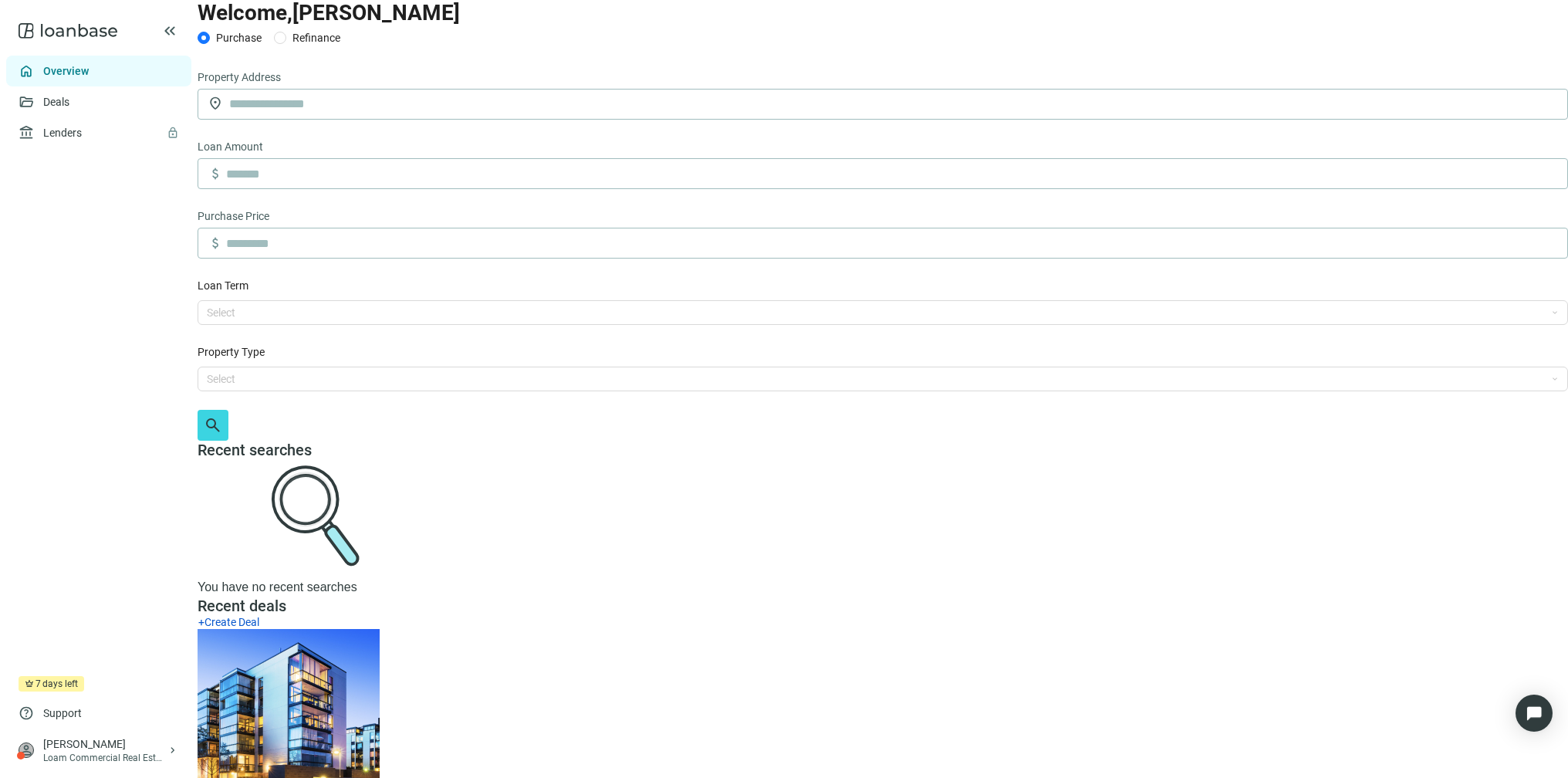
click at [80, 69] on link "Overview" at bounding box center [66, 70] width 45 height 13
click at [168, 34] on span "keyboard_double_arrow_left" at bounding box center [169, 31] width 18 height 18
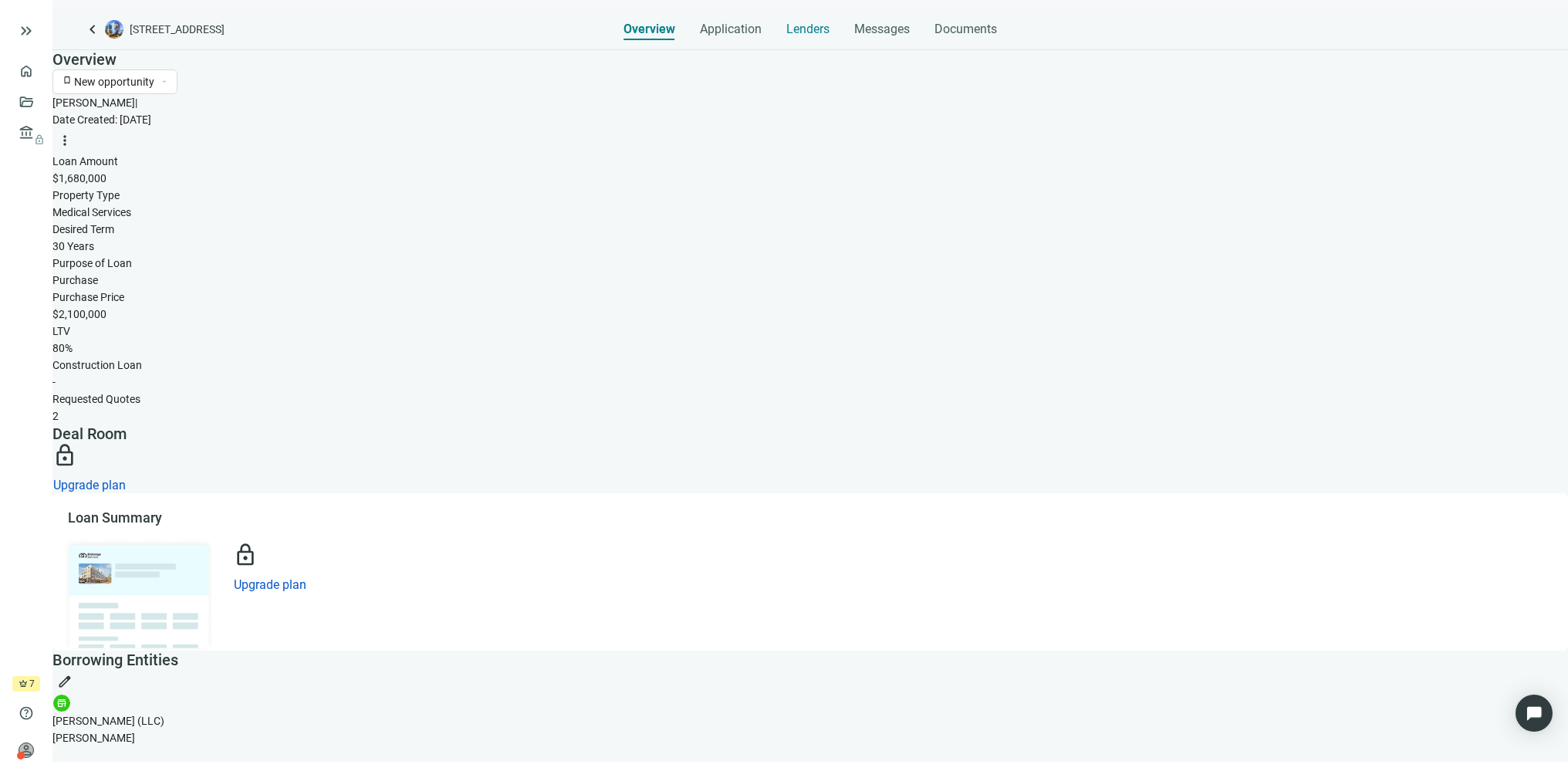
click at [811, 28] on span "Lenders" at bounding box center [808, 29] width 44 height 15
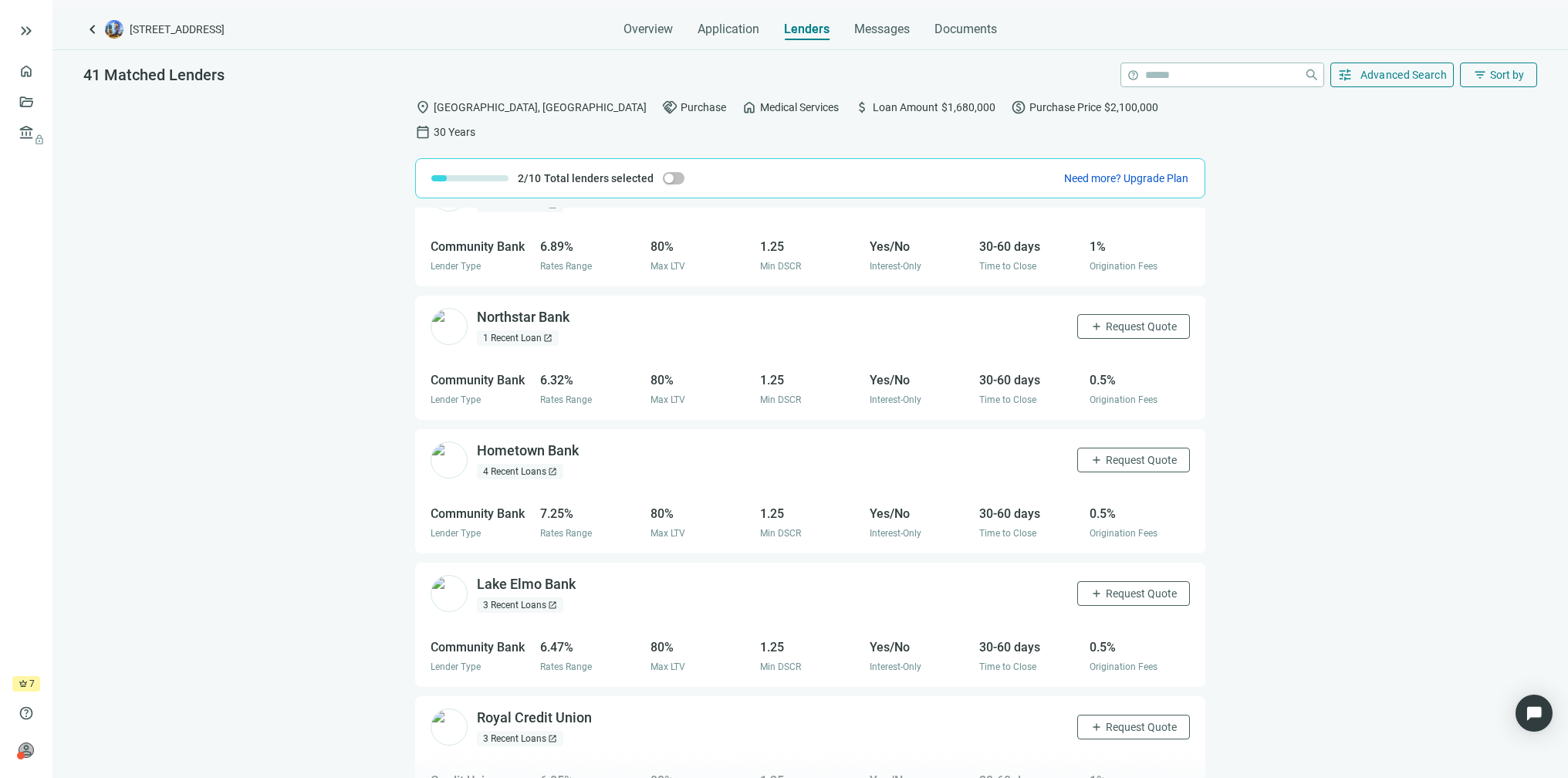
scroll to position [1374, 0]
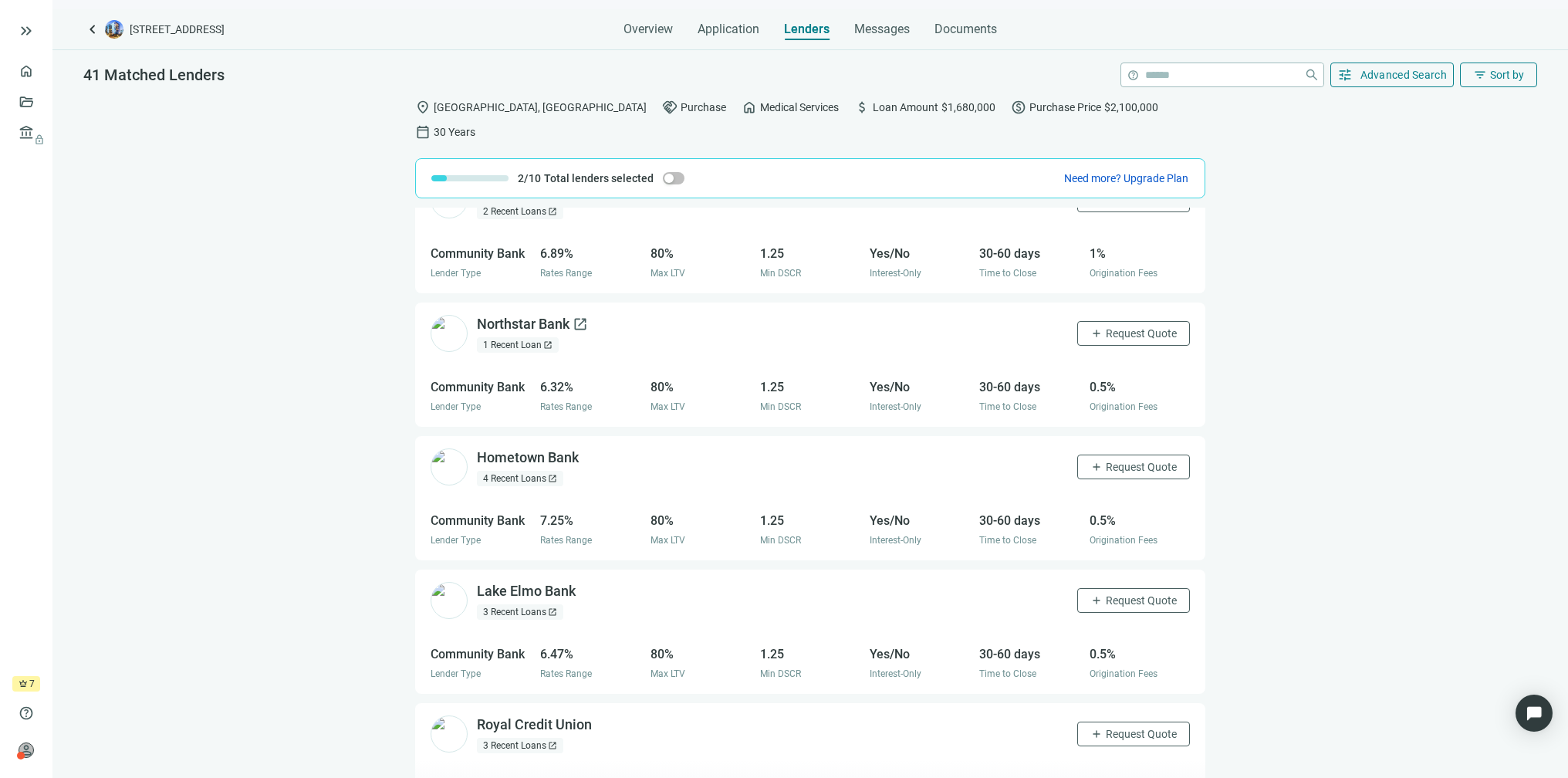
click at [546, 315] on div "Northstar Bank open_in_new" at bounding box center [532, 324] width 111 height 19
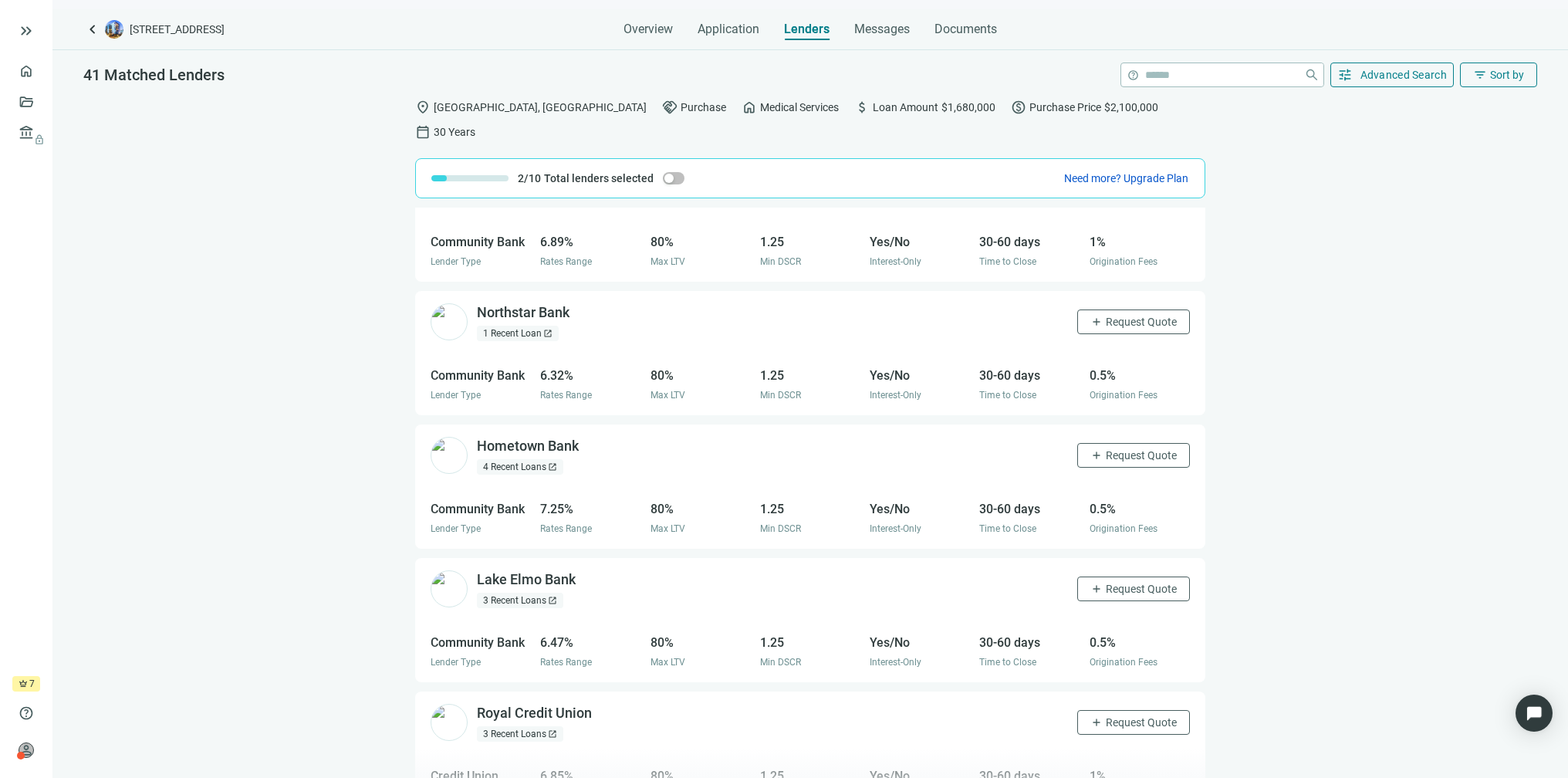
scroll to position [1461, 0]
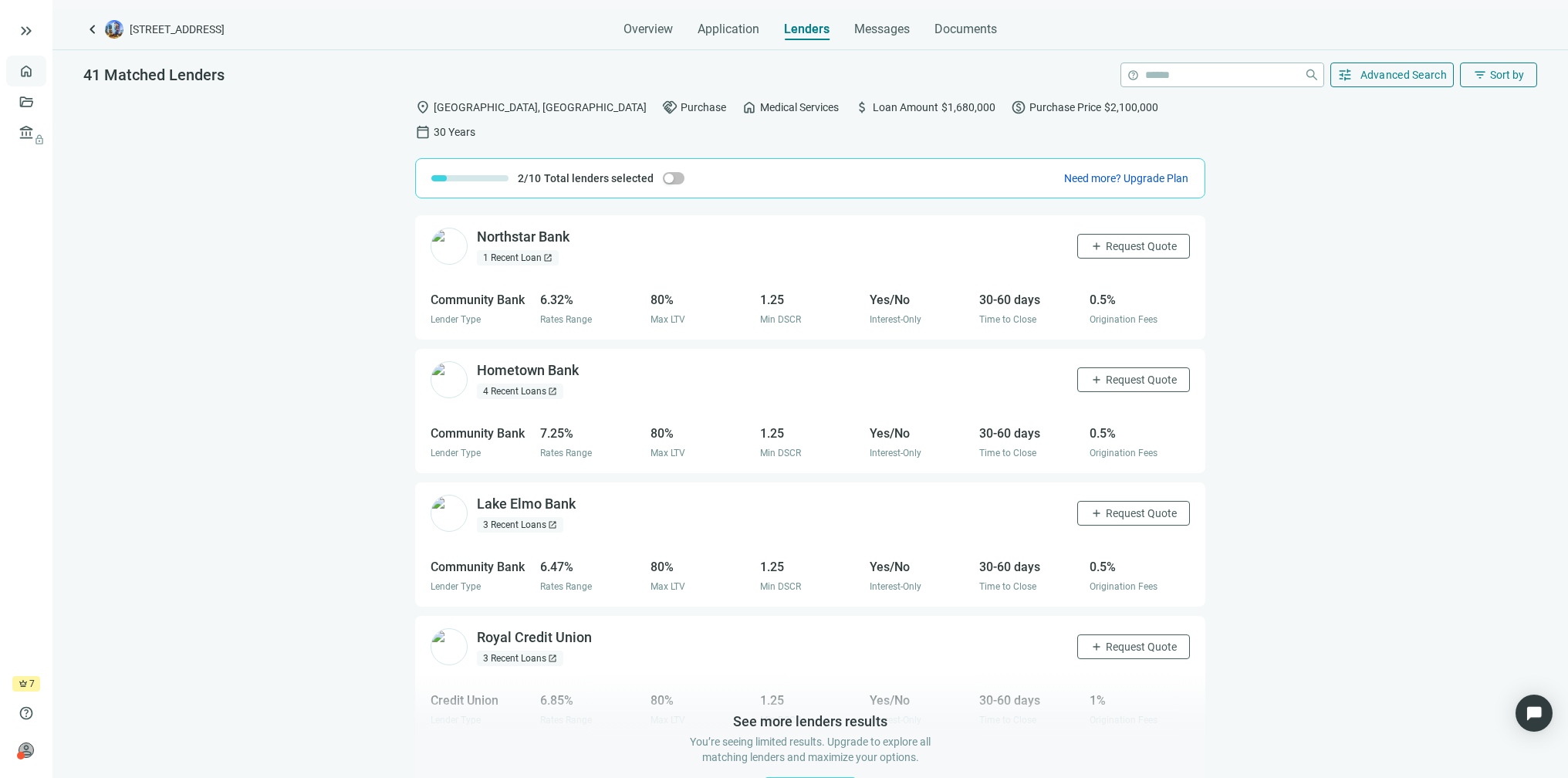
click at [39, 65] on link "Overview" at bounding box center [61, 70] width 45 height 13
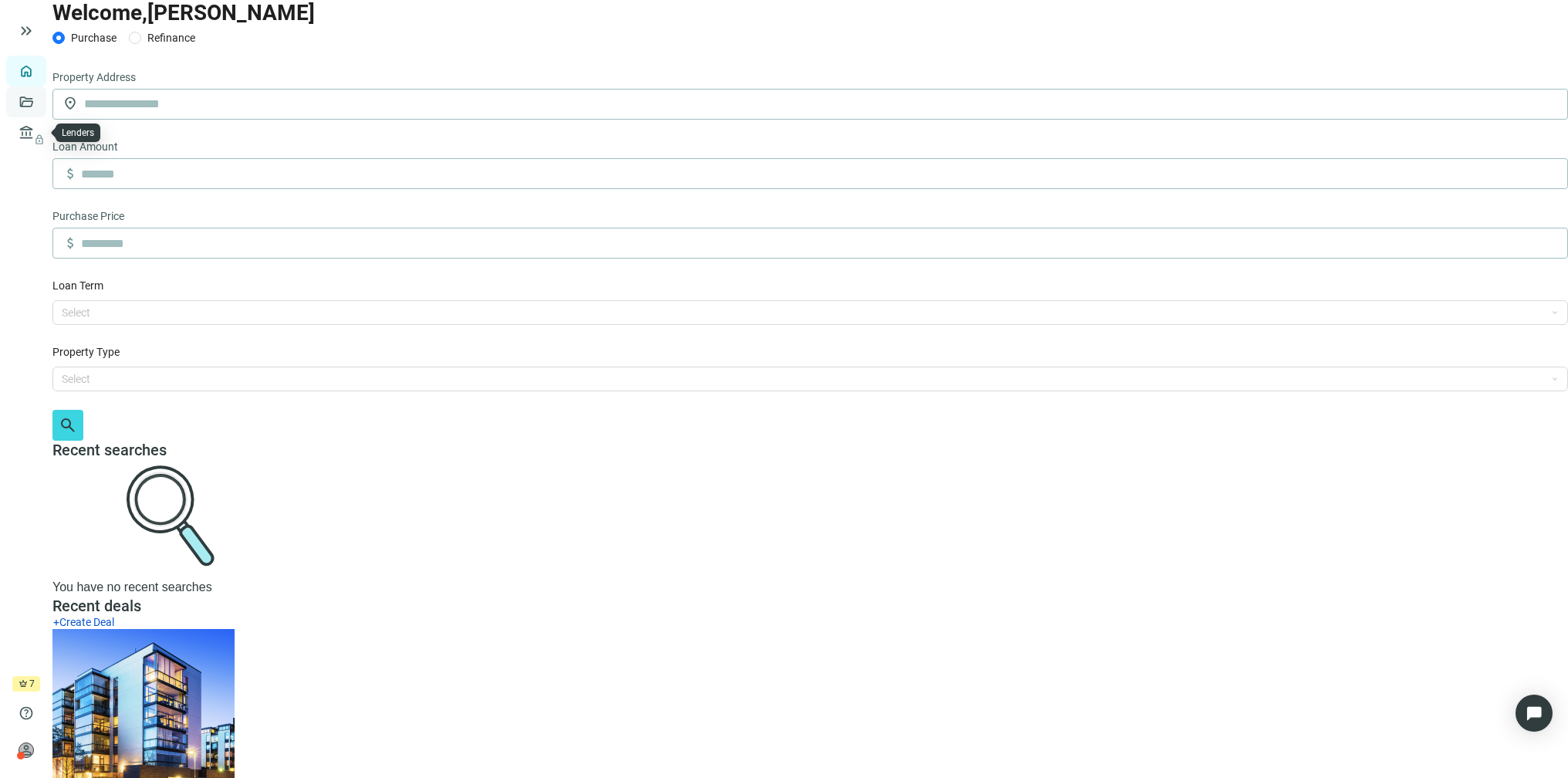
click at [39, 108] on link "Deals" at bounding box center [52, 101] width 28 height 13
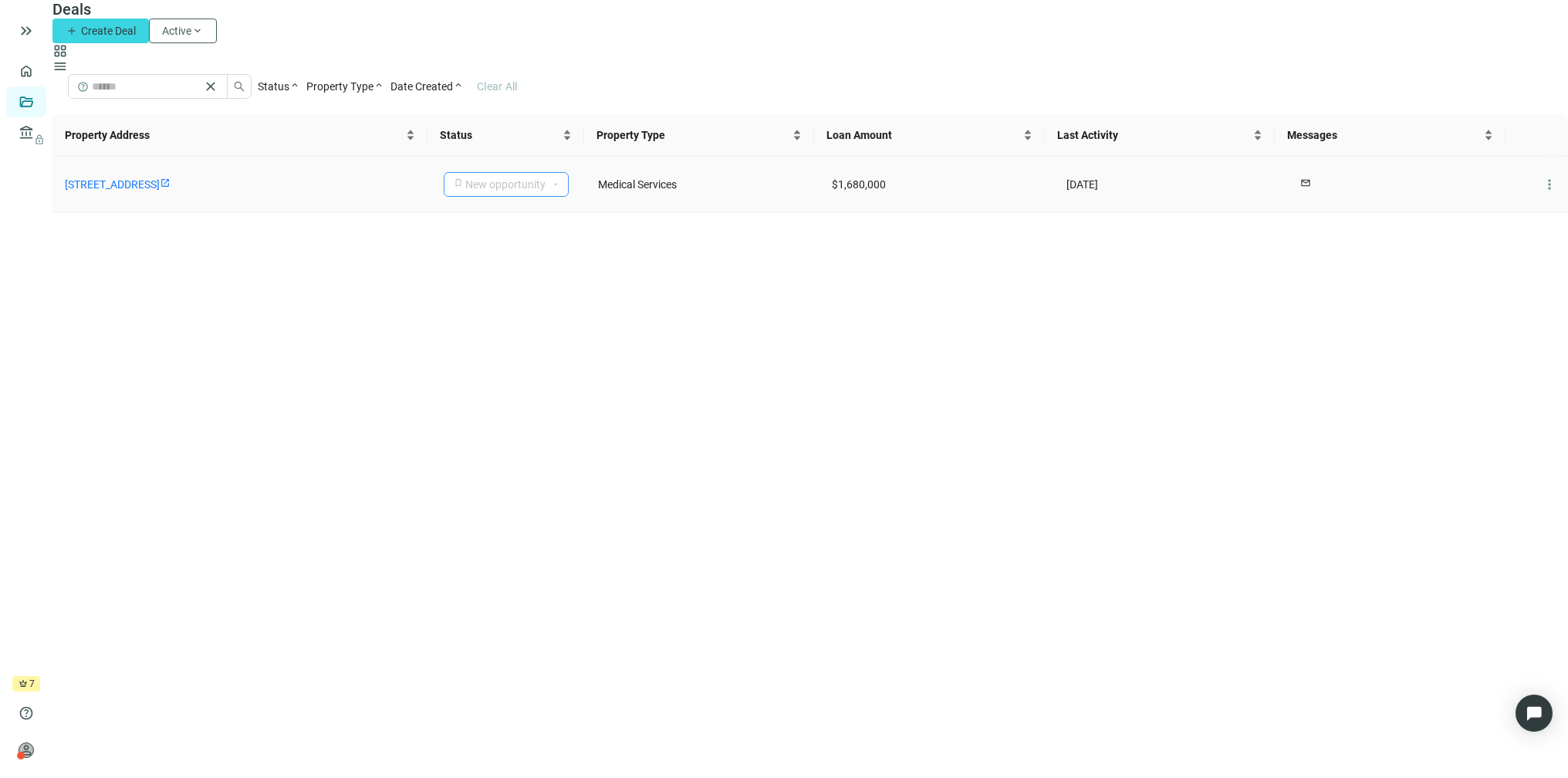
click at [510, 177] on div "New opportunity" at bounding box center [505, 184] width 80 height 23
click at [669, 263] on main "Deals add Create Deal Active keyboard_arrow_down grid_view menu help close Stat…" at bounding box center [810, 389] width 1515 height 778
click at [1541, 181] on span "more_vert" at bounding box center [1549, 184] width 15 height 15
click at [1541, 180] on span "more_vert" at bounding box center [1549, 184] width 15 height 15
click at [39, 65] on link "Overview" at bounding box center [61, 70] width 45 height 13
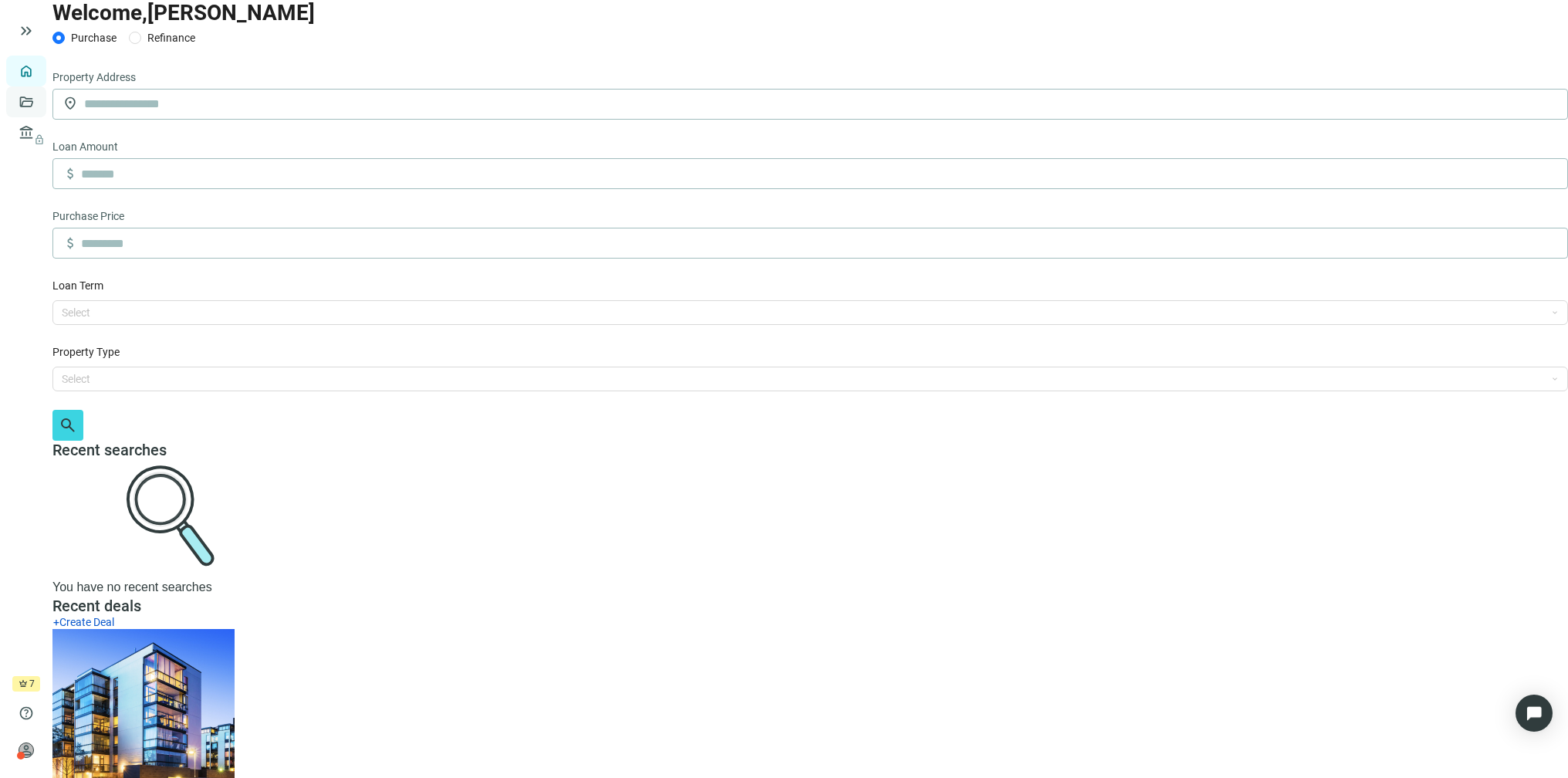
click at [39, 108] on link "Deals" at bounding box center [52, 101] width 28 height 13
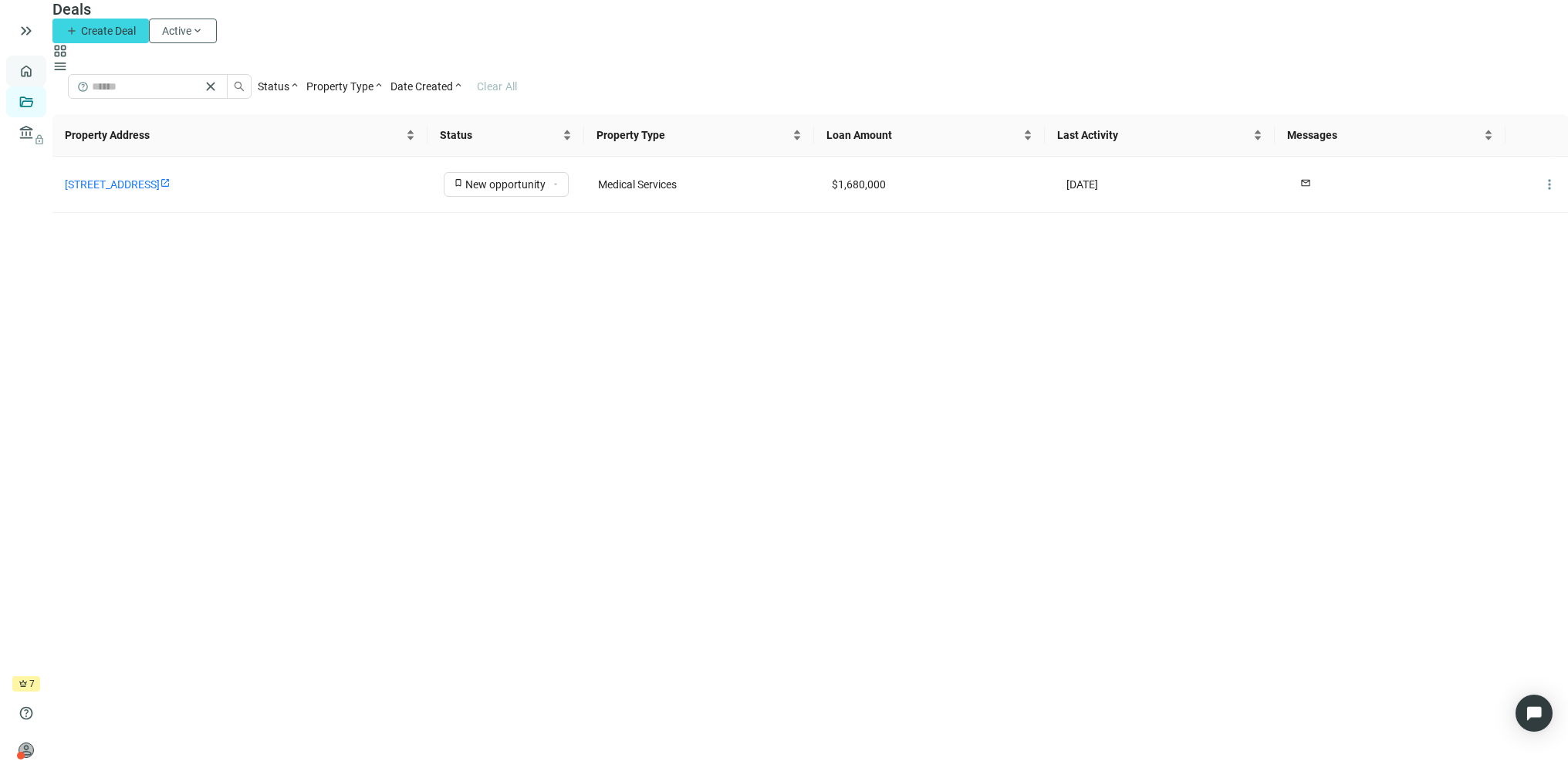
click at [39, 70] on link "Overview" at bounding box center [61, 70] width 45 height 13
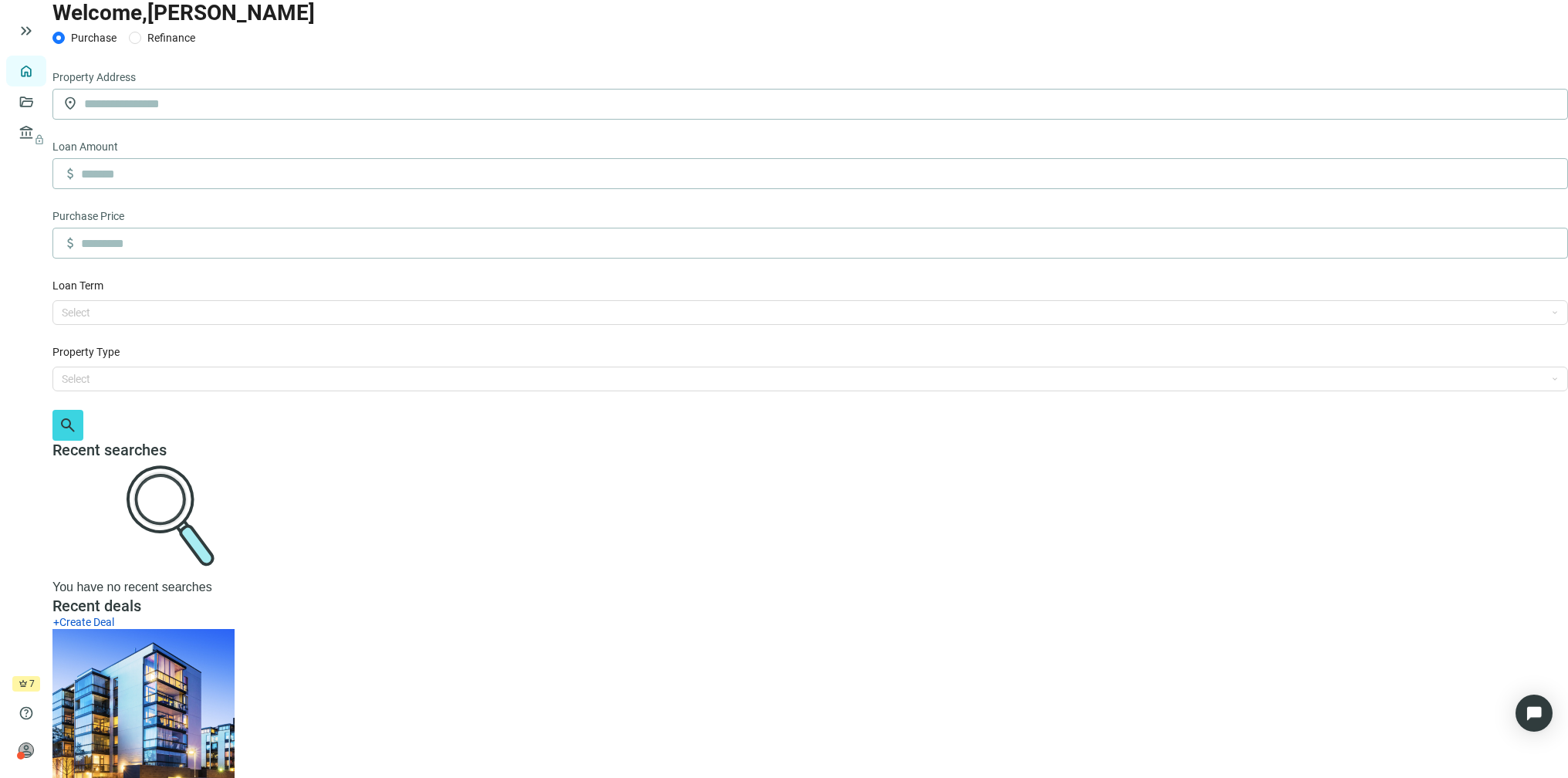
click at [681, 629] on li "2647 Superior Dr NW, Rochester, MN 55901 bookmark New opportunity" at bounding box center [810, 728] width 1515 height 198
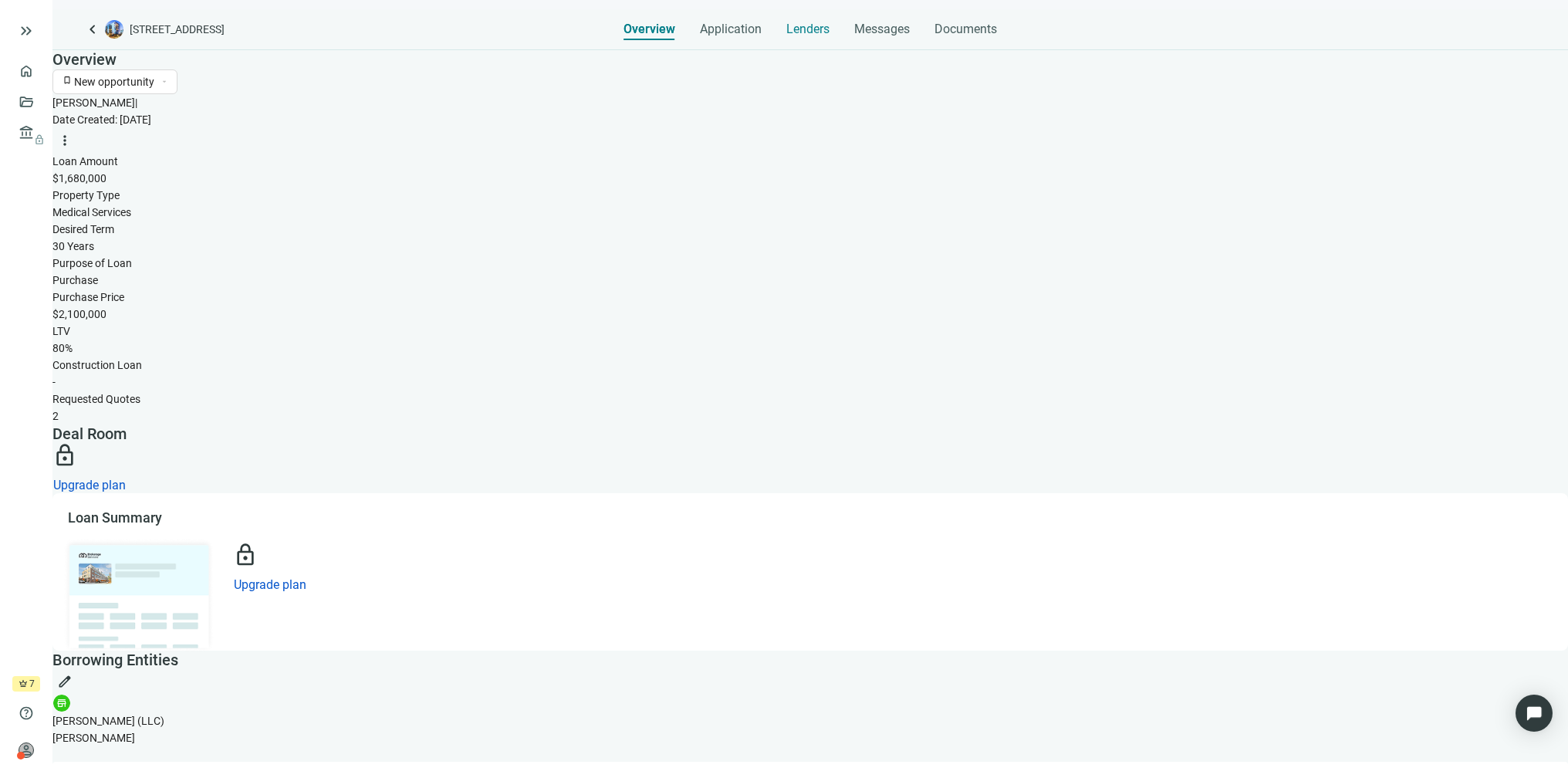
click at [800, 25] on span "Lenders" at bounding box center [808, 29] width 44 height 15
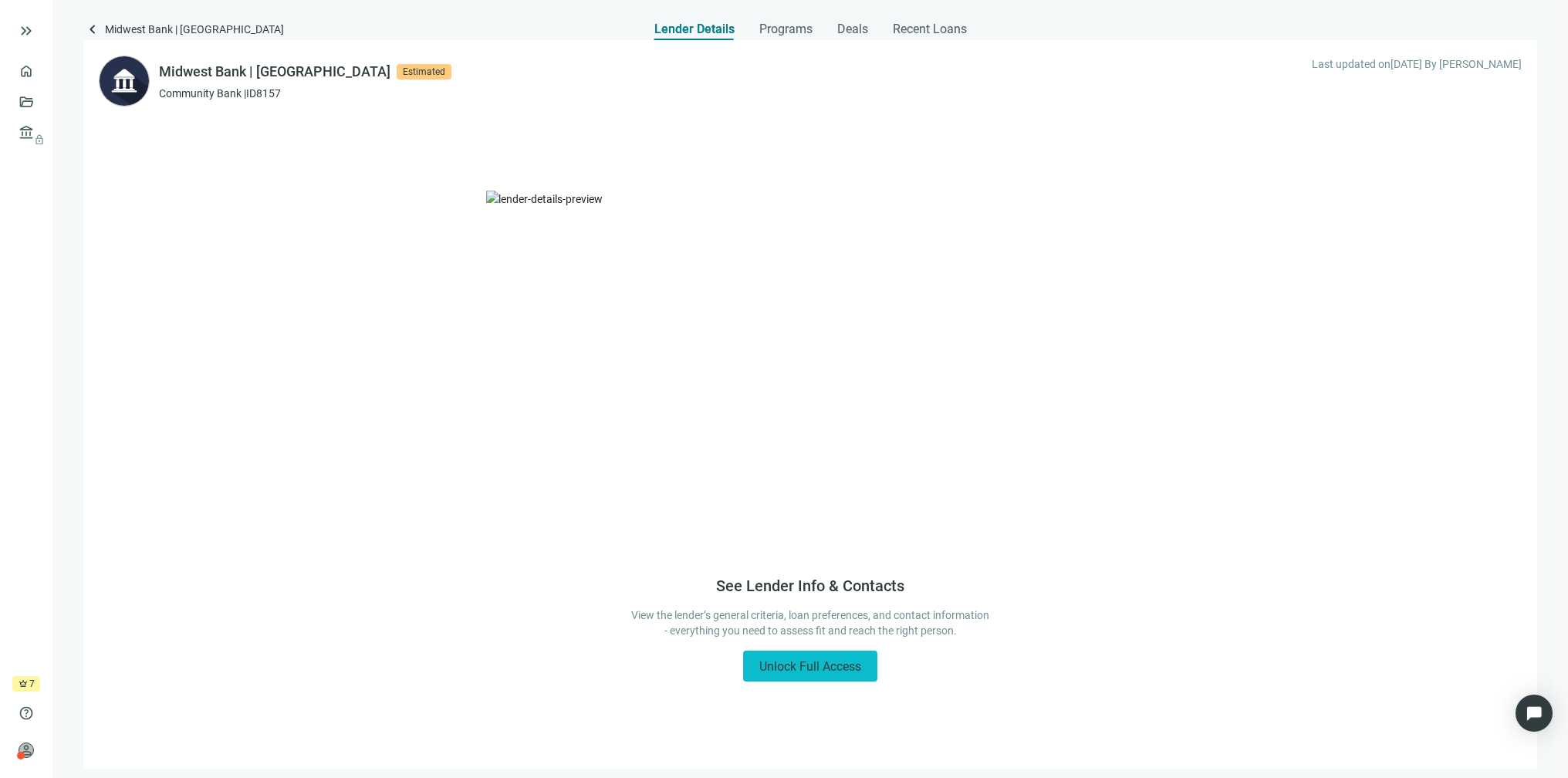
click at [799, 667] on span "Unlock Full Access" at bounding box center [810, 666] width 102 height 14
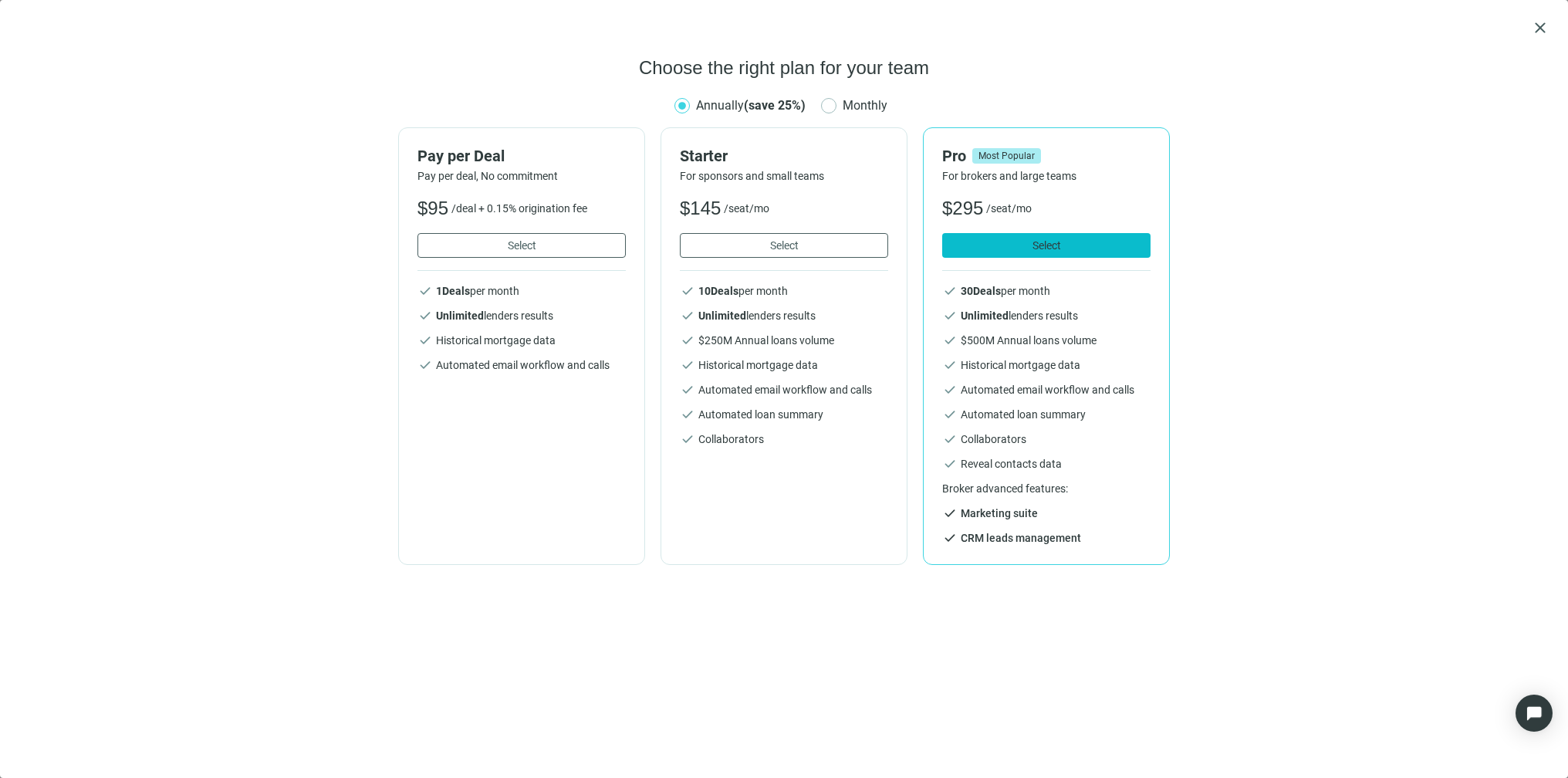
click at [1029, 236] on button "Select" at bounding box center [1046, 245] width 209 height 24
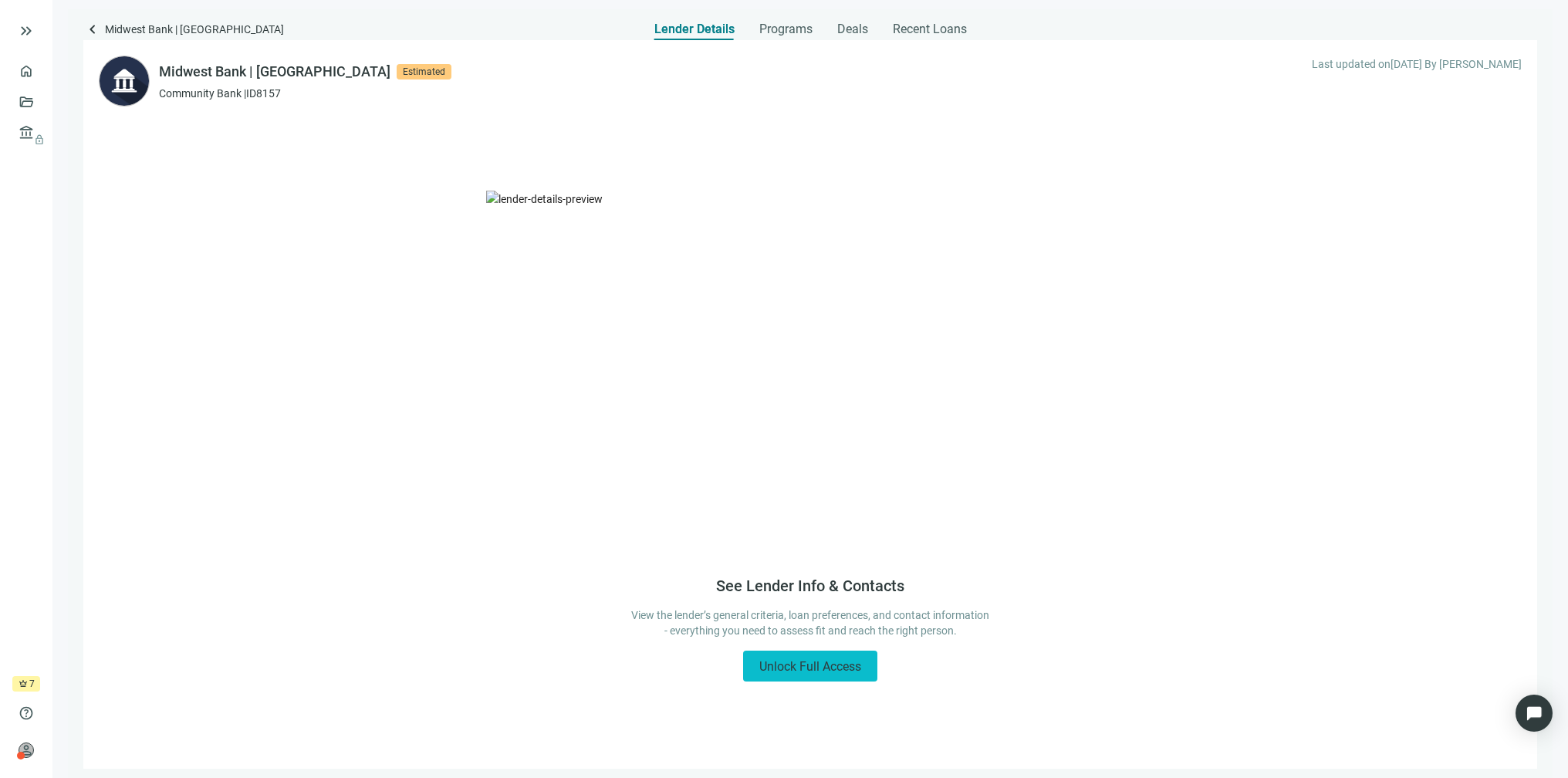
click at [832, 666] on span "Unlock Full Access" at bounding box center [810, 666] width 102 height 14
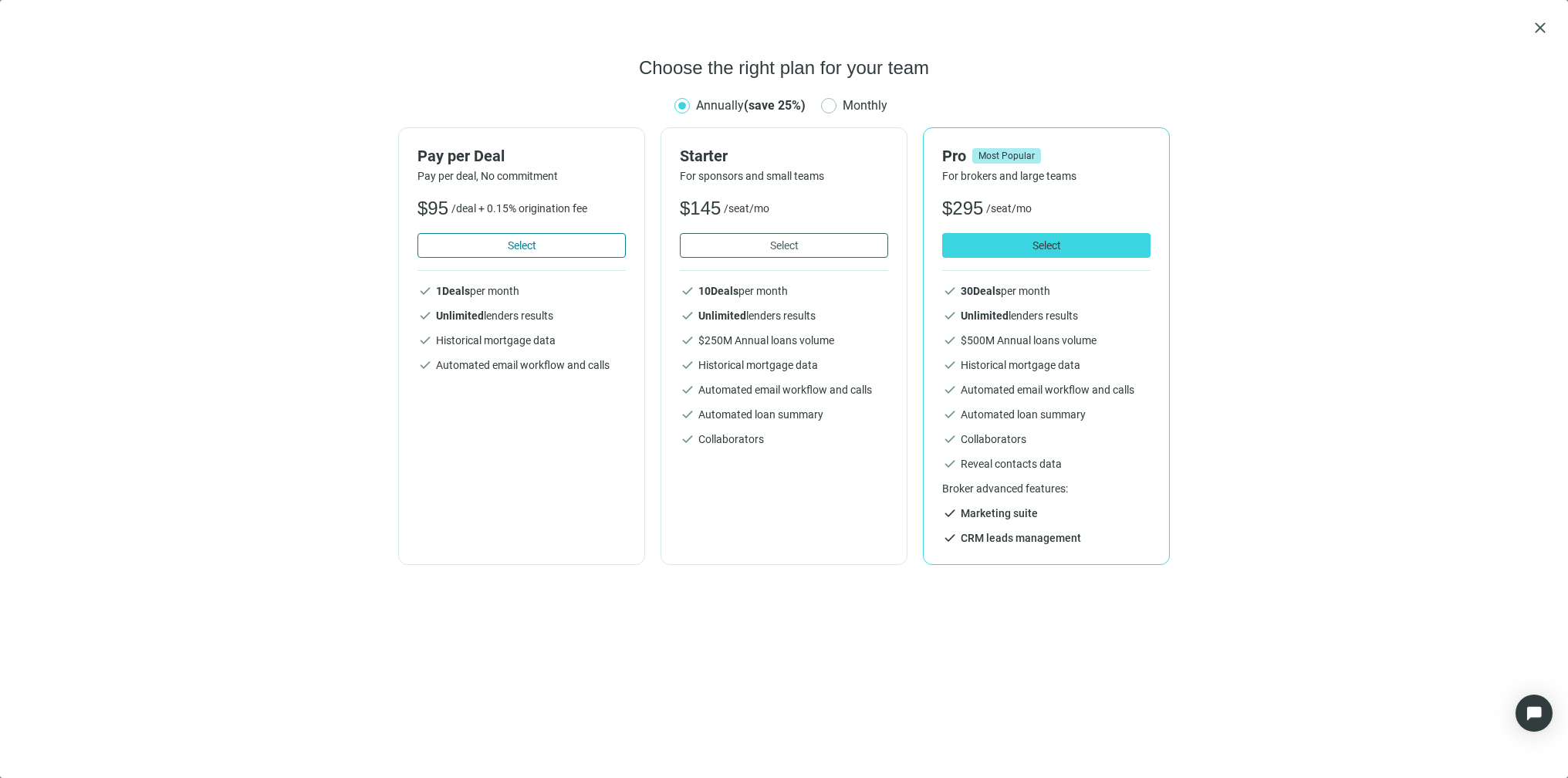
click at [510, 233] on button "Select" at bounding box center [521, 245] width 209 height 24
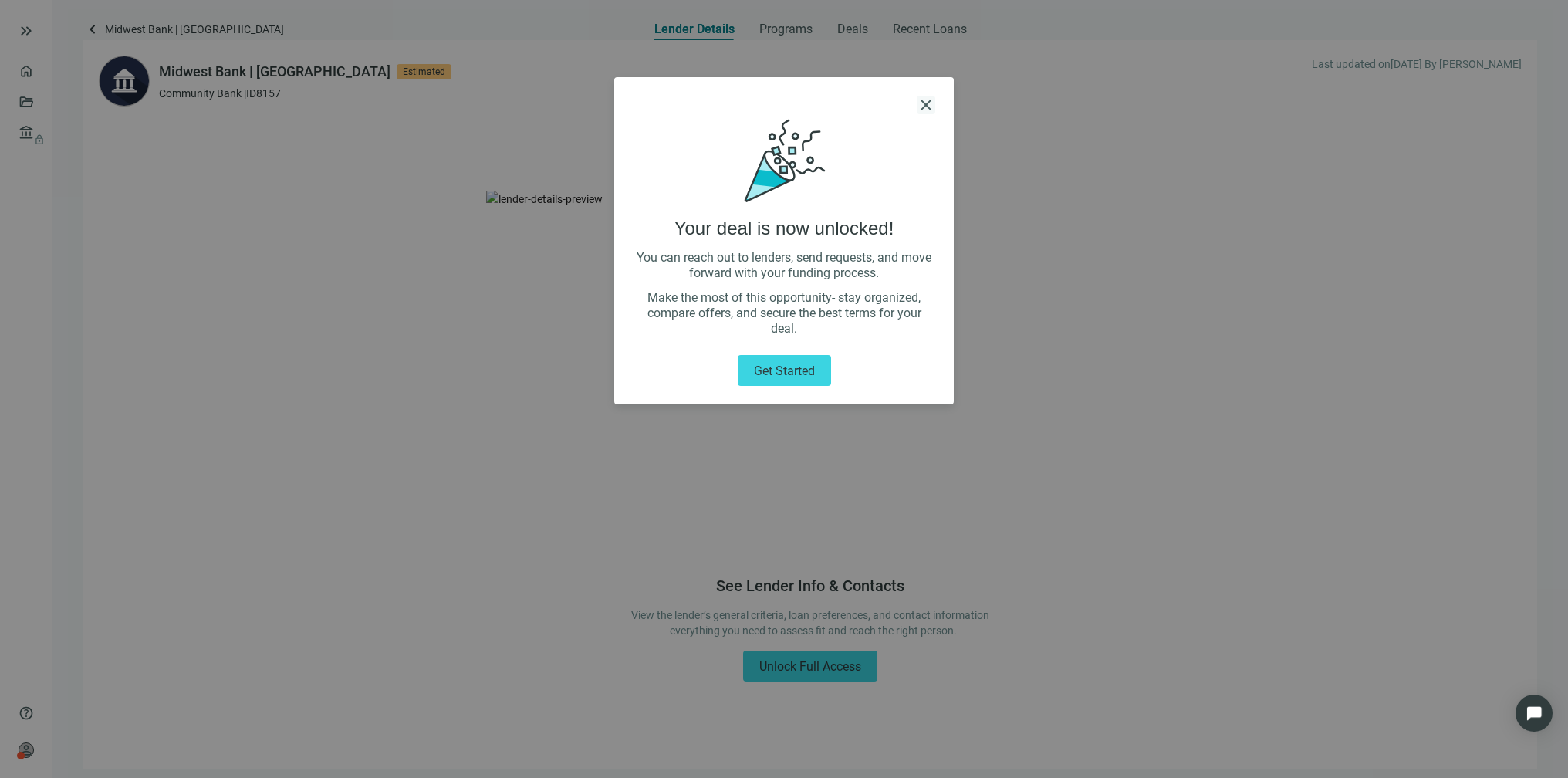
click at [924, 106] on span "close" at bounding box center [926, 105] width 18 height 18
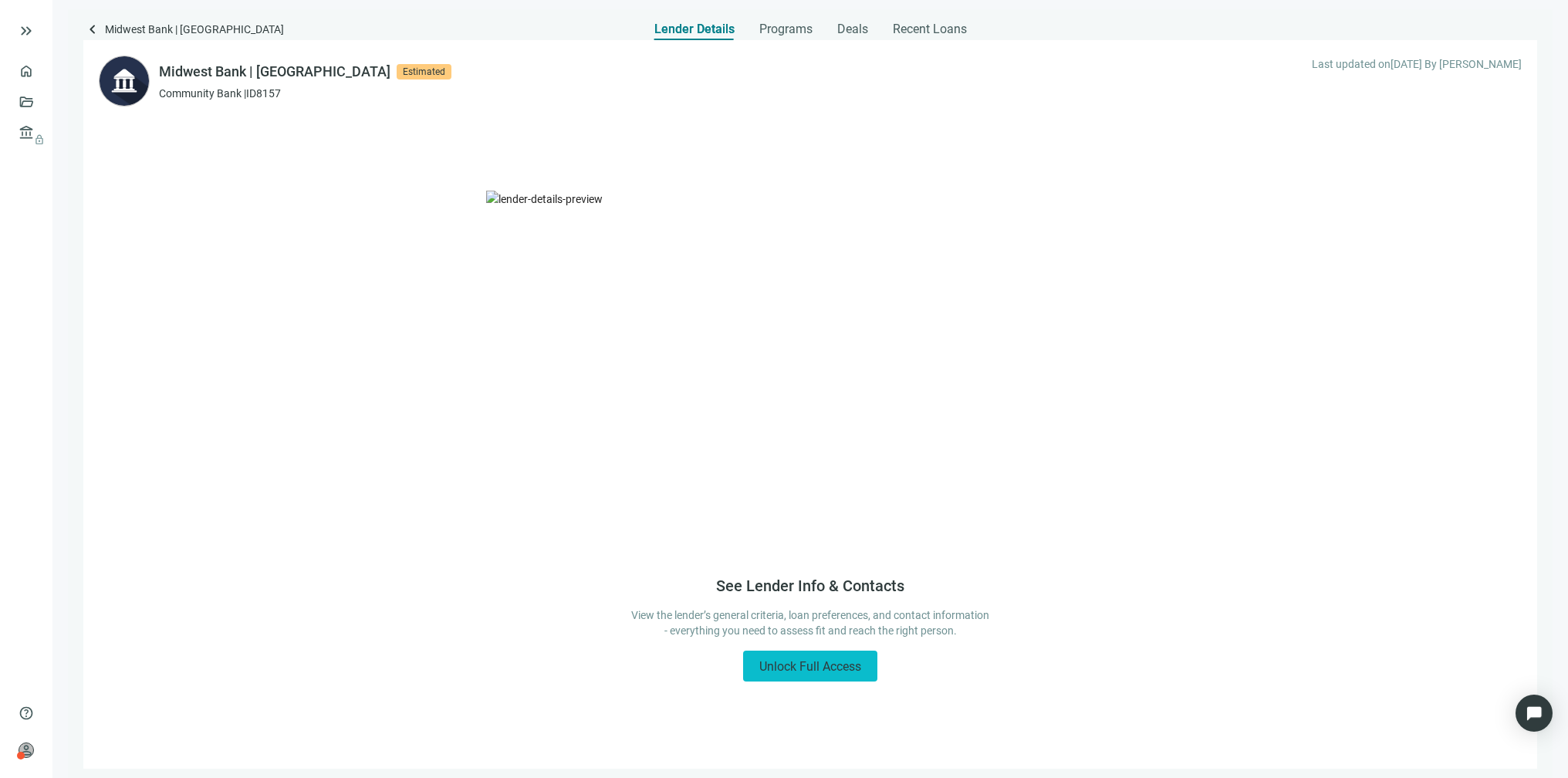
click at [786, 666] on span "Unlock Full Access" at bounding box center [810, 666] width 102 height 14
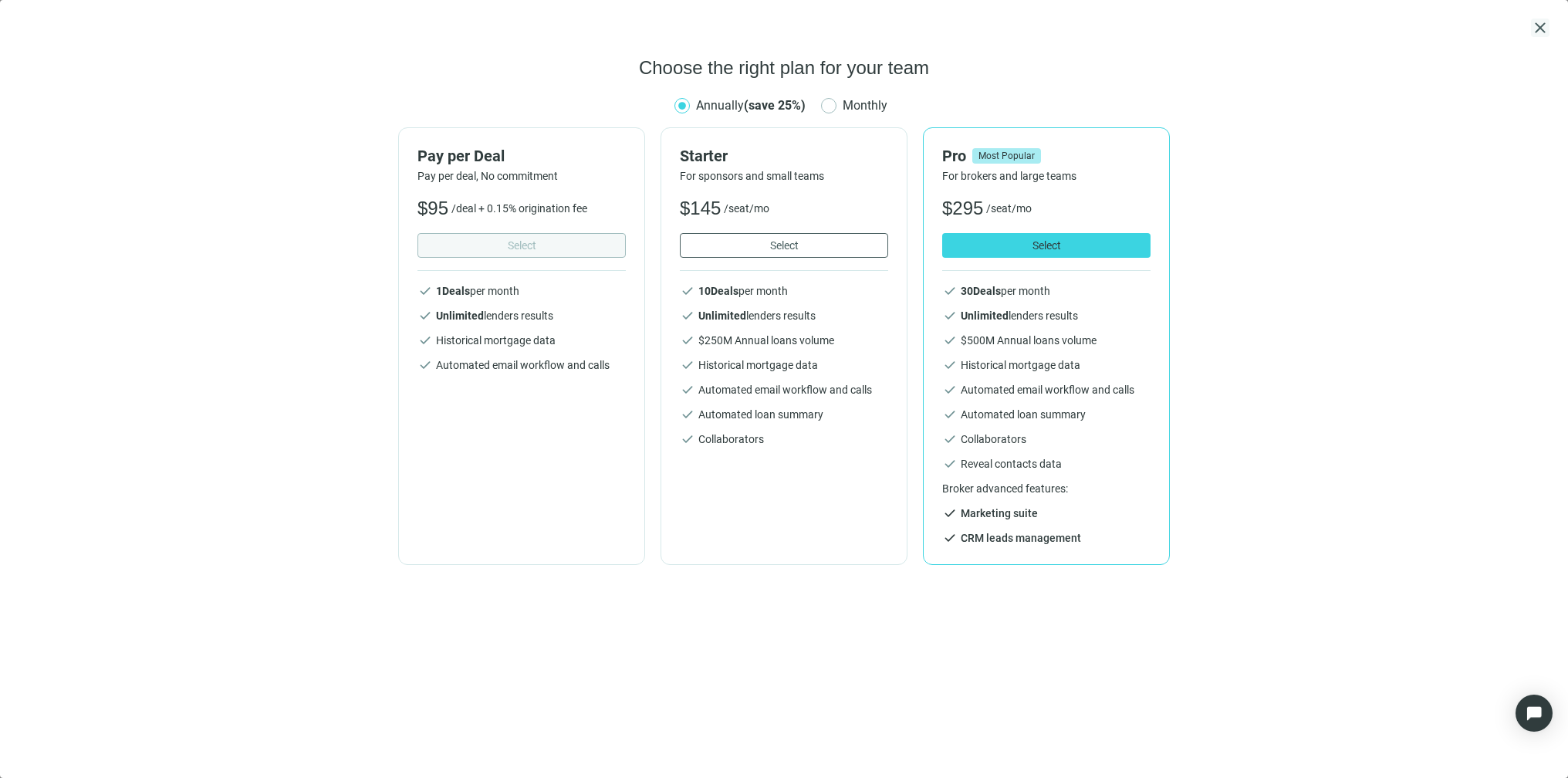
click at [1548, 27] on span "close" at bounding box center [1540, 28] width 18 height 18
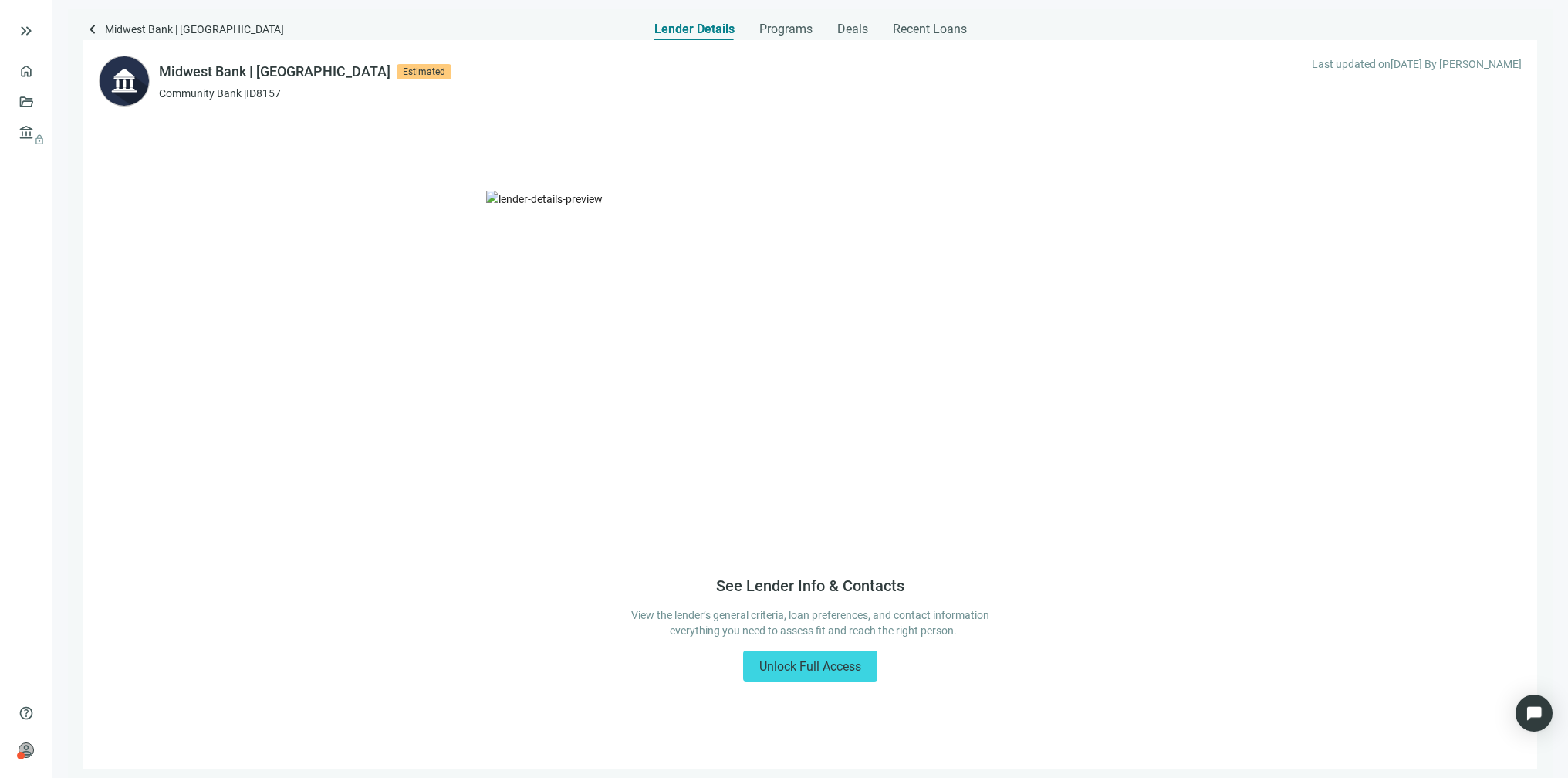
click at [140, 75] on use at bounding box center [124, 80] width 49 height 49
click at [396, 70] on span "Estimated" at bounding box center [423, 71] width 54 height 15
click at [800, 14] on div "Programs" at bounding box center [786, 24] width 54 height 31
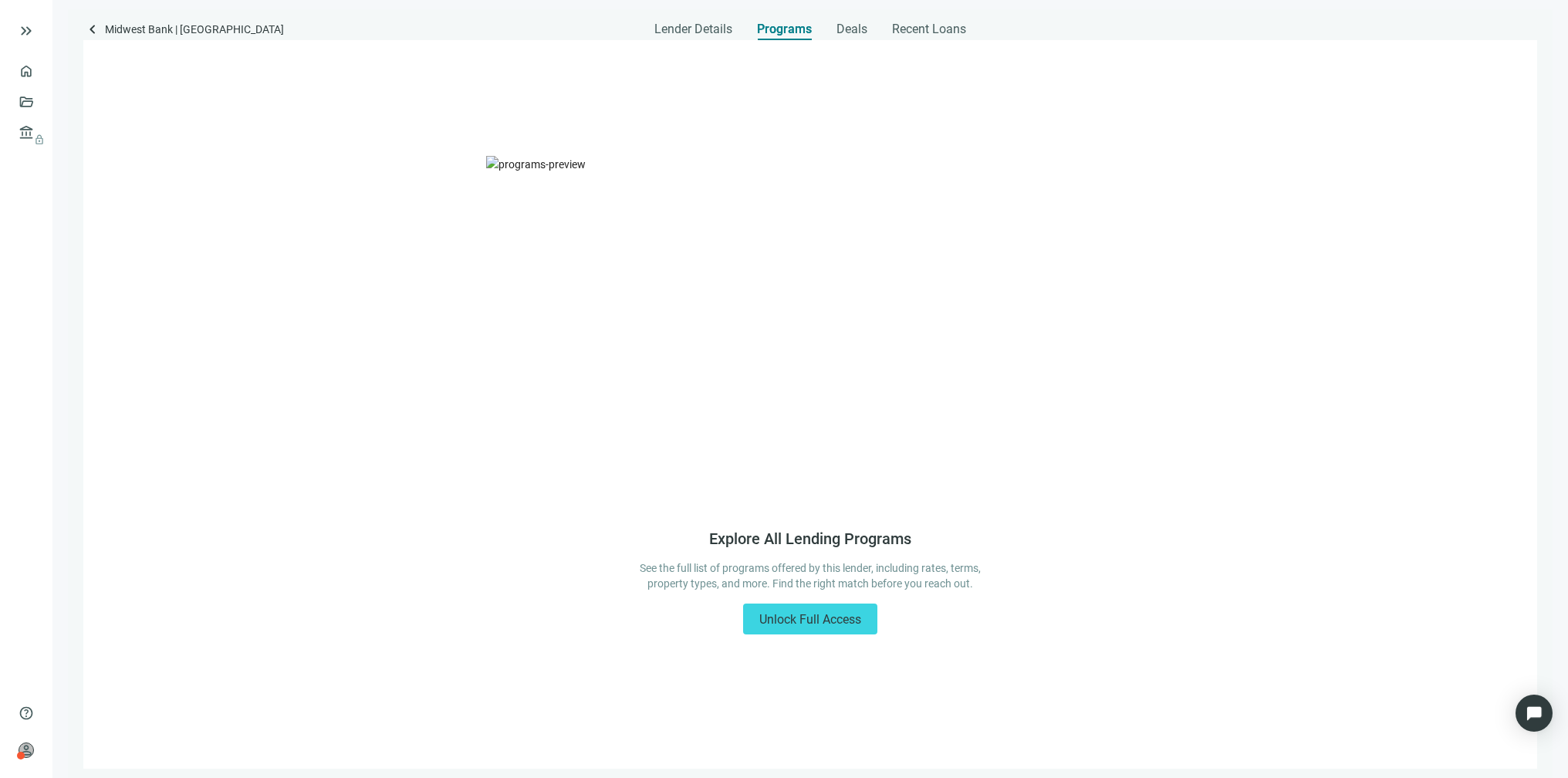
click at [800, 28] on span "Programs" at bounding box center [784, 29] width 54 height 15
click at [809, 626] on span "Unlock Full Access" at bounding box center [810, 619] width 102 height 14
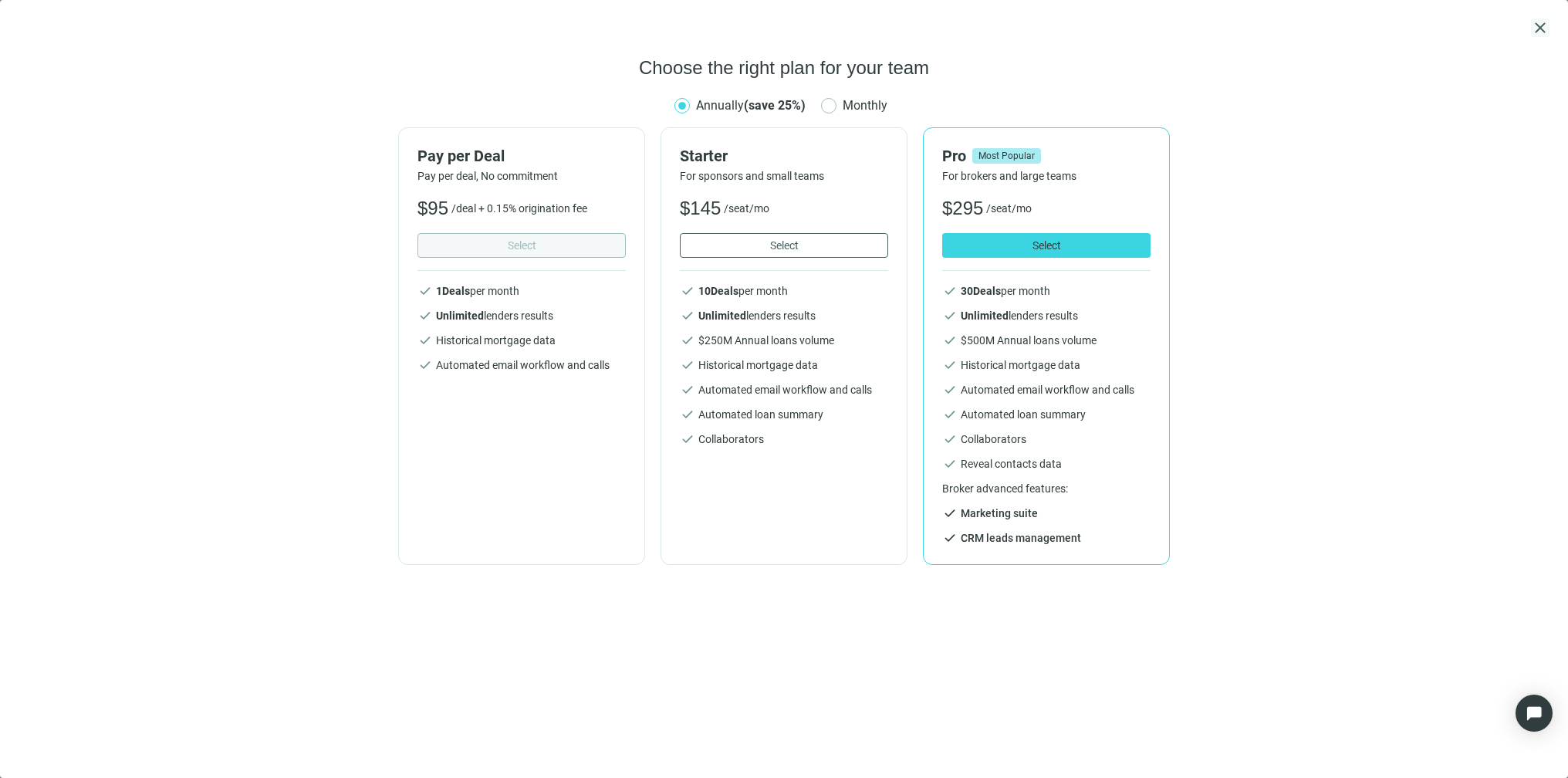
click at [1537, 23] on span "close" at bounding box center [1540, 28] width 18 height 18
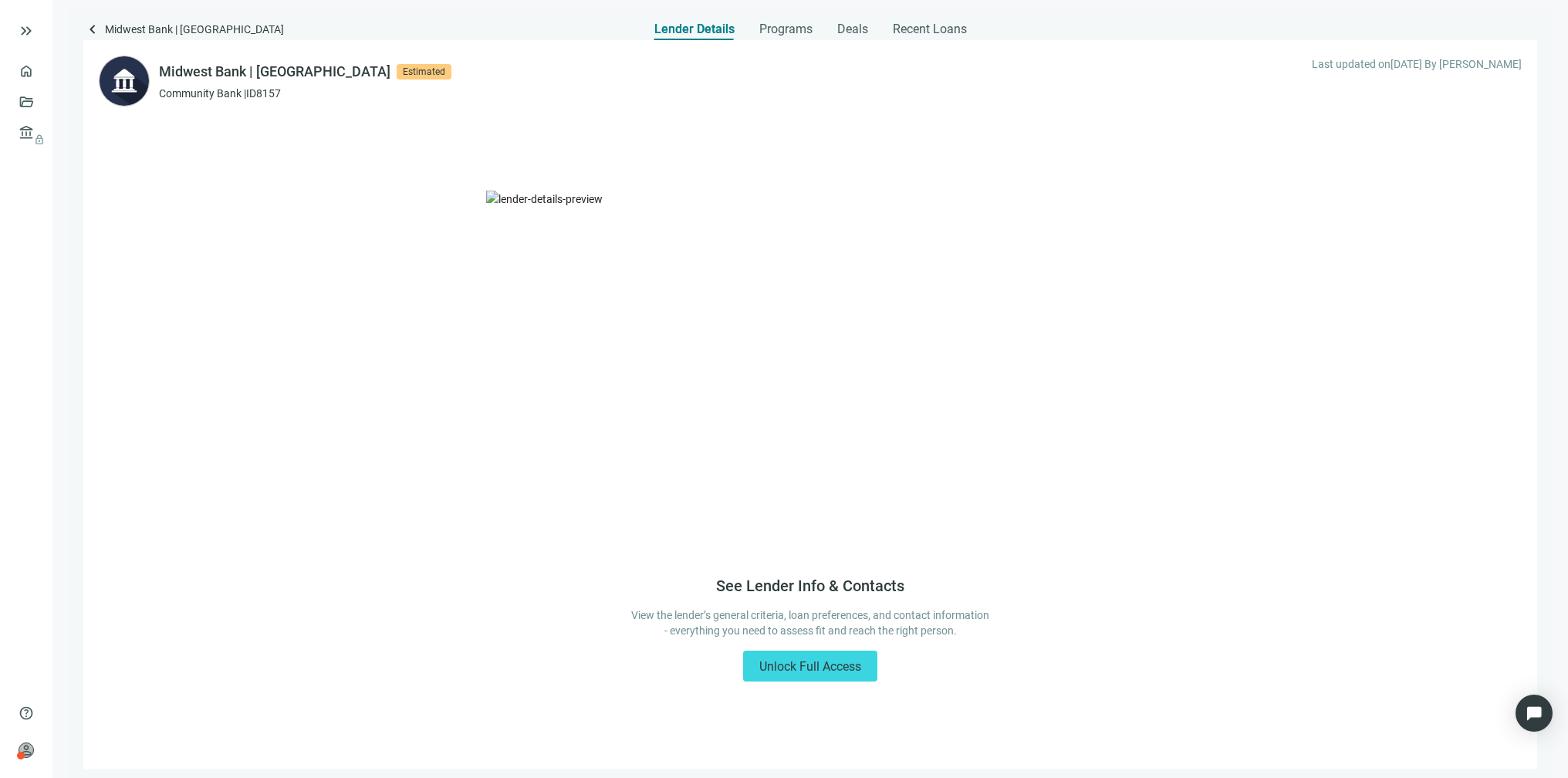
click at [790, 667] on span "Unlock Full Access" at bounding box center [810, 666] width 102 height 14
click at [23, 749] on span "person" at bounding box center [26, 750] width 15 height 15
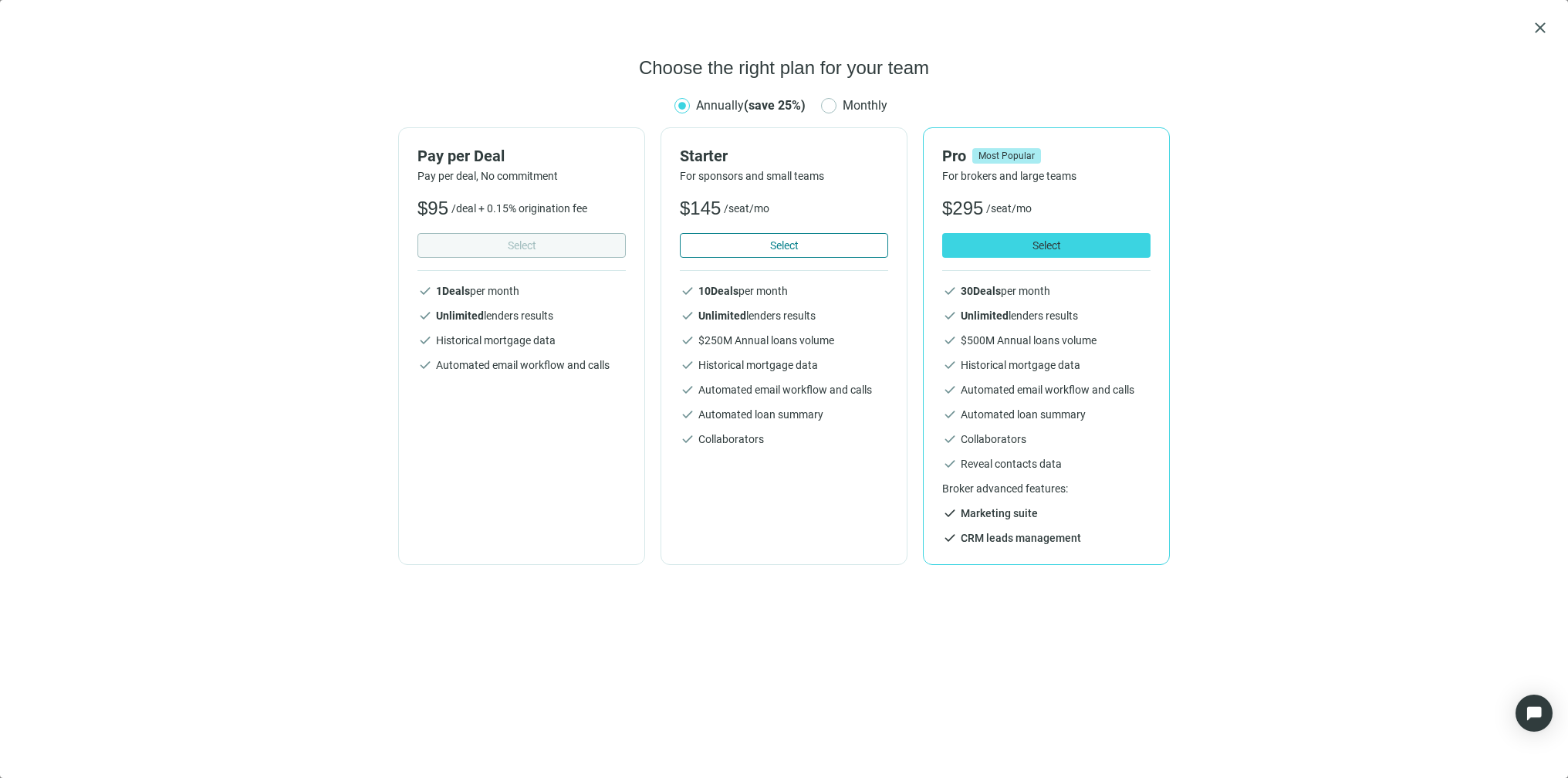
click at [834, 244] on button "Select" at bounding box center [784, 245] width 209 height 24
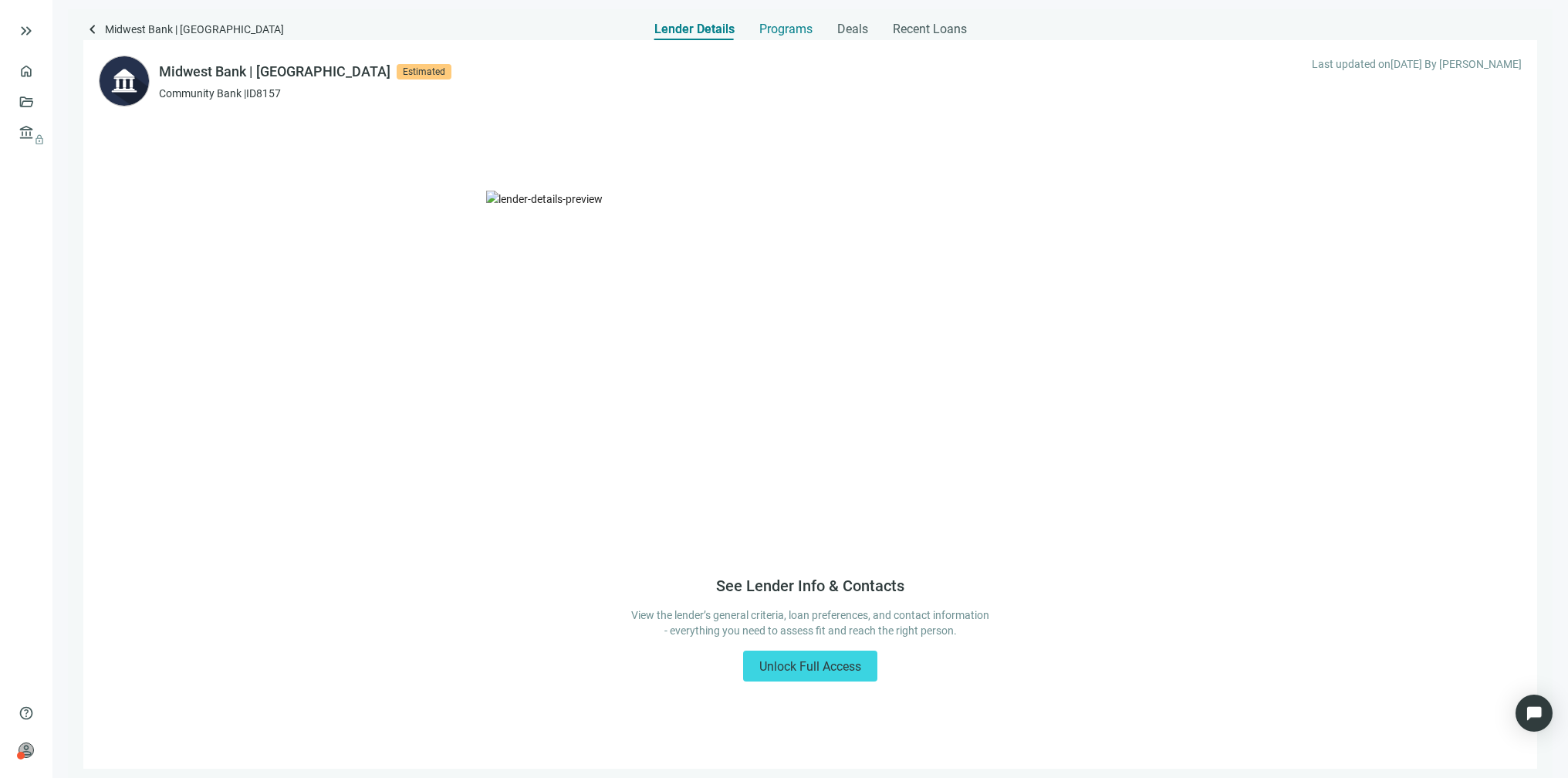
click at [787, 31] on span "Programs" at bounding box center [786, 29] width 54 height 15
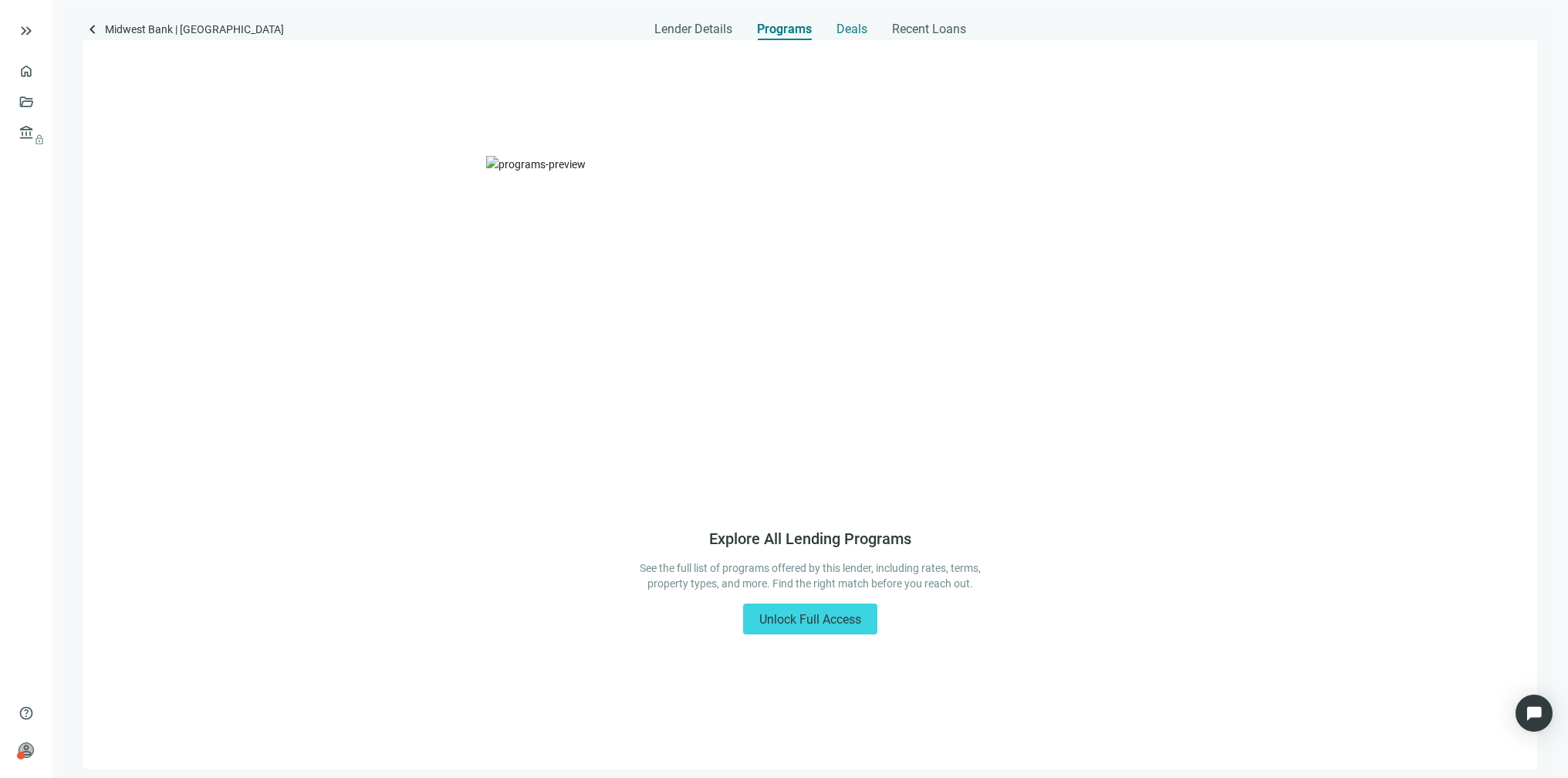
click at [846, 23] on span "Deals" at bounding box center [851, 29] width 31 height 15
click at [939, 24] on span "Recent Loans" at bounding box center [928, 29] width 74 height 15
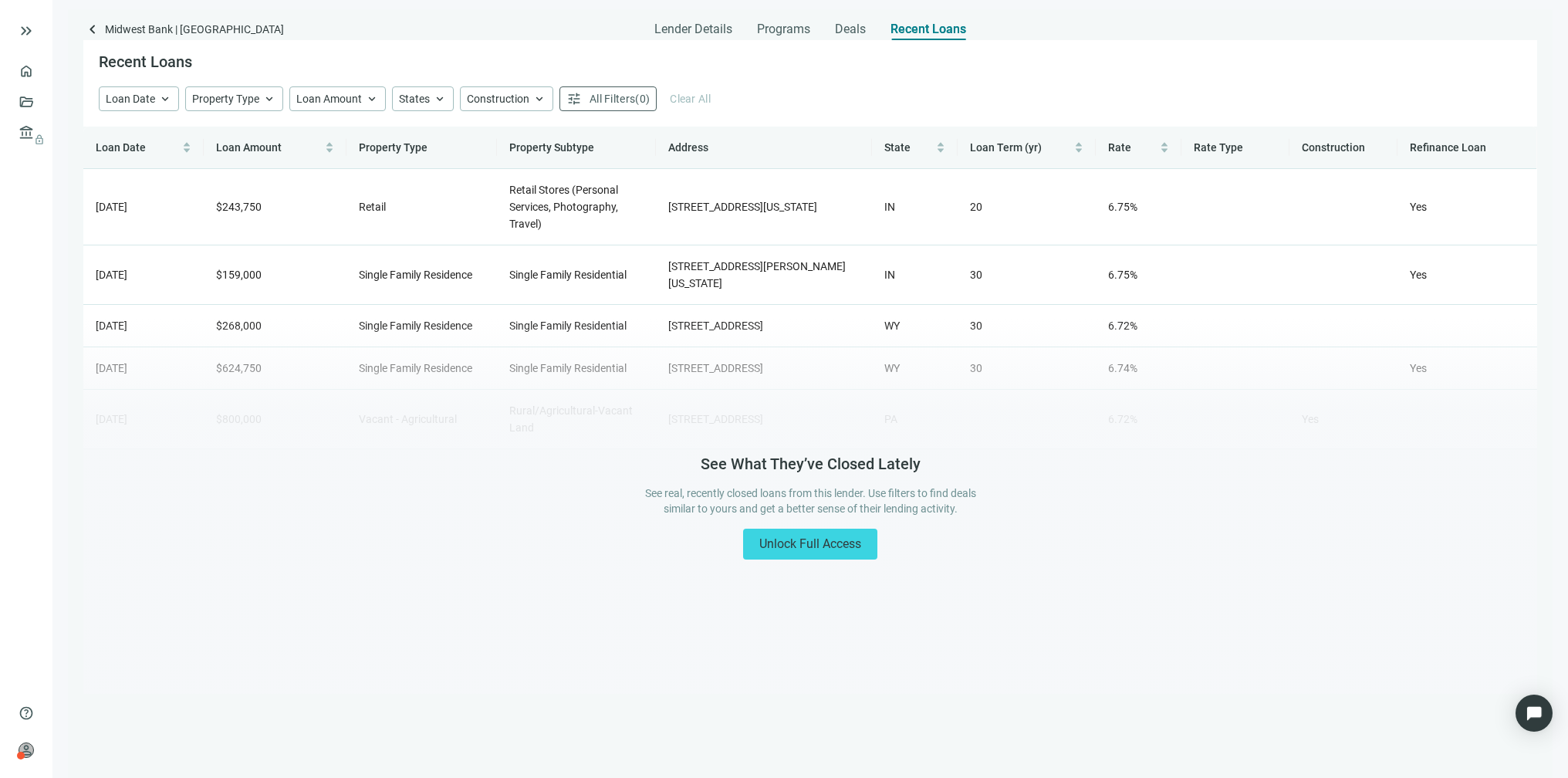
click at [868, 25] on div "Lender Details Programs Deals Recent Loans" at bounding box center [810, 24] width 312 height 31
click at [860, 25] on span "Deals" at bounding box center [850, 29] width 31 height 15
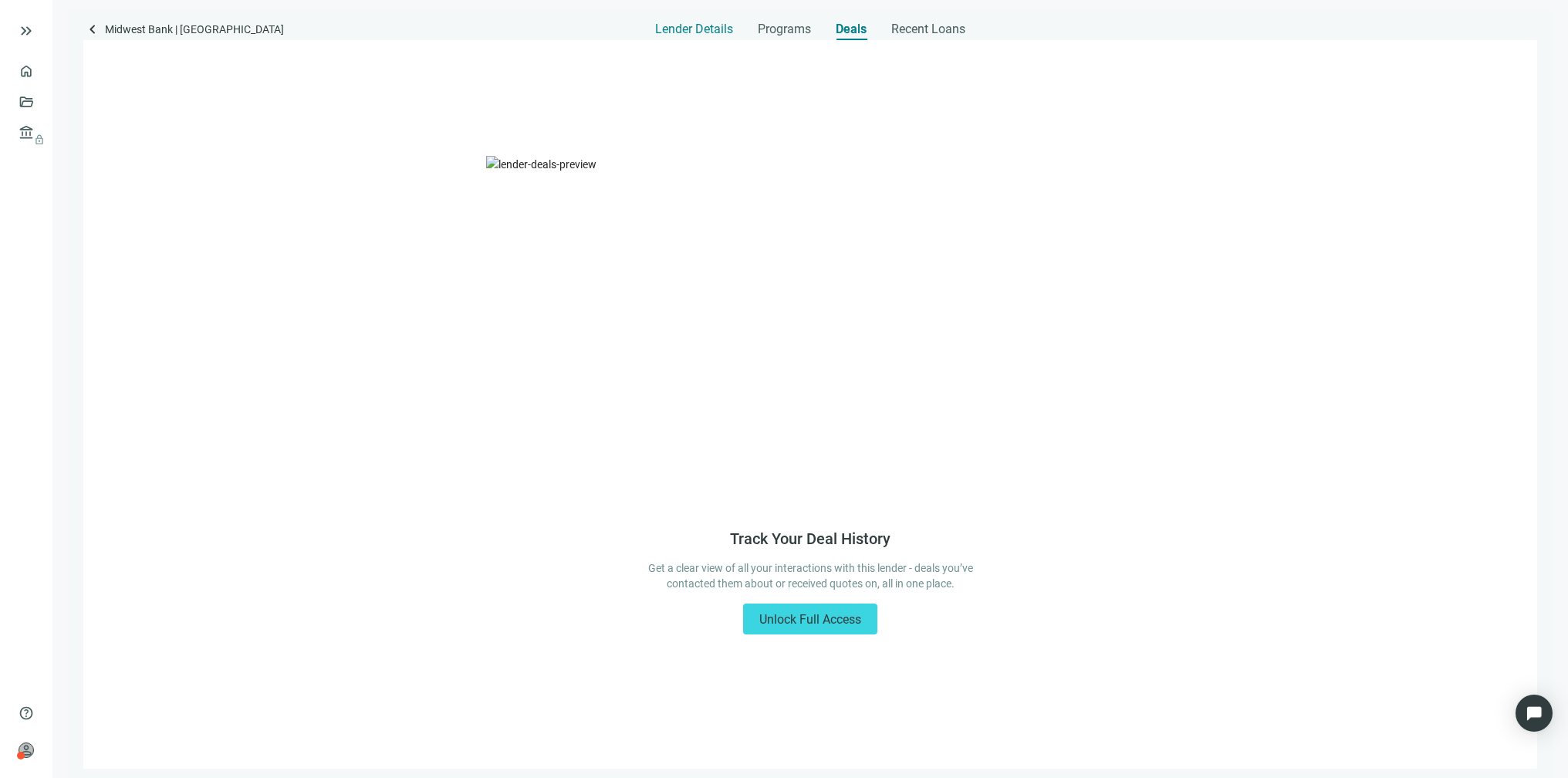
click at [702, 24] on span "Lender Details" at bounding box center [694, 29] width 78 height 15
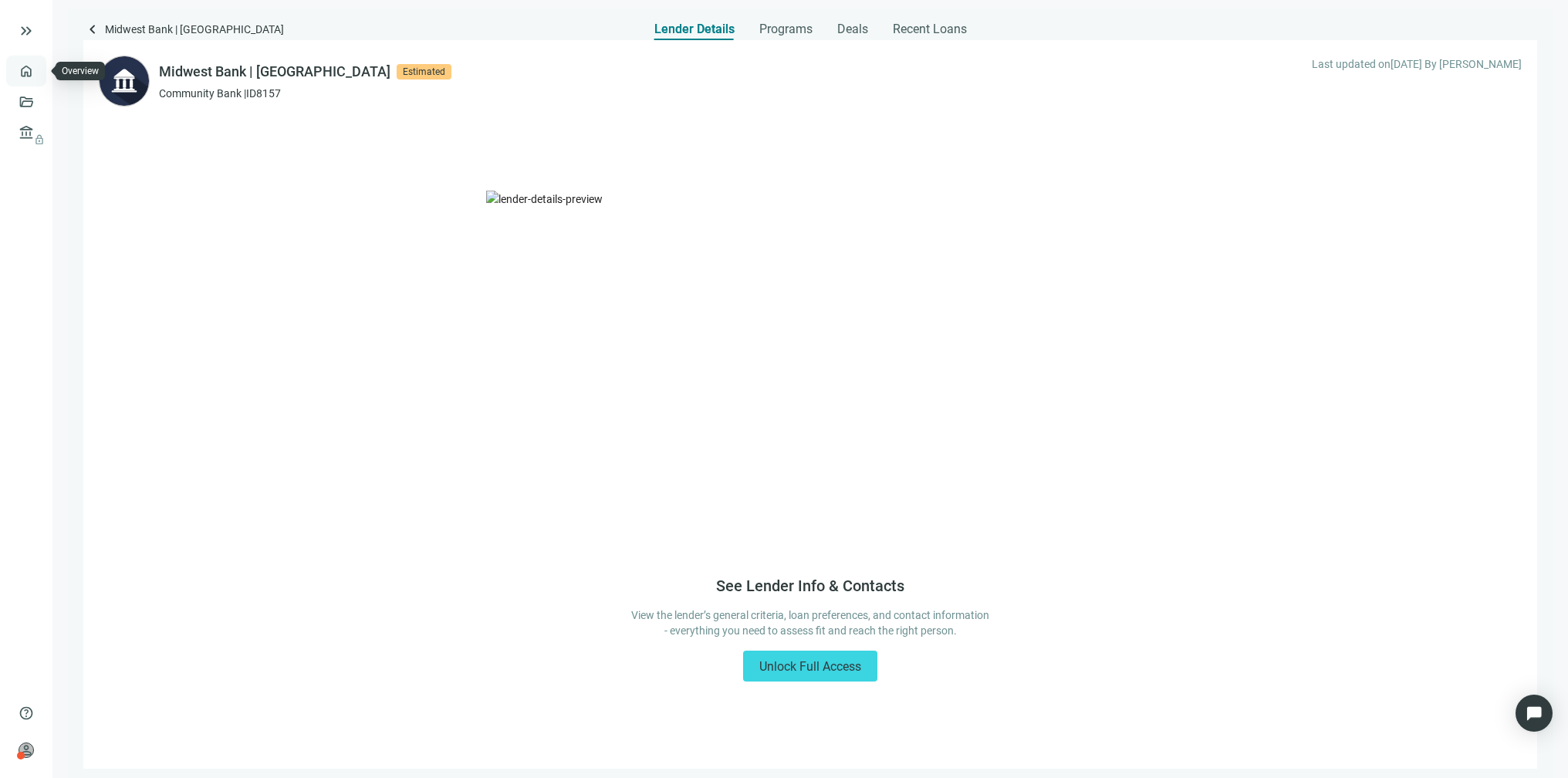
click at [39, 69] on link "Overview" at bounding box center [61, 70] width 45 height 13
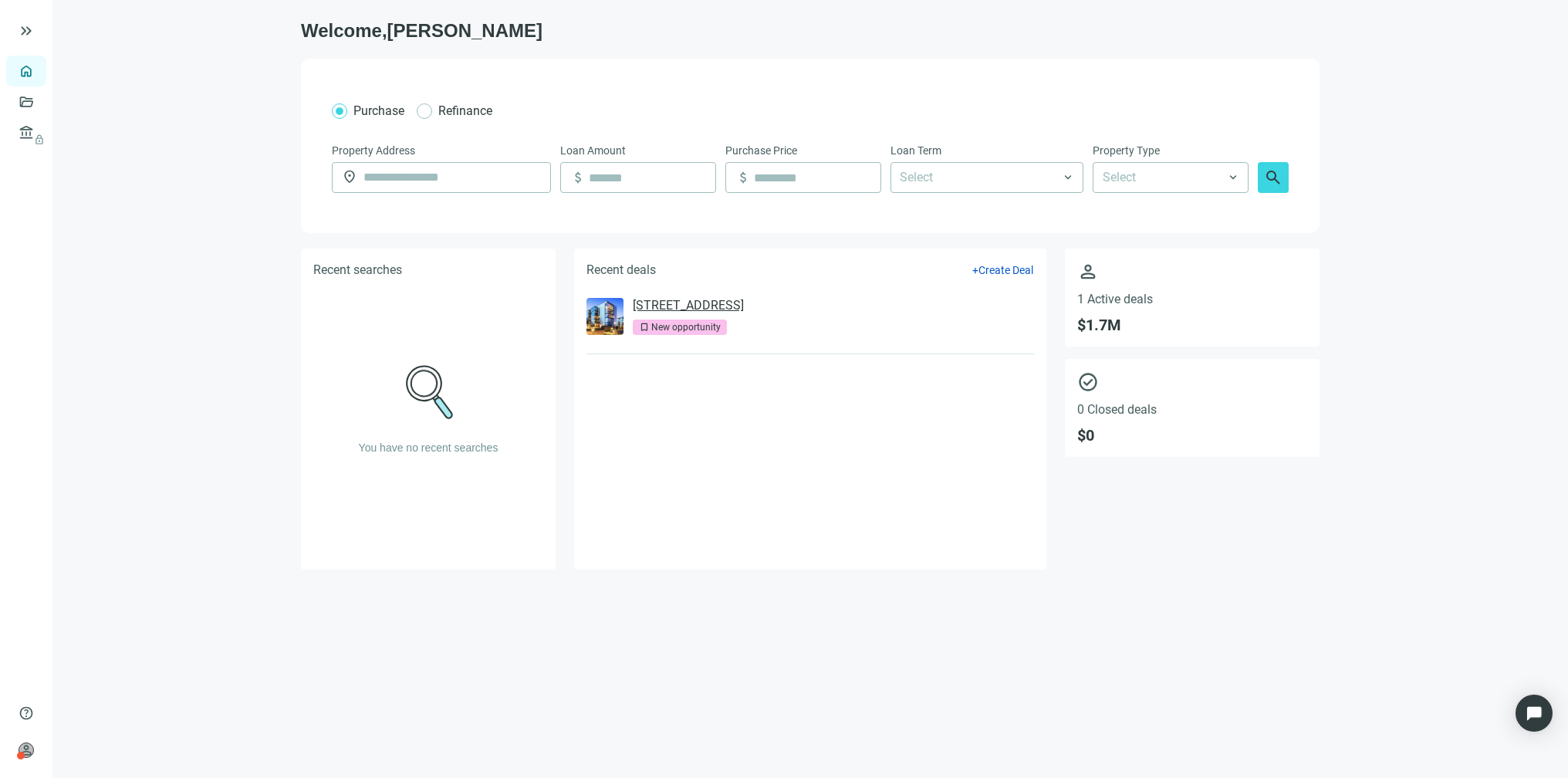
click at [709, 303] on link "2647 Superior Dr NW, Rochester, MN 55901" at bounding box center [688, 305] width 111 height 15
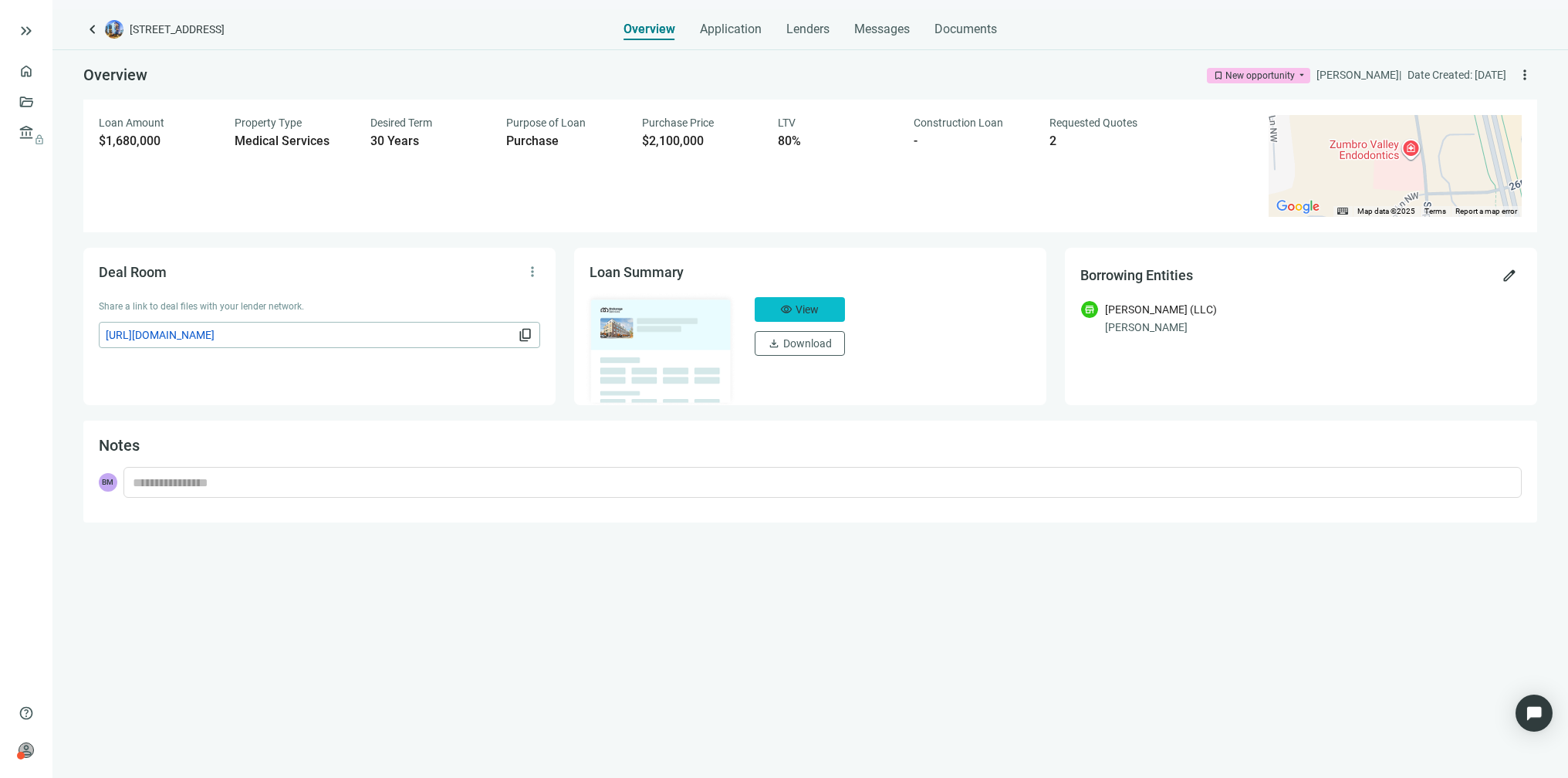
click at [782, 312] on span "visibility" at bounding box center [786, 309] width 13 height 13
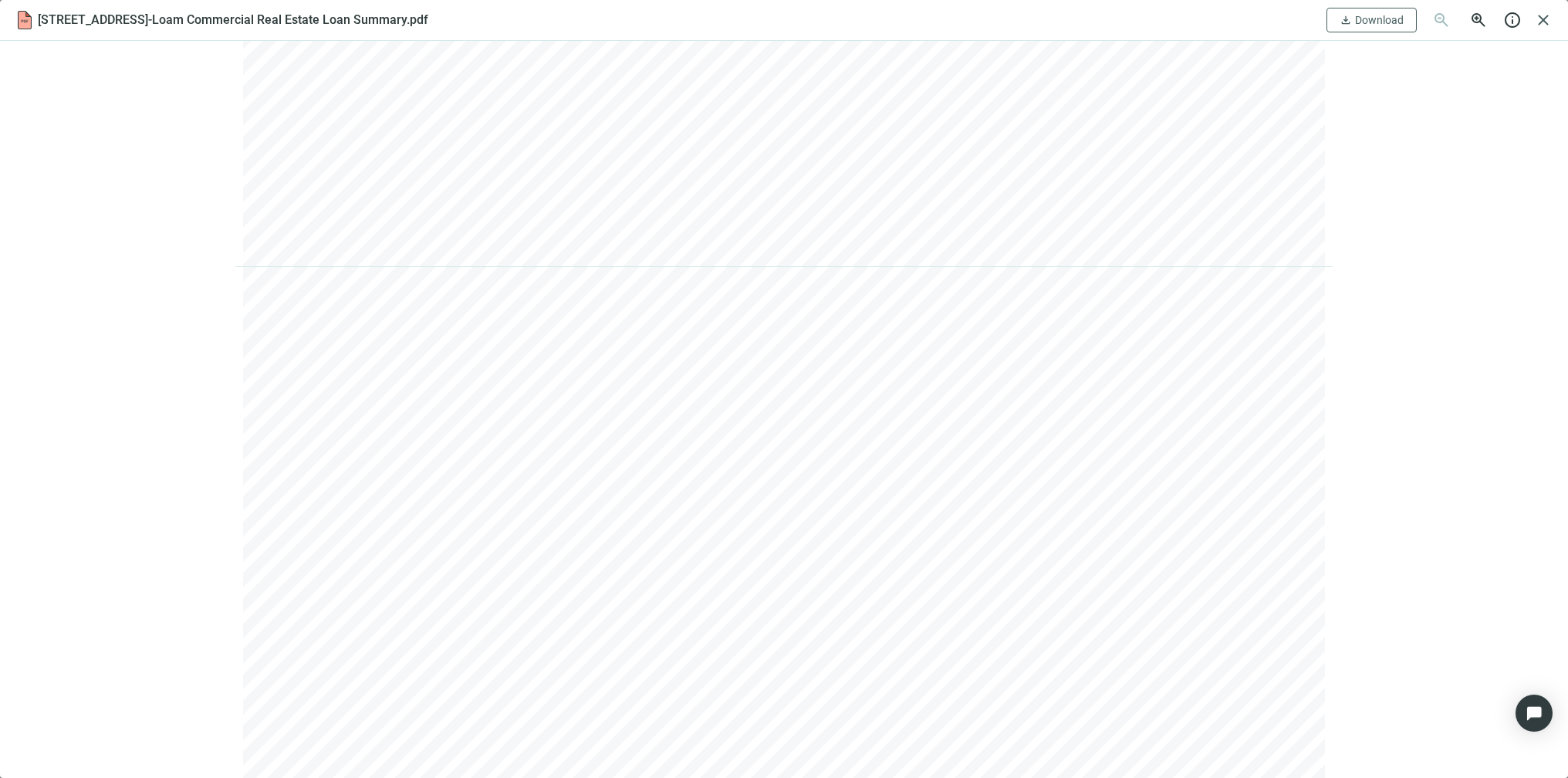
scroll to position [1400, 0]
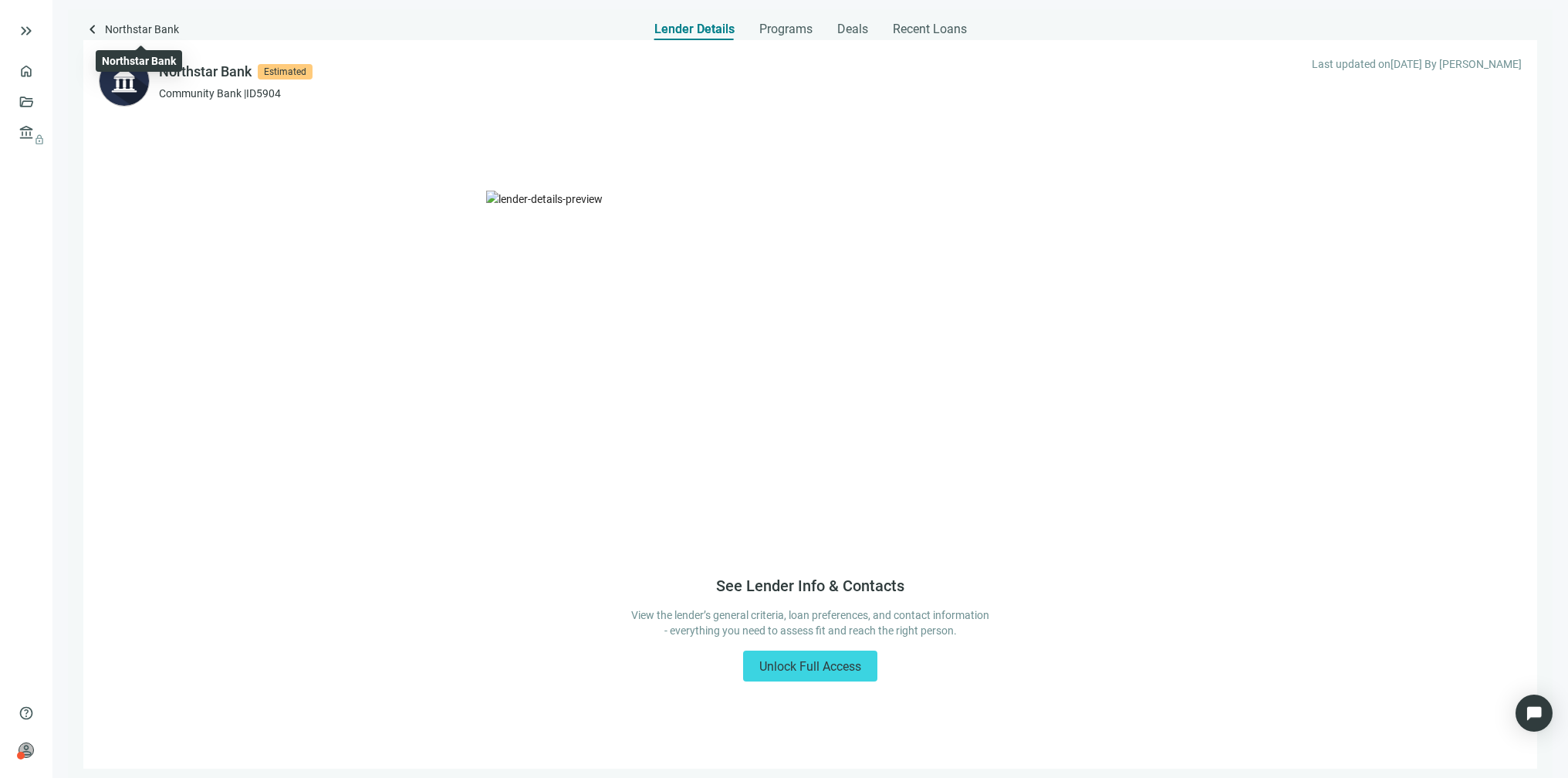
click at [138, 29] on span "Northstar Bank" at bounding box center [142, 30] width 74 height 21
